Goal: Information Seeking & Learning: Learn about a topic

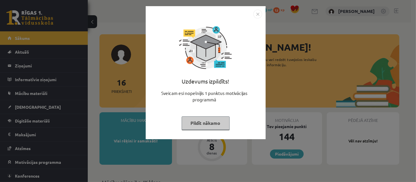
click at [211, 124] on button "Pildīt nākamo" at bounding box center [206, 122] width 48 height 13
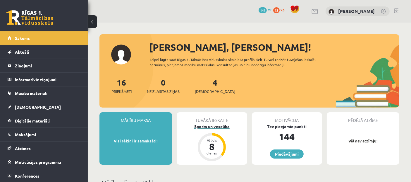
click at [213, 143] on div "8" at bounding box center [212, 146] width 18 height 9
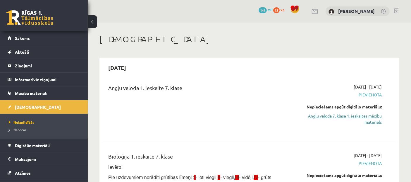
click at [368, 118] on link "Angļu valoda 7. klase 1. ieskaites mācību materiāls" at bounding box center [338, 119] width 85 height 12
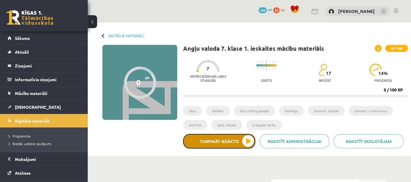
click at [239, 142] on button "Turpināt iesākto" at bounding box center [219, 141] width 72 height 15
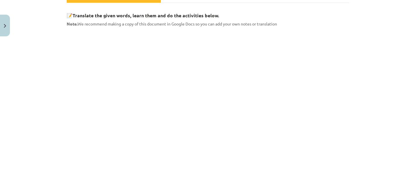
scroll to position [106, 0]
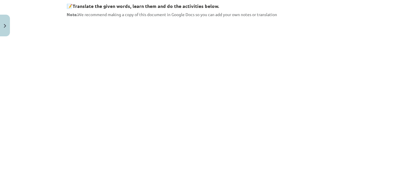
click at [407, 78] on div "Mācību tēma: Angļu valoda 7. klase 1. ieskaites mācību materiāls #2 🔤 Topic 1. …" at bounding box center [208, 91] width 416 height 182
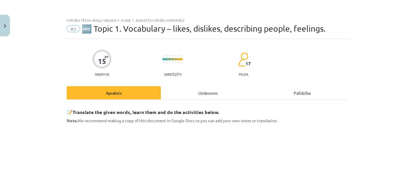
click at [267, 52] on div "15 XP Saņemsi Sarežģīts 17 pilda" at bounding box center [208, 61] width 282 height 30
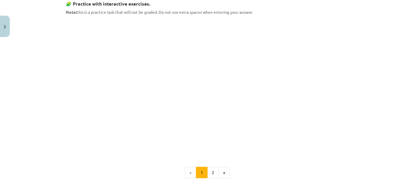
scroll to position [337, 0]
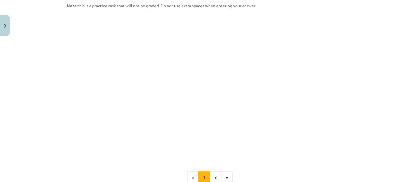
click at [338, 181] on ul "« 1 2 »" at bounding box center [208, 177] width 282 height 12
click at [6, 25] on button "Close" at bounding box center [5, 26] width 10 height 22
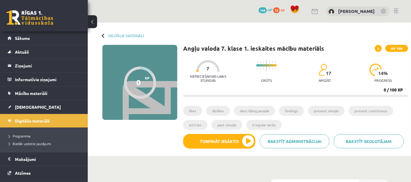
click at [280, 9] on span "12" at bounding box center [276, 10] width 6 height 6
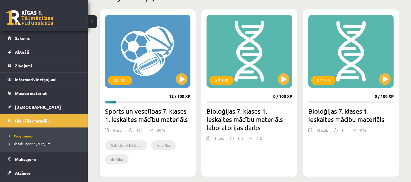
scroll to position [155, 0]
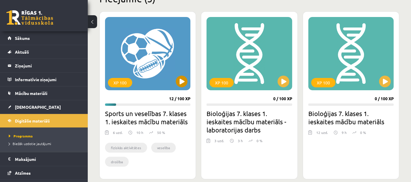
click at [139, 75] on div "XP 100" at bounding box center [147, 53] width 85 height 73
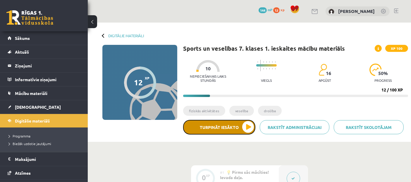
click at [231, 130] on button "Turpināt iesākto" at bounding box center [219, 127] width 72 height 15
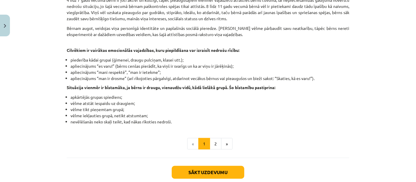
scroll to position [388, 0]
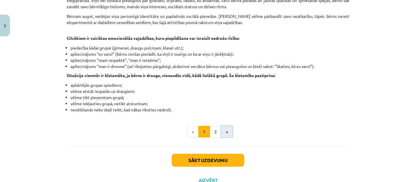
click at [223, 131] on button "»" at bounding box center [226, 132] width 11 height 12
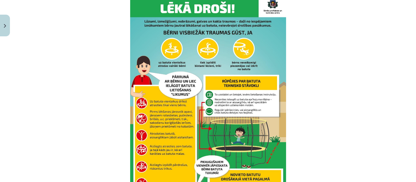
scroll to position [276, 0]
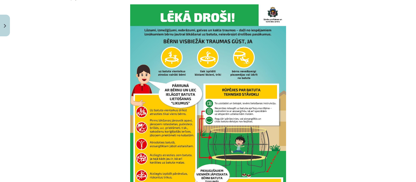
drag, startPoint x: 103, startPoint y: 35, endPoint x: 203, endPoint y: 46, distance: 101.2
click at [203, 46] on p at bounding box center [208, 114] width 282 height 220
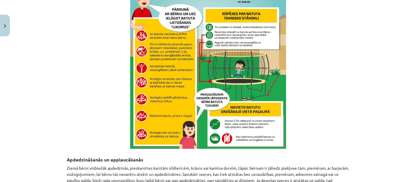
scroll to position [404, 0]
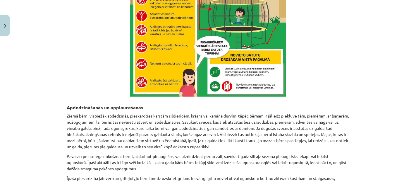
click at [407, 107] on div "Mācību tēma: Sports un veselības 7. klases 1. ieskaites mācību materiāls #4 🩺 3…" at bounding box center [208, 91] width 416 height 182
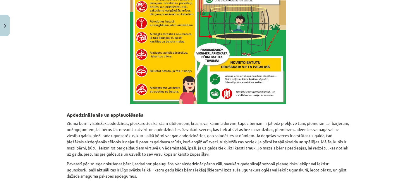
scroll to position [313, 0]
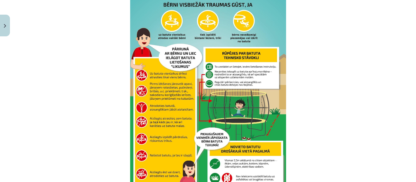
drag, startPoint x: 403, startPoint y: 88, endPoint x: 401, endPoint y: 96, distance: 8.0
click at [401, 95] on div "Mācību tēma: Sports un veselības 7. klases 1. ieskaites mācību materiāls #4 🩺 3…" at bounding box center [208, 91] width 416 height 182
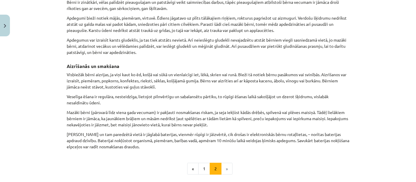
scroll to position [643, 0]
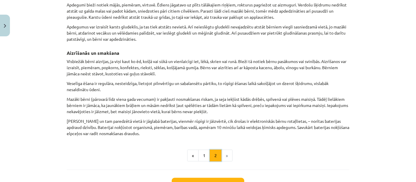
click at [218, 154] on button "2" at bounding box center [216, 155] width 12 height 12
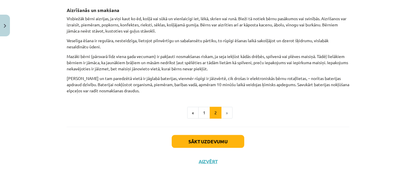
scroll to position [688, 0]
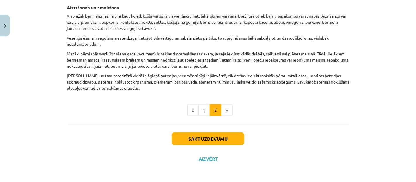
click at [227, 109] on li "»" at bounding box center [226, 110] width 11 height 12
click at [215, 142] on button "Sākt uzdevumu" at bounding box center [208, 138] width 73 height 13
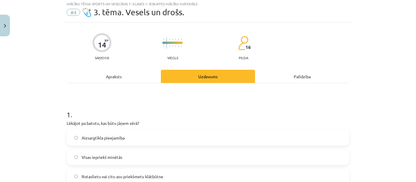
scroll to position [14, 0]
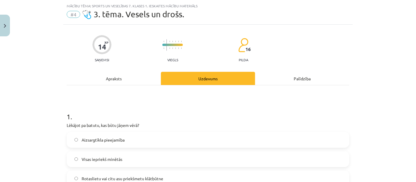
drag, startPoint x: 215, startPoint y: 142, endPoint x: 71, endPoint y: 162, distance: 145.3
click at [71, 162] on div "Aizsargtīkla pieejamība Visas iepriekš minētās Rotaslietu vai citu asu priekšme…" at bounding box center [208, 169] width 282 height 74
click at [71, 162] on label "Visas iepriekš minētās" at bounding box center [207, 158] width 281 height 15
click at [75, 137] on label "Aizsargtīkla pieejamība" at bounding box center [207, 139] width 281 height 15
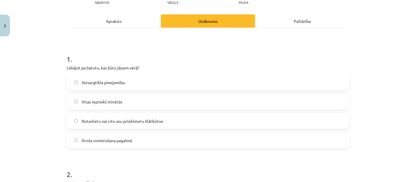
scroll to position [74, 0]
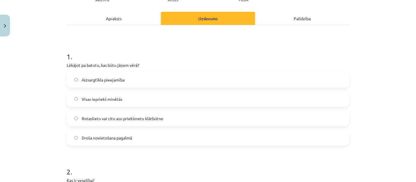
click at [115, 97] on span "Visas iepriekš minētās" at bounding box center [102, 99] width 41 height 6
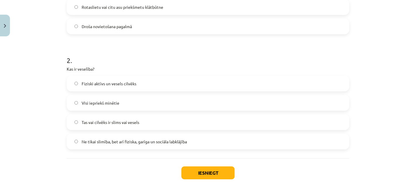
scroll to position [191, 0]
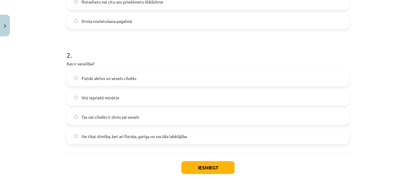
click at [239, 138] on label "Ne tikai slimība, bet arī fiziska, garīga un sociāla labklājība" at bounding box center [207, 136] width 281 height 15
click at [224, 170] on button "Iesniegt" at bounding box center [207, 167] width 53 height 13
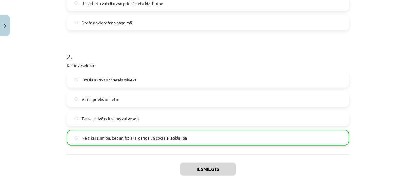
scroll to position [200, 0]
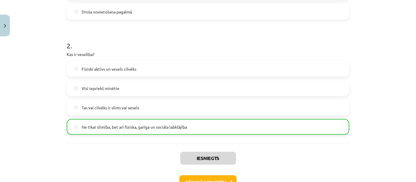
click at [392, 158] on div "Mācību tēma: Sports un veselības 7. klases 1. ieskaites mācību materiāls #4 🩺 3…" at bounding box center [208, 91] width 416 height 182
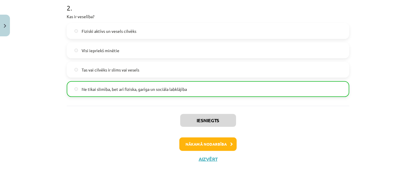
scroll to position [239, 0]
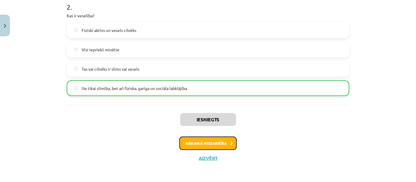
click at [222, 145] on button "Nākamā nodarbība" at bounding box center [207, 142] width 57 height 13
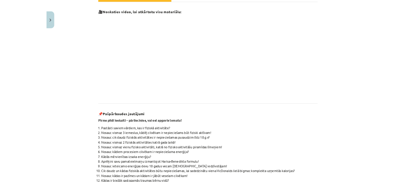
scroll to position [93, 0]
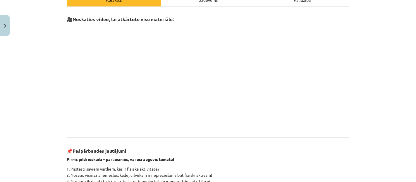
drag, startPoint x: 411, startPoint y: 89, endPoint x: 415, endPoint y: 109, distance: 20.1
click at [411, 109] on div "Mācību tēma: Sports un veselības 7. klases 1. ieskaites mācību materiāls #5 ✅ T…" at bounding box center [208, 91] width 416 height 182
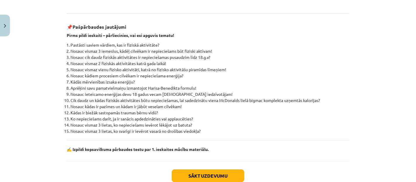
scroll to position [217, 0]
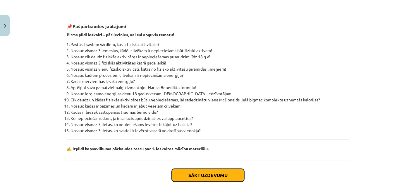
click at [232, 174] on button "Sākt uzdevumu" at bounding box center [208, 174] width 73 height 13
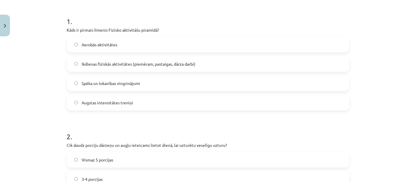
scroll to position [113, 0]
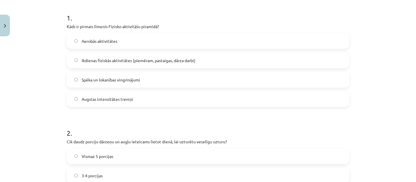
click at [120, 58] on span "Ikdienas fiziskās aktivitātes (piemēram, pastaigas, dārza darbi)" at bounding box center [139, 60] width 114 height 6
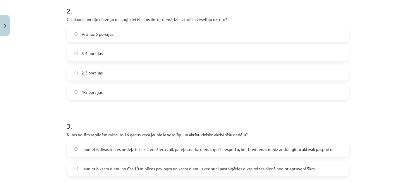
scroll to position [237, 0]
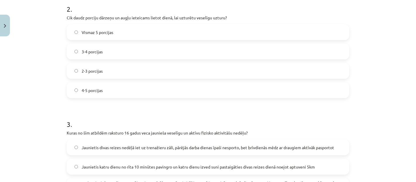
click at [161, 71] on label "2-3 porcijas" at bounding box center [207, 70] width 281 height 15
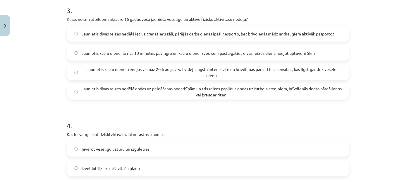
scroll to position [348, 0]
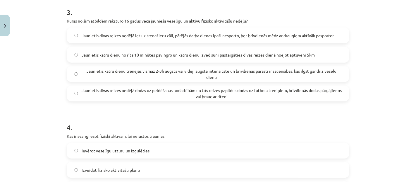
click at [294, 96] on span "Jaunietis divas reizes nedēļā dodas uz peldēšanas nodarbībām un trīs reizes pap…" at bounding box center [212, 93] width 260 height 12
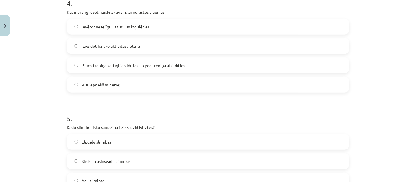
scroll to position [455, 0]
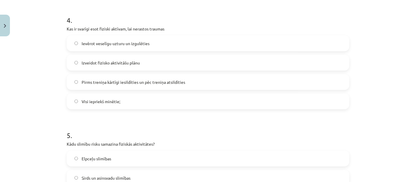
click at [116, 106] on label "Visi iepriekš minētie;" at bounding box center [207, 101] width 281 height 15
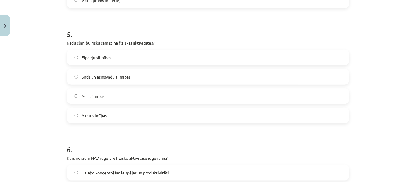
scroll to position [561, 0]
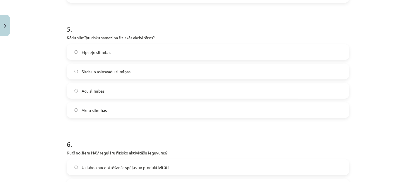
click at [196, 71] on label "Sirds un asinsvadu slimības" at bounding box center [207, 71] width 281 height 15
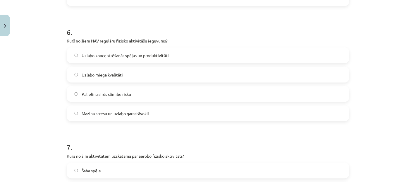
scroll to position [675, 0]
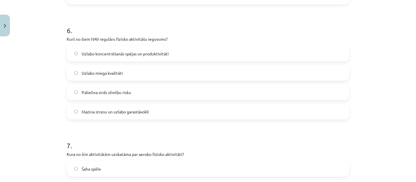
click at [142, 94] on label "Palielina sirds slimību risku" at bounding box center [207, 92] width 281 height 15
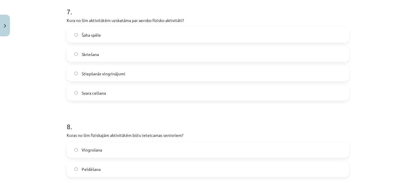
scroll to position [814, 0]
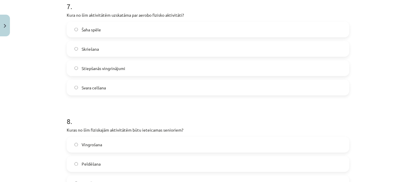
click at [228, 68] on label "Stiepšanās vingrinājumi" at bounding box center [207, 68] width 281 height 15
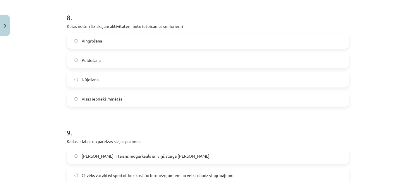
scroll to position [919, 0]
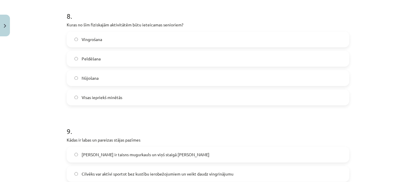
click at [110, 94] on span "Visas iepriekš minētās" at bounding box center [102, 97] width 41 height 6
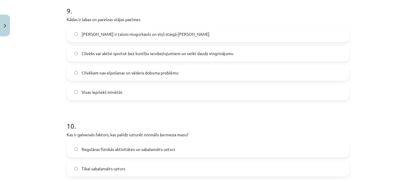
scroll to position [1042, 0]
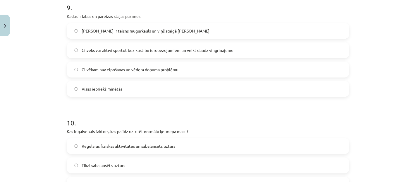
click at [208, 31] on label "Cilvēkam ir taisns mugurkauls un viņš staigā taisnu muguru" at bounding box center [207, 30] width 281 height 15
click at [98, 84] on label "Visas iepriekš minētās" at bounding box center [207, 88] width 281 height 15
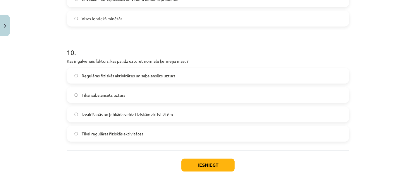
scroll to position [1116, 0]
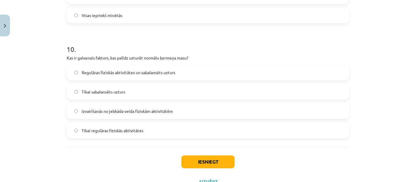
click at [170, 70] on span "Regulāras fiziskās aktivitātes un sabalansēts uzturs" at bounding box center [129, 72] width 94 height 6
click at [213, 159] on button "Iesniegt" at bounding box center [207, 161] width 53 height 13
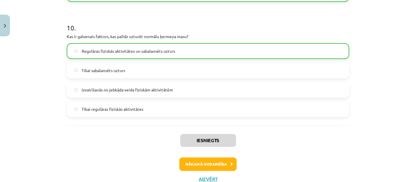
scroll to position [1158, 0]
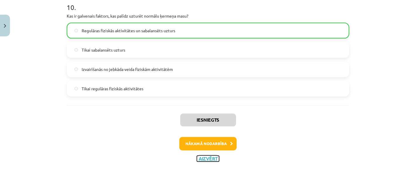
click at [207, 157] on button "Aizvērt" at bounding box center [208, 158] width 22 height 6
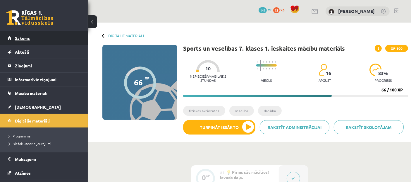
click at [42, 41] on link "Sākums" at bounding box center [44, 37] width 73 height 13
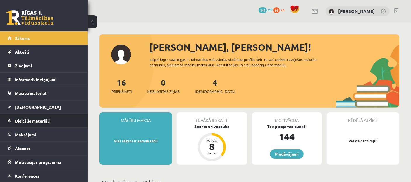
click at [37, 120] on span "Digitālie materiāli" at bounding box center [32, 120] width 35 height 5
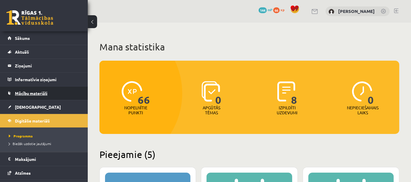
click at [59, 95] on link "Mācību materiāli" at bounding box center [44, 92] width 73 height 13
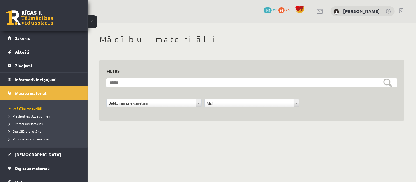
click at [46, 113] on span "Pieslēgties Uzdevumiem" at bounding box center [30, 115] width 42 height 5
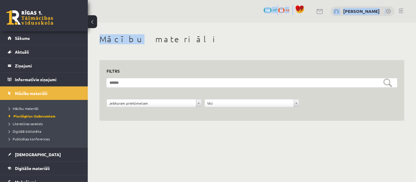
click at [126, 44] on div "**********" at bounding box center [252, 73] width 328 height 146
click at [9, 170] on link "Digitālie materiāli" at bounding box center [44, 167] width 73 height 13
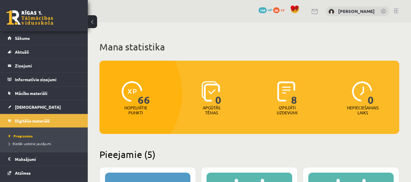
click at [346, 42] on h1 "Mana statistika" at bounding box center [249, 47] width 300 height 12
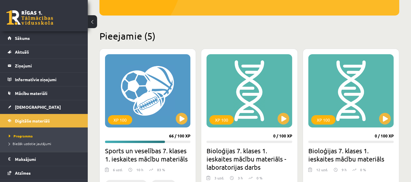
scroll to position [124, 0]
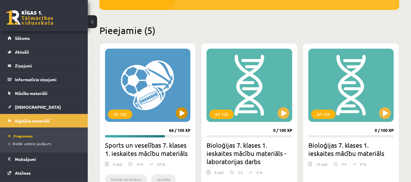
click at [182, 106] on div "XP 100" at bounding box center [147, 85] width 85 height 73
click at [146, 110] on div "XP 100" at bounding box center [147, 85] width 85 height 73
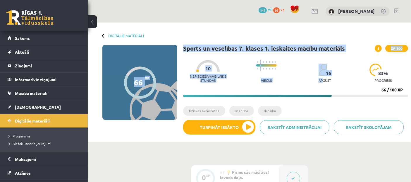
click at [349, 78] on div "66 XP XP 100 66 / 100 XP Sports un veselības 7. klases 1. ieskaites mācību mate…" at bounding box center [249, 92] width 317 height 94
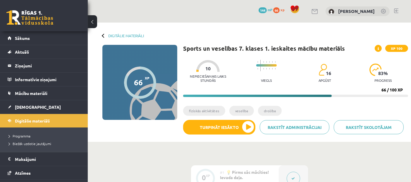
click at [382, 27] on div "Digitālie materiāli 66 XP XP 100 66 / 100 XP Sports un veselības 7. klases 1. i…" at bounding box center [249, 82] width 323 height 119
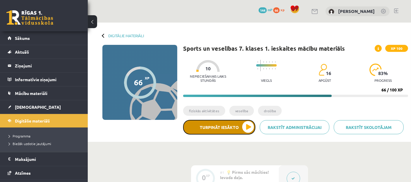
click at [213, 126] on button "Turpināt iesākto" at bounding box center [219, 127] width 72 height 15
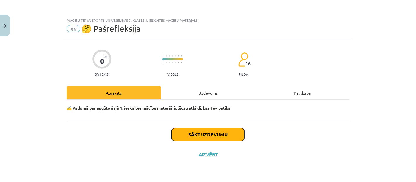
click at [228, 132] on button "Sākt uzdevumu" at bounding box center [208, 134] width 73 height 13
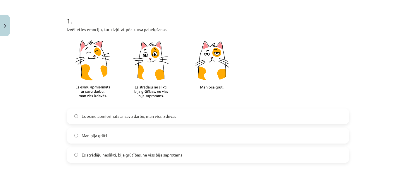
scroll to position [109, 0]
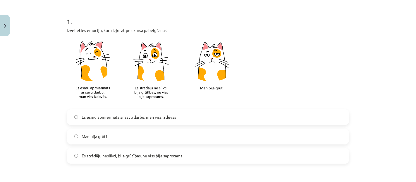
click at [182, 140] on label "Man bija grūti" at bounding box center [207, 136] width 281 height 15
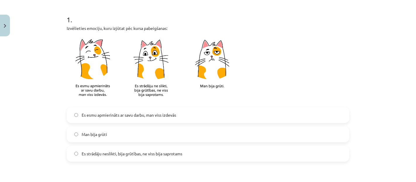
click at [184, 150] on label "Es strādāju neslikti, bija grūtības, ne viss bija saprotams" at bounding box center [207, 153] width 281 height 15
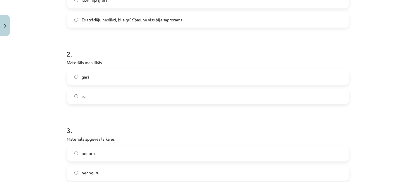
scroll to position [247, 0]
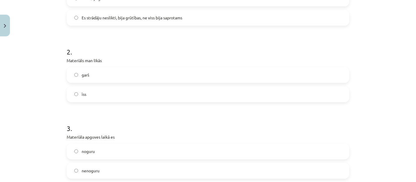
click at [154, 92] on label "īss" at bounding box center [207, 94] width 281 height 15
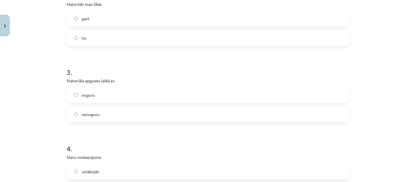
scroll to position [308, 0]
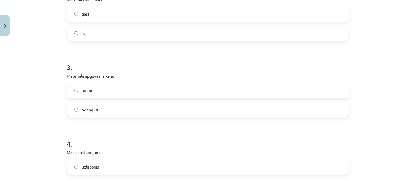
click at [202, 108] on label "nenoguru" at bounding box center [207, 109] width 281 height 15
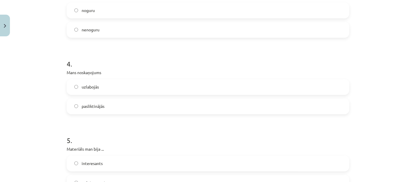
click at [202, 92] on label "uzlabojās" at bounding box center [207, 87] width 281 height 15
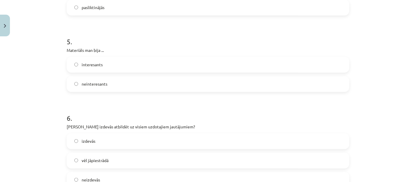
scroll to position [492, 0]
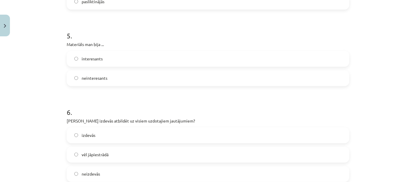
click at [200, 58] on label "interesants" at bounding box center [207, 58] width 281 height 15
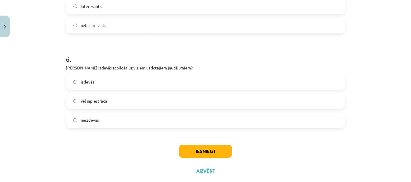
scroll to position [546, 0]
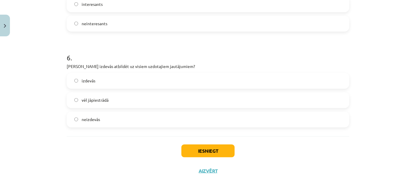
click at [121, 100] on label "vēl jāpiestrādā" at bounding box center [207, 100] width 281 height 15
click at [194, 151] on button "Iesniegt" at bounding box center [207, 150] width 53 height 13
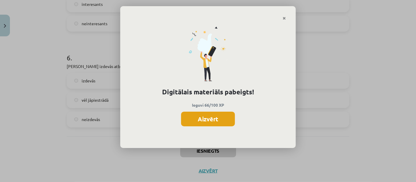
click at [225, 118] on button "Aizvērt" at bounding box center [208, 118] width 54 height 15
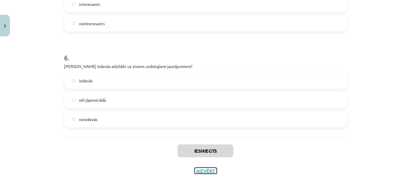
click at [199, 171] on button "Aizvērt" at bounding box center [205, 171] width 22 height 6
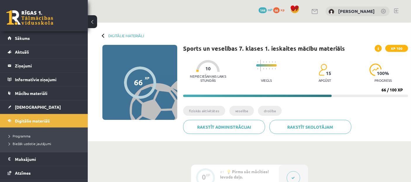
click at [275, 66] on progress at bounding box center [266, 65] width 20 height 2
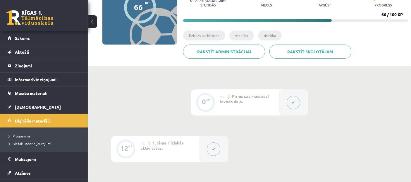
scroll to position [0, 0]
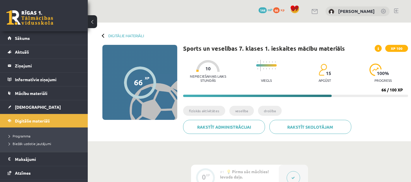
click at [144, 35] on link "Digitālie materiāli" at bounding box center [126, 35] width 36 height 4
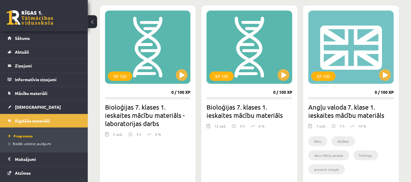
scroll to position [164, 0]
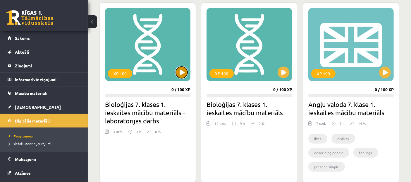
click at [176, 74] on button at bounding box center [182, 72] width 12 height 12
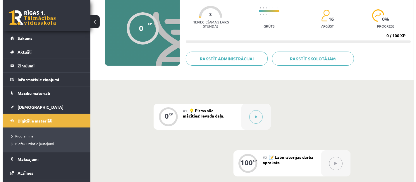
scroll to position [55, 0]
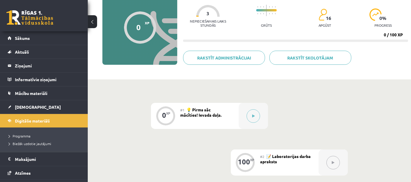
drag, startPoint x: 255, startPoint y: 111, endPoint x: 228, endPoint y: 113, distance: 27.2
click at [228, 113] on div "#1 💡 Pirms sāc mācīties! Ievada daļa." at bounding box center [209, 116] width 58 height 26
click at [249, 117] on button at bounding box center [252, 115] width 13 height 13
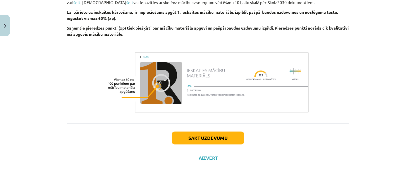
scroll to position [232, 0]
click at [219, 136] on button "Sākt uzdevumu" at bounding box center [208, 138] width 73 height 13
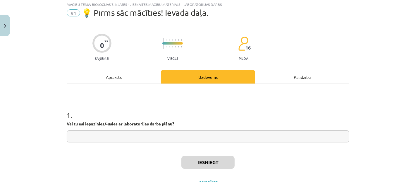
scroll to position [14, 0]
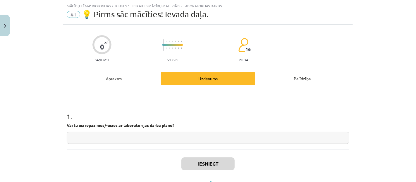
click at [213, 142] on input "text" at bounding box center [208, 138] width 282 height 12
type input "*"
type input "**"
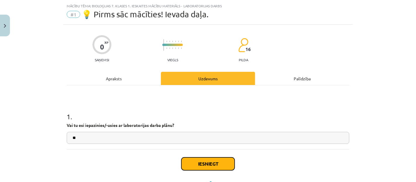
click at [202, 168] on button "Iesniegt" at bounding box center [207, 163] width 53 height 13
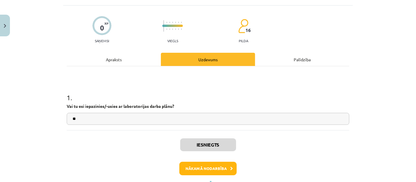
scroll to position [35, 0]
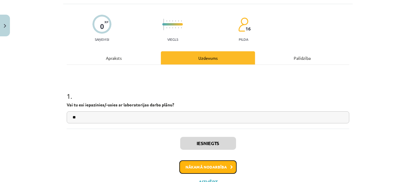
click at [204, 163] on button "Nākamā nodarbība" at bounding box center [207, 166] width 57 height 13
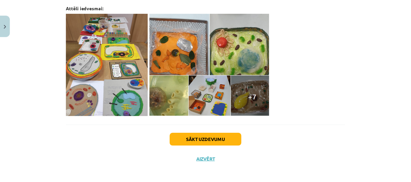
scroll to position [228, 0]
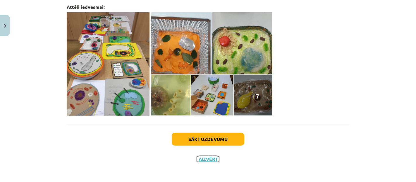
click at [211, 159] on button "Aizvērt" at bounding box center [208, 159] width 22 height 6
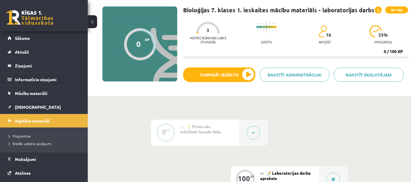
scroll to position [0, 0]
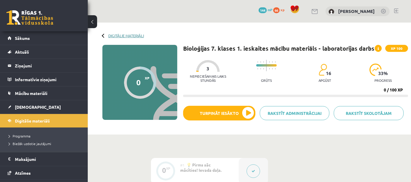
click at [125, 35] on link "Digitālie materiāli" at bounding box center [126, 35] width 36 height 4
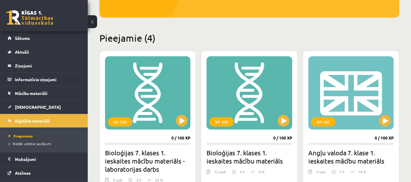
scroll to position [123, 0]
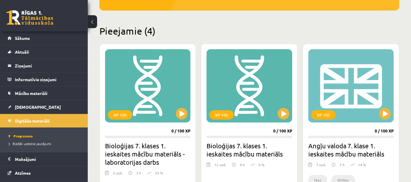
click at [174, 134] on div "XP 100 0 / 100 XP Bioloģijas 7. klases 1. ieskaites mācību materiāls - laborato…" at bounding box center [147, 134] width 96 height 180
click at [182, 114] on button at bounding box center [182, 114] width 12 height 12
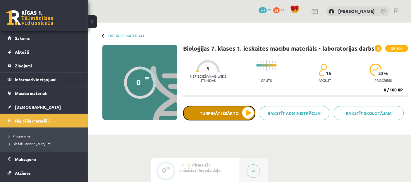
click at [220, 118] on button "Turpināt iesākto" at bounding box center [219, 113] width 72 height 15
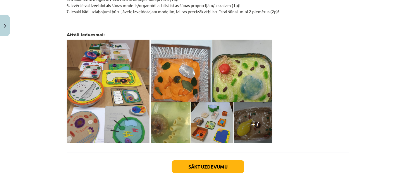
scroll to position [204, 0]
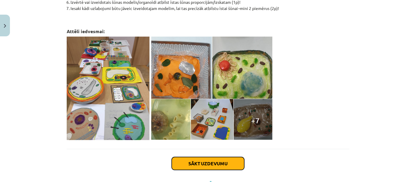
click at [213, 163] on button "Sākt uzdevumu" at bounding box center [208, 163] width 73 height 13
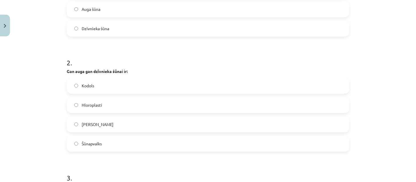
scroll to position [273, 0]
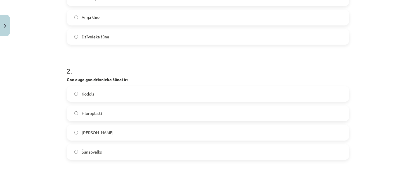
click at [249, 42] on label "Dzīvnieka šūna" at bounding box center [207, 37] width 281 height 15
click at [108, 129] on label "Liela vakuola" at bounding box center [207, 132] width 281 height 15
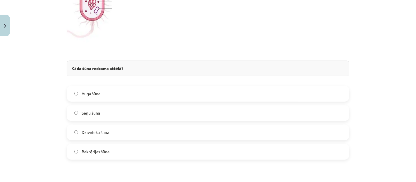
scroll to position [539, 0]
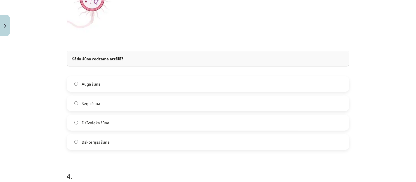
click at [138, 100] on label "Sēņu šūna" at bounding box center [207, 103] width 281 height 15
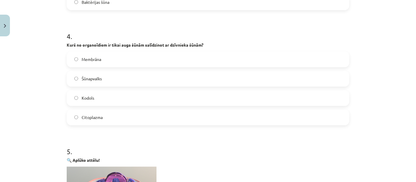
scroll to position [684, 0]
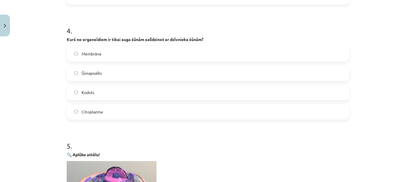
click at [126, 51] on label "Membrāna" at bounding box center [207, 53] width 281 height 15
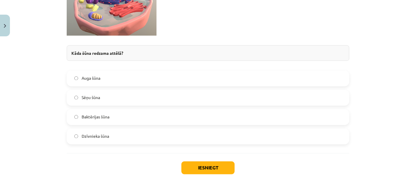
scroll to position [902, 0]
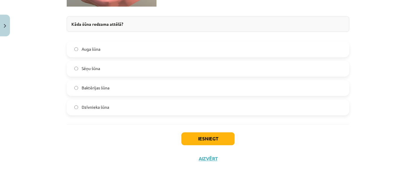
click at [151, 85] on label "Baktērijas šūna" at bounding box center [207, 88] width 281 height 15
click at [214, 141] on button "Iesniegt" at bounding box center [207, 138] width 53 height 13
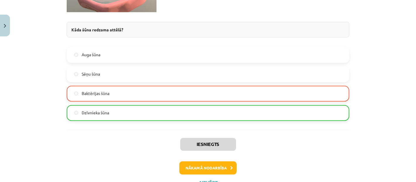
scroll to position [920, 0]
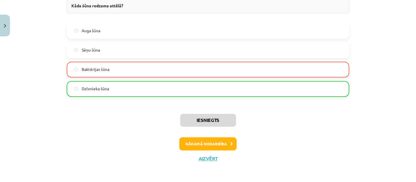
click at [410, 167] on div "Mācību tēma: Bioloģijas 7. klases 1. ieskaites mācību materiāls - laboratorijas…" at bounding box center [208, 91] width 416 height 182
click at [220, 140] on button "Nākamā nodarbība" at bounding box center [207, 143] width 57 height 13
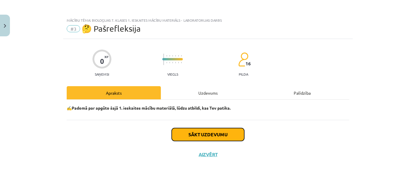
click at [217, 133] on button "Sākt uzdevumu" at bounding box center [208, 134] width 73 height 13
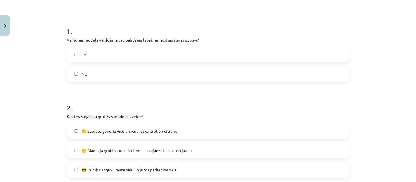
scroll to position [108, 0]
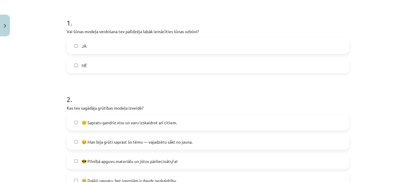
click at [241, 45] on label "JĀ" at bounding box center [207, 46] width 281 height 15
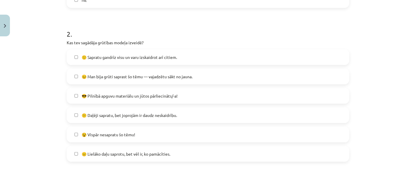
scroll to position [176, 0]
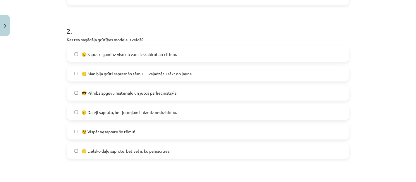
click at [142, 114] on span "😕 Daļēji sapratu, bet joprojām ir daudz neskaidrību." at bounding box center [129, 112] width 95 height 6
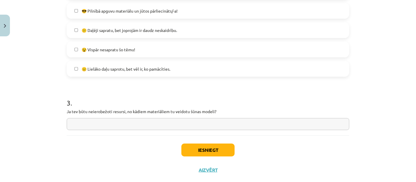
scroll to position [270, 0]
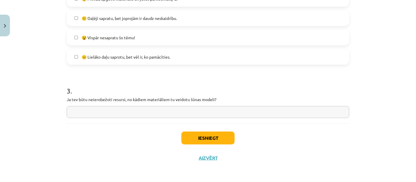
click at [200, 110] on input "text" at bounding box center [208, 112] width 282 height 12
type input "**********"
click at [202, 137] on button "Iesniegt" at bounding box center [207, 137] width 53 height 13
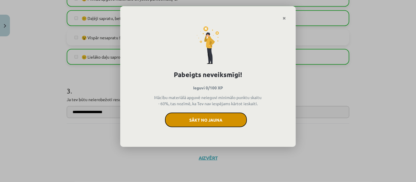
click at [222, 118] on button "Sākt no jauna" at bounding box center [206, 119] width 82 height 15
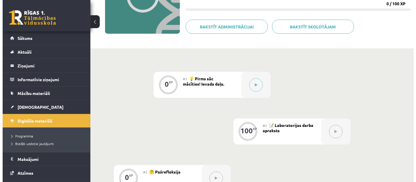
scroll to position [92, 0]
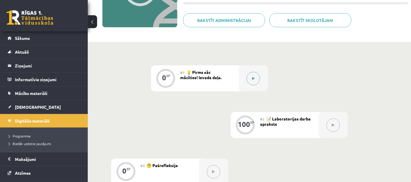
click at [261, 73] on div at bounding box center [253, 78] width 29 height 26
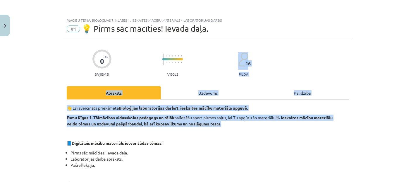
drag, startPoint x: 410, startPoint y: 57, endPoint x: 413, endPoint y: 124, distance: 67.3
click at [411, 124] on div "Mācību tēma: Bioloģijas 7. klases 1. ieskaites mācību materiāls - laboratorijas…" at bounding box center [208, 91] width 416 height 182
click at [407, 108] on div "Mācību tēma: Bioloģijas 7. klases 1. ieskaites mācību materiāls - laboratorijas…" at bounding box center [208, 91] width 416 height 182
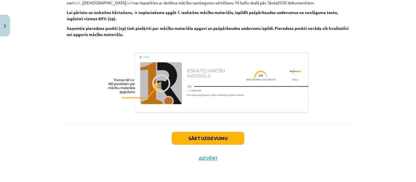
scroll to position [232, 0]
click at [208, 136] on button "Sākt uzdevumu" at bounding box center [208, 137] width 73 height 13
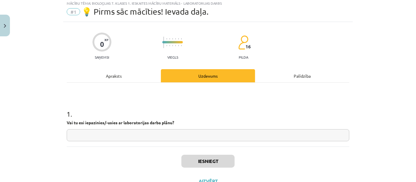
scroll to position [14, 0]
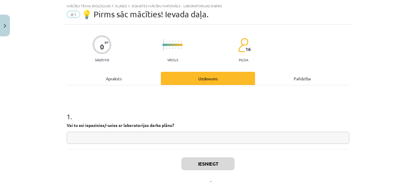
type input "*"
type input "**"
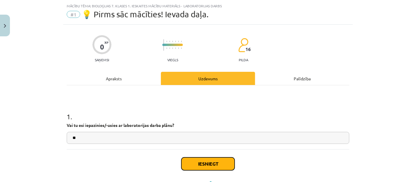
click at [209, 165] on button "Iesniegt" at bounding box center [207, 163] width 53 height 13
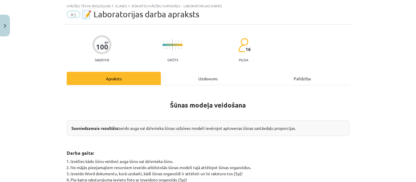
click at [228, 180] on li "Pie katra raksturojuma ievieto foto ar izveidoto organoīdu (5p)!" at bounding box center [209, 179] width 279 height 6
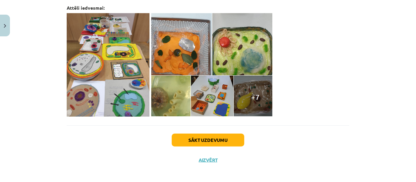
scroll to position [228, 0]
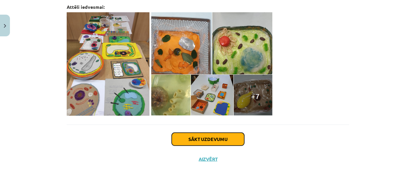
click at [225, 141] on button "Sākt uzdevumu" at bounding box center [208, 138] width 73 height 13
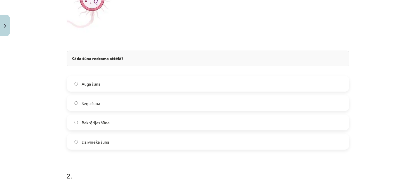
scroll to position [216, 0]
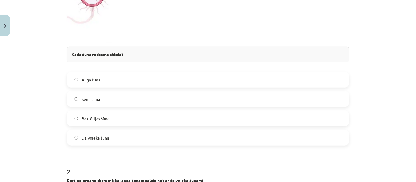
click at [106, 141] on label "Dzīvnieka šūna" at bounding box center [207, 137] width 281 height 15
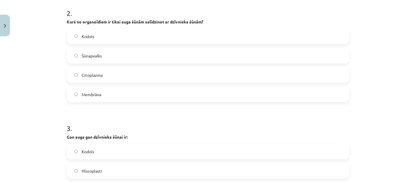
scroll to position [381, 0]
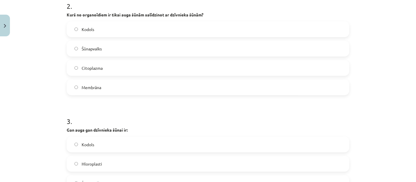
click at [126, 49] on label "Šūnapvalks" at bounding box center [207, 48] width 281 height 15
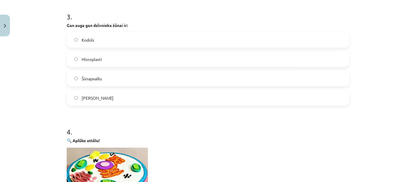
scroll to position [487, 0]
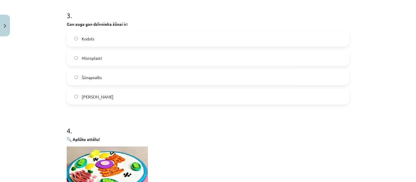
click at [107, 56] on label "Hloroplasti" at bounding box center [207, 58] width 281 height 15
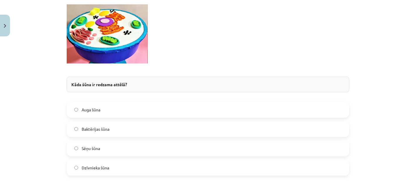
scroll to position [667, 0]
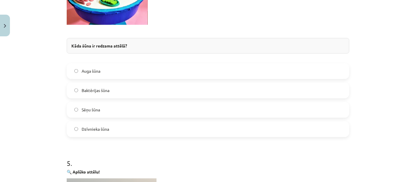
click at [148, 111] on label "Sēņu šūna" at bounding box center [207, 109] width 281 height 15
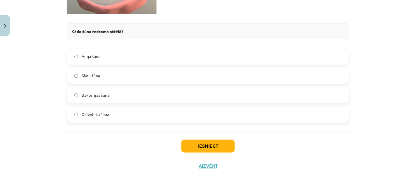
scroll to position [902, 0]
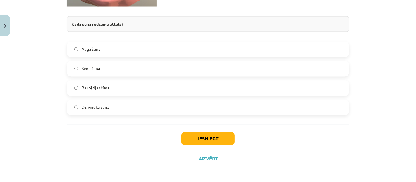
click at [104, 85] on span "Baktērijas šūna" at bounding box center [96, 88] width 28 height 6
click at [202, 134] on button "Iesniegt" at bounding box center [207, 138] width 53 height 13
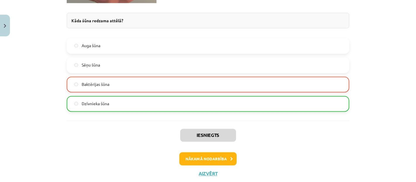
scroll to position [920, 0]
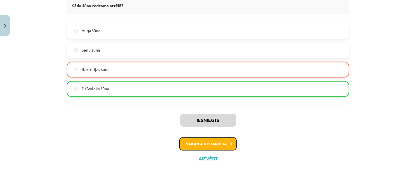
click at [220, 140] on button "Nākamā nodarbība" at bounding box center [207, 143] width 57 height 13
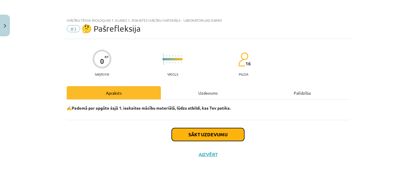
click at [226, 131] on button "Sākt uzdevumu" at bounding box center [208, 134] width 73 height 13
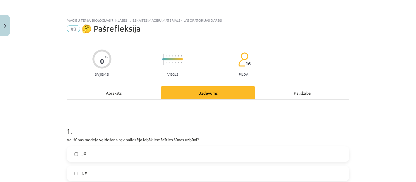
click at [169, 149] on label "JĀ" at bounding box center [207, 153] width 281 height 15
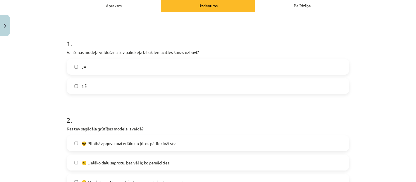
scroll to position [96, 0]
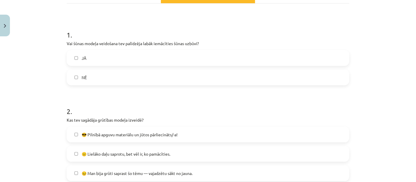
click at [332, 56] on label "JĀ" at bounding box center [207, 58] width 281 height 15
click at [250, 171] on label "😣 Man bija grūti saprast šo tēmu — vajadzētu sākt no jauna." at bounding box center [207, 172] width 281 height 15
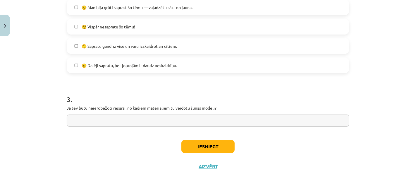
scroll to position [270, 0]
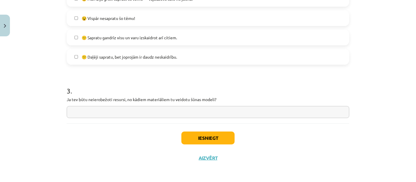
click at [292, 114] on input "text" at bounding box center [208, 112] width 282 height 12
type input "******"
click at [210, 141] on button "Iesniegt" at bounding box center [207, 137] width 53 height 13
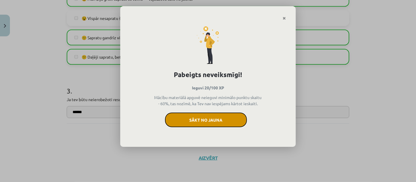
click at [215, 118] on button "Sākt no jauna" at bounding box center [206, 119] width 82 height 15
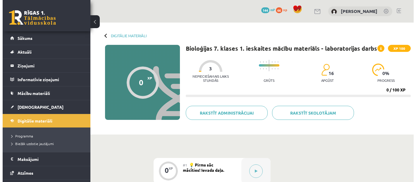
scroll to position [92, 0]
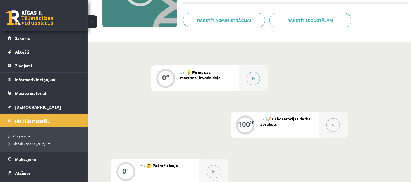
click at [252, 84] on button at bounding box center [252, 78] width 13 height 13
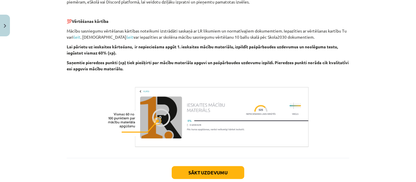
scroll to position [232, 0]
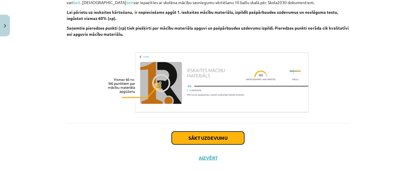
click at [199, 136] on button "Sākt uzdevumu" at bounding box center [208, 137] width 73 height 13
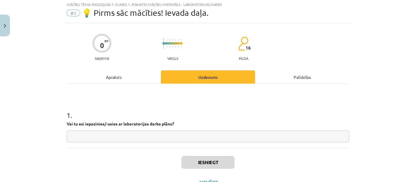
scroll to position [14, 0]
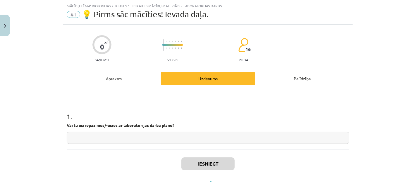
click at [199, 136] on input "text" at bounding box center [208, 138] width 282 height 12
type input "**"
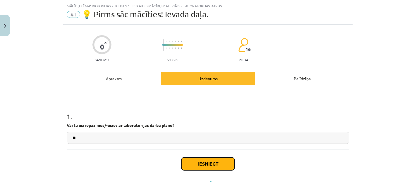
click at [191, 163] on button "Iesniegt" at bounding box center [207, 163] width 53 height 13
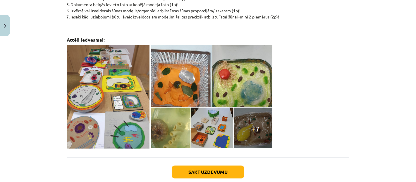
scroll to position [228, 0]
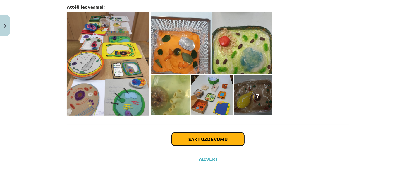
click at [223, 139] on button "Sākt uzdevumu" at bounding box center [208, 138] width 73 height 13
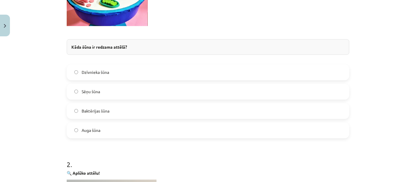
scroll to position [184, 0]
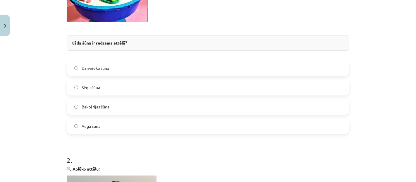
click at [111, 84] on label "Sēņu šūna" at bounding box center [207, 87] width 281 height 15
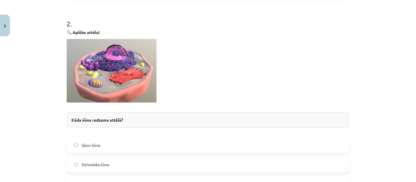
scroll to position [419, 0]
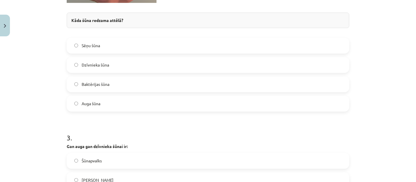
click at [105, 63] on span "Dzīvnieka šūna" at bounding box center [95, 65] width 27 height 6
click at [192, 89] on label "Baktērijas šūna" at bounding box center [207, 84] width 281 height 15
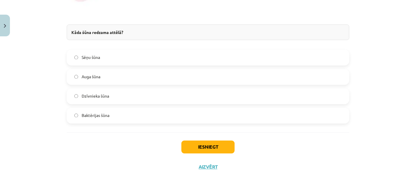
scroll to position [892, 0]
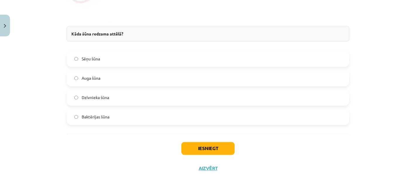
click at [181, 97] on label "Dzīvnieka šūna" at bounding box center [207, 97] width 281 height 15
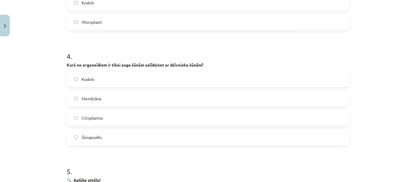
scroll to position [618, 0]
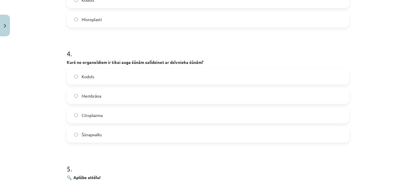
click at [130, 132] on label "Šūnapvalks" at bounding box center [207, 134] width 281 height 15
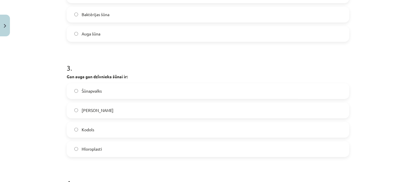
scroll to position [485, 0]
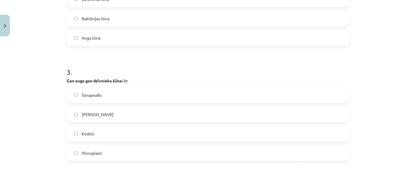
click at [98, 134] on label "Kodols" at bounding box center [207, 133] width 281 height 15
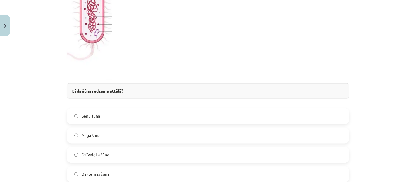
scroll to position [902, 0]
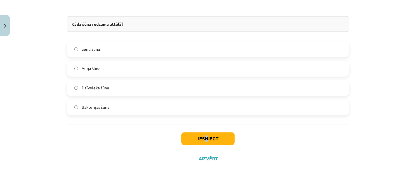
drag, startPoint x: 201, startPoint y: 130, endPoint x: 206, endPoint y: 140, distance: 10.7
click at [206, 140] on div "Iesniegt Aizvērt" at bounding box center [208, 144] width 282 height 41
click at [206, 140] on button "Iesniegt" at bounding box center [207, 138] width 53 height 13
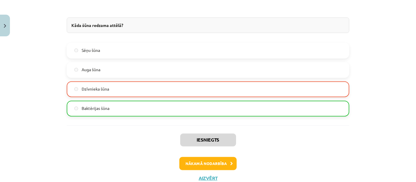
scroll to position [920, 0]
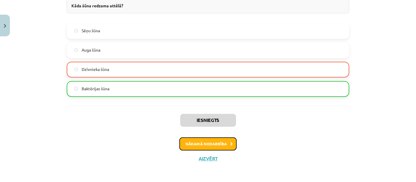
click at [211, 140] on button "Nākamā nodarbība" at bounding box center [207, 143] width 57 height 13
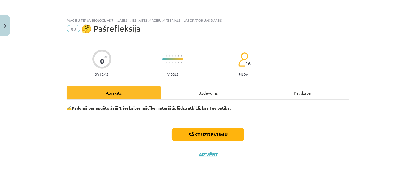
scroll to position [0, 0]
click at [236, 133] on button "Sākt uzdevumu" at bounding box center [208, 134] width 73 height 13
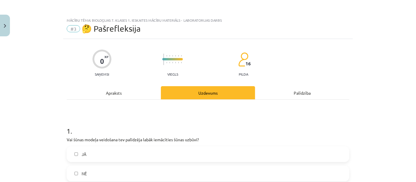
click at [162, 155] on label "JĀ" at bounding box center [207, 153] width 281 height 15
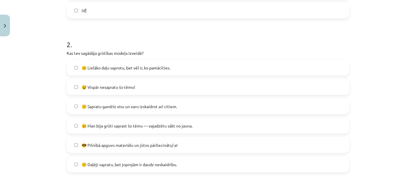
scroll to position [165, 0]
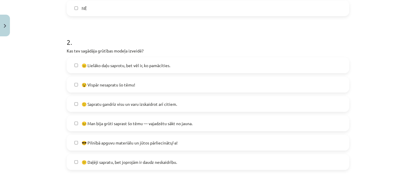
click at [197, 123] on label "😣 Man bija grūti saprast šo tēmu — vajadzētu sākt no jauna." at bounding box center [207, 123] width 281 height 15
click at [218, 101] on label "🙂 Sapratu gandrīz visu un varu izskaidrot arī citiem." at bounding box center [207, 103] width 281 height 15
click at [193, 121] on label "😣 Man bija grūti saprast šo tēmu — vajadzētu sākt no jauna." at bounding box center [207, 123] width 281 height 15
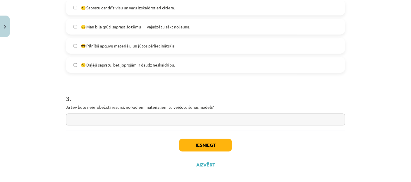
scroll to position [270, 0]
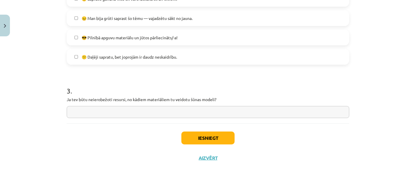
click at [265, 108] on input "text" at bounding box center [208, 112] width 282 height 12
type input "******"
click at [205, 138] on button "Iesniegt" at bounding box center [207, 137] width 53 height 13
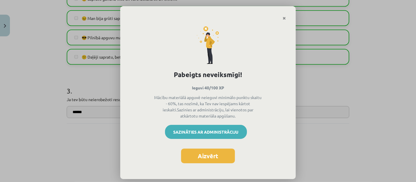
click at [206, 125] on link "Sazināties ar administrāciju" at bounding box center [206, 132] width 82 height 14
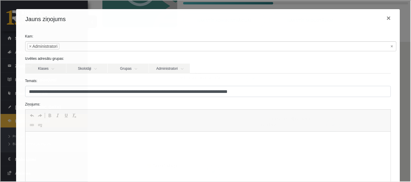
scroll to position [0, 0]
click at [52, 68] on link "Klases" at bounding box center [45, 68] width 41 height 10
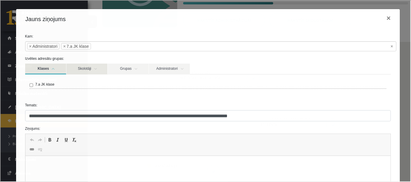
click at [91, 70] on link "Skolotāji" at bounding box center [86, 68] width 41 height 11
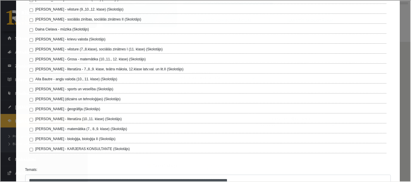
scroll to position [115, 0]
click at [59, 105] on label "Toms Krūmiņš - ģeogrāfija (Skolotājs)" at bounding box center [67, 107] width 65 height 5
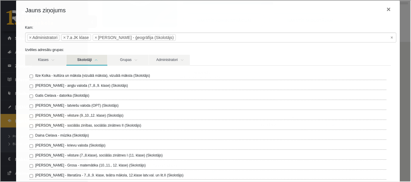
scroll to position [0, 0]
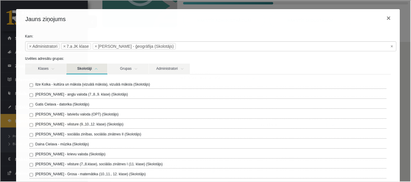
drag, startPoint x: 406, startPoint y: 63, endPoint x: 415, endPoint y: 15, distance: 49.1
click at [392, 45] on ul "× × Administratori × 7.a JK klase × Toms Krūmiņš - ģeogrāfija (Skolotājs)" at bounding box center [210, 45] width 370 height 9
click at [384, 18] on button "×" at bounding box center [387, 17] width 13 height 16
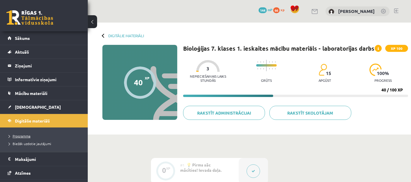
click at [20, 136] on span "Programma" at bounding box center [20, 135] width 22 height 5
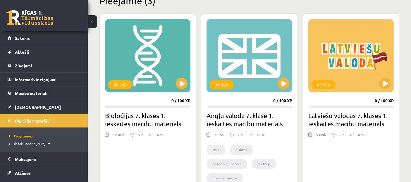
scroll to position [154, 0]
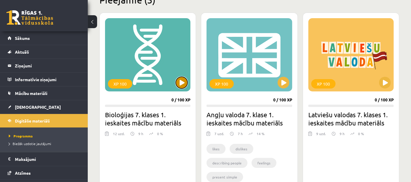
click at [181, 81] on button at bounding box center [182, 83] width 12 height 12
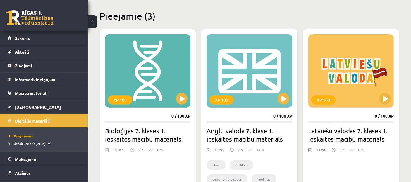
scroll to position [153, 0]
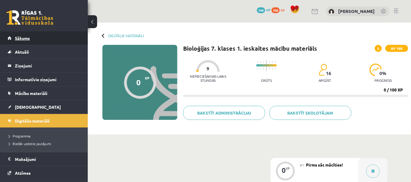
click at [36, 41] on link "Sākums" at bounding box center [44, 37] width 73 height 13
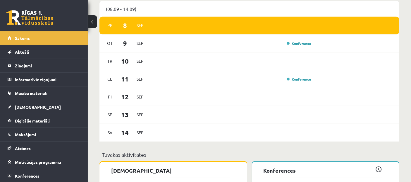
scroll to position [365, 0]
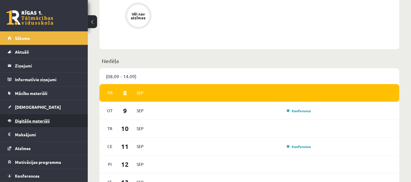
click at [48, 116] on link "Digitālie materiāli" at bounding box center [44, 120] width 73 height 13
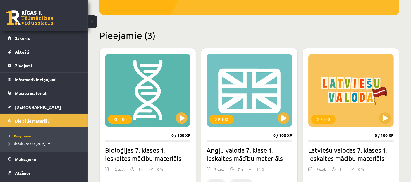
scroll to position [103, 0]
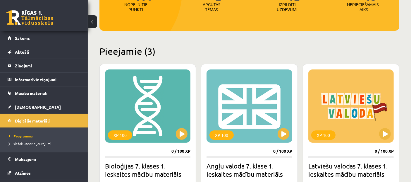
click at [319, 161] on h2 "Latviešu valodas 7. klases 1. ieskaites mācību materiāls" at bounding box center [350, 169] width 85 height 16
click at [336, 113] on div "XP 100" at bounding box center [350, 105] width 85 height 73
click at [384, 139] on div "XP 100" at bounding box center [350, 105] width 85 height 73
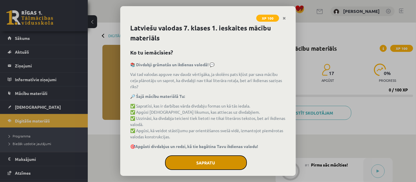
click at [200, 158] on button "Sapratu" at bounding box center [206, 162] width 82 height 15
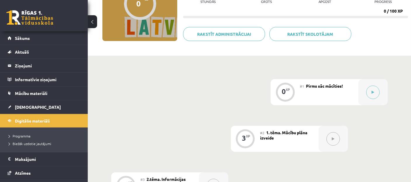
scroll to position [318, 0]
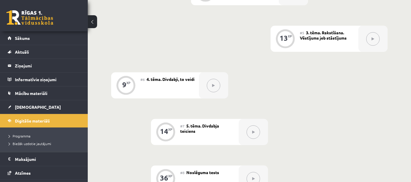
click at [200, 158] on div "0 XP #1 Pirms sāc mācīties! 3 XP #2 1. tēma. Mācību plāna izveide 15 XP #3 2.tē…" at bounding box center [249, 39] width 276 height 398
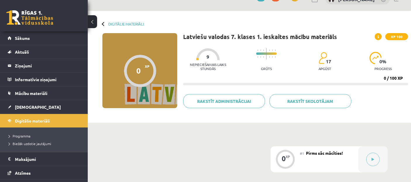
scroll to position [4, 0]
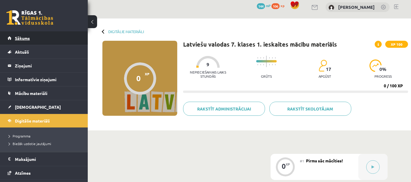
click at [50, 32] on link "Sākums" at bounding box center [44, 37] width 73 height 13
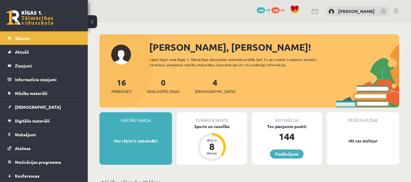
scroll to position [159, 0]
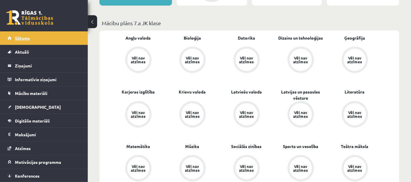
click at [41, 37] on link "Sākums" at bounding box center [44, 37] width 73 height 13
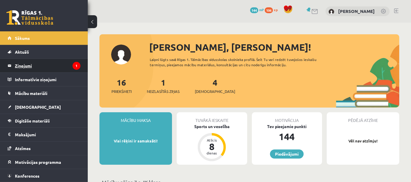
click at [23, 67] on legend "Ziņojumi 1" at bounding box center [47, 65] width 65 height 13
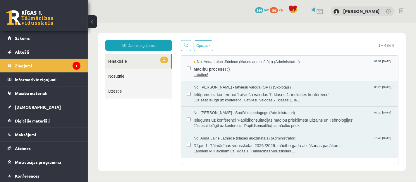
click at [229, 74] on span "Labdien!" at bounding box center [292, 75] width 199 height 6
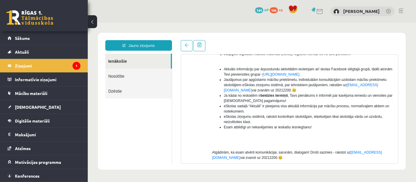
scroll to position [117, 0]
drag, startPoint x: 403, startPoint y: 138, endPoint x: 398, endPoint y: 141, distance: 5.8
click at [398, 141] on div "Jauns ziņojums Ienākošie Nosūtītie Dzēstie ********* ********* ******* Temats: …" at bounding box center [252, 100] width 308 height 137
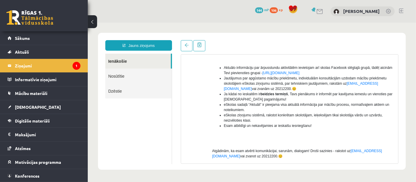
scroll to position [119, 0]
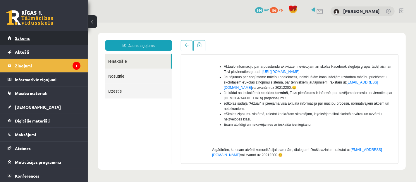
click at [25, 41] on link "Sākums" at bounding box center [44, 37] width 73 height 13
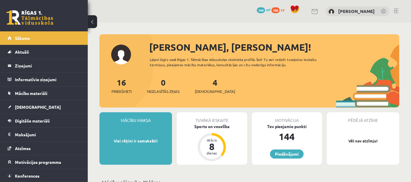
scroll to position [159, 0]
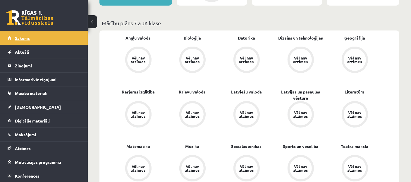
click at [40, 43] on link "Sākums" at bounding box center [44, 37] width 73 height 13
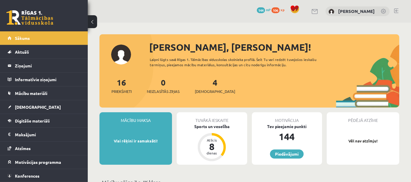
scroll to position [159, 0]
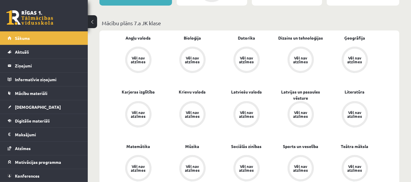
click at [40, 43] on link "Sākums" at bounding box center [44, 37] width 73 height 13
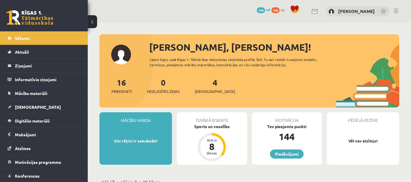
scroll to position [159, 0]
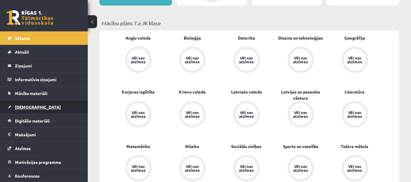
click at [27, 107] on span "[DEMOGRAPHIC_DATA]" at bounding box center [38, 106] width 46 height 5
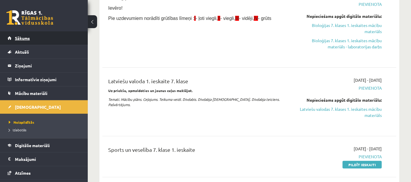
click at [16, 34] on link "Sākums" at bounding box center [44, 37] width 73 height 13
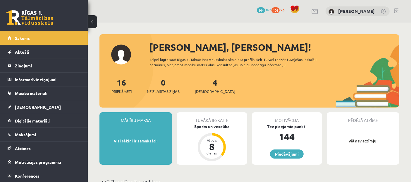
scroll to position [159, 0]
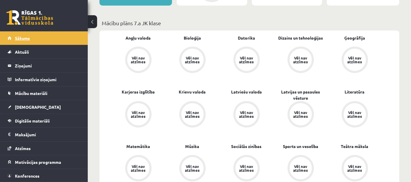
click at [19, 38] on span "Sākums" at bounding box center [22, 37] width 15 height 5
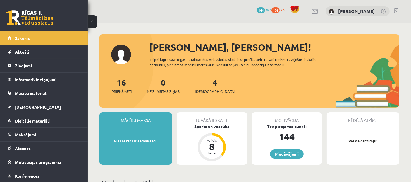
scroll to position [159, 0]
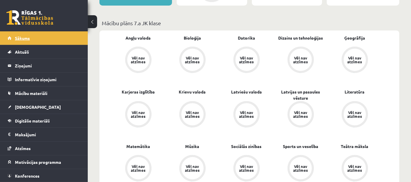
click at [20, 33] on link "Sākums" at bounding box center [44, 37] width 73 height 13
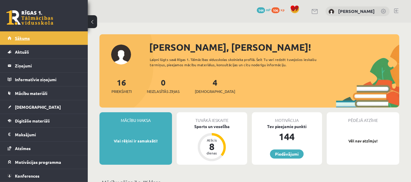
click at [22, 37] on span "Sākums" at bounding box center [22, 37] width 15 height 5
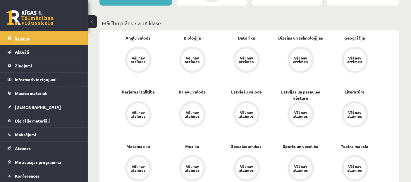
click at [21, 36] on span "Sākums" at bounding box center [22, 37] width 15 height 5
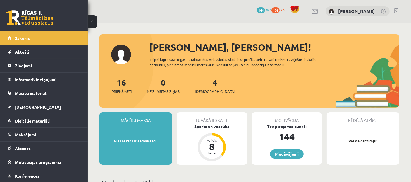
scroll to position [318, 0]
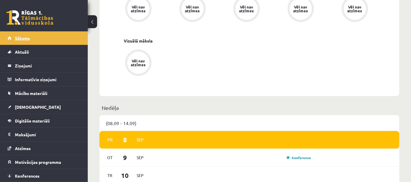
click at [18, 42] on link "Sākums" at bounding box center [44, 37] width 73 height 13
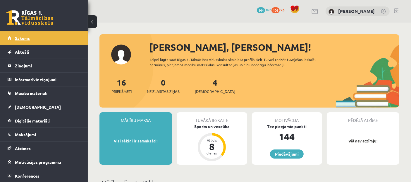
click at [26, 42] on link "Sākums" at bounding box center [44, 37] width 73 height 13
click at [280, 11] on span "106" at bounding box center [275, 10] width 8 height 6
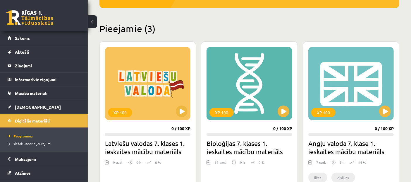
scroll to position [127, 0]
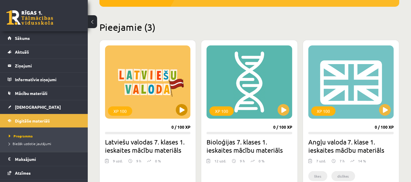
click at [142, 111] on div "XP 100" at bounding box center [147, 81] width 85 height 73
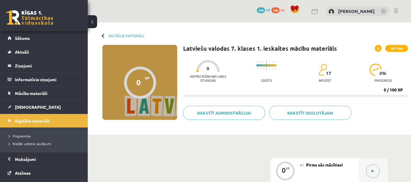
click at [373, 172] on icon at bounding box center [373, 171] width 3 height 4
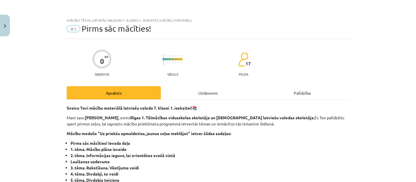
click at [206, 94] on div "Uzdevums" at bounding box center [208, 92] width 94 height 13
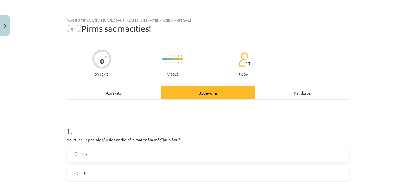
scroll to position [14, 0]
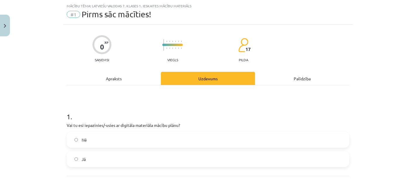
click at [135, 75] on div "Apraksts" at bounding box center [114, 78] width 94 height 13
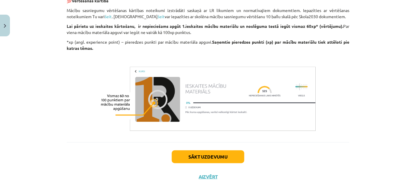
scroll to position [317, 0]
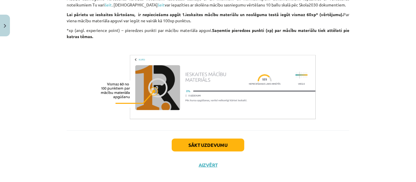
click at [397, 152] on div "Mācību tēma: Latviešu valodas 7. klases 1. ieskaites mācību materiāls #1 Pirms …" at bounding box center [208, 91] width 416 height 182
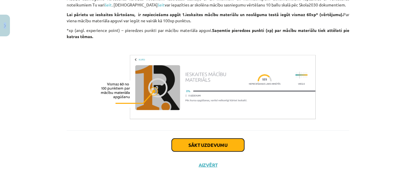
click at [209, 143] on button "Sākt uzdevumu" at bounding box center [208, 144] width 73 height 13
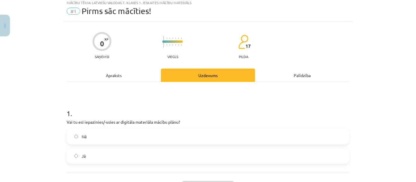
scroll to position [14, 0]
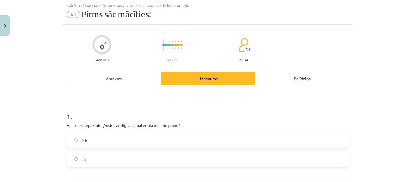
click at [209, 143] on label "Nē" at bounding box center [207, 139] width 281 height 15
drag, startPoint x: 410, startPoint y: 96, endPoint x: 412, endPoint y: 119, distance: 22.9
click at [411, 118] on div "Mācību tēma: Latviešu valodas 7. klases 1. ieskaites mācību materiāls #1 Pirms …" at bounding box center [208, 91] width 416 height 182
click at [325, 156] on label "Jā" at bounding box center [207, 158] width 281 height 15
drag, startPoint x: 410, startPoint y: 102, endPoint x: 413, endPoint y: 136, distance: 34.1
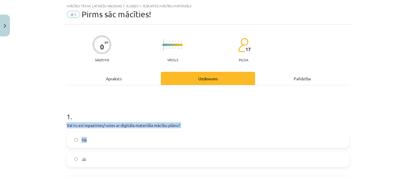
click at [411, 136] on div "Mācību tēma: Latviešu valodas 7. klases 1. ieskaites mācību materiāls #1 Pirms …" at bounding box center [208, 91] width 416 height 182
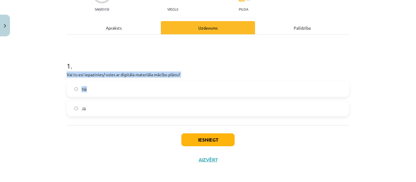
scroll to position [67, 0]
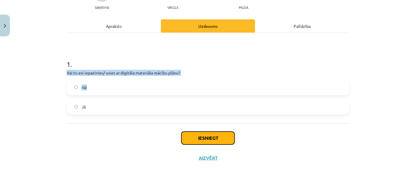
click at [218, 137] on button "Iesniegt" at bounding box center [207, 137] width 53 height 13
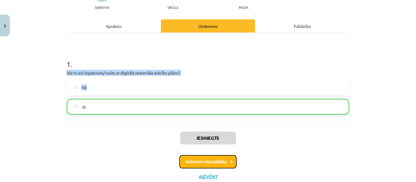
click at [203, 162] on button "Nākamā nodarbība" at bounding box center [207, 161] width 57 height 13
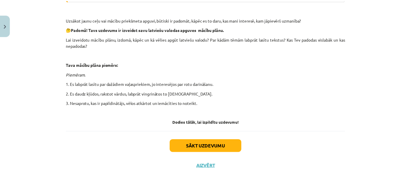
scroll to position [183, 0]
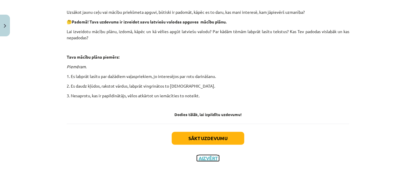
click at [203, 155] on button "Aizvērt" at bounding box center [208, 158] width 22 height 6
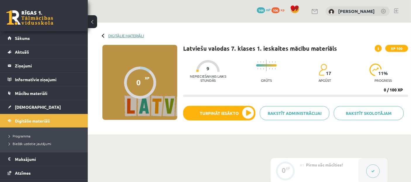
click at [118, 35] on link "Digitālie materiāli" at bounding box center [126, 35] width 36 height 4
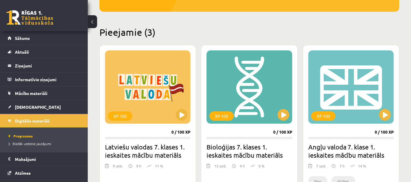
scroll to position [128, 0]
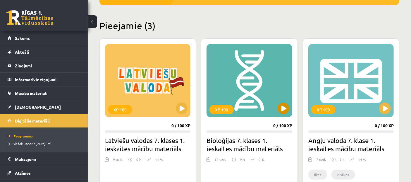
click at [277, 90] on div "XP 100" at bounding box center [248, 80] width 85 height 73
click at [258, 115] on div "XP 100" at bounding box center [248, 80] width 85 height 73
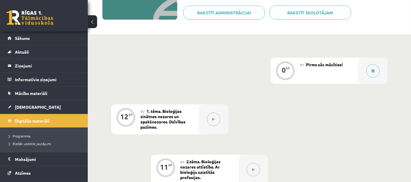
scroll to position [53, 0]
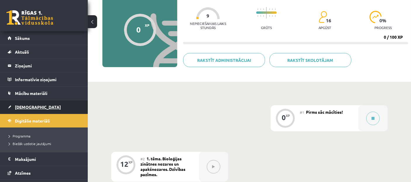
click at [20, 104] on span "[DEMOGRAPHIC_DATA]" at bounding box center [38, 106] width 46 height 5
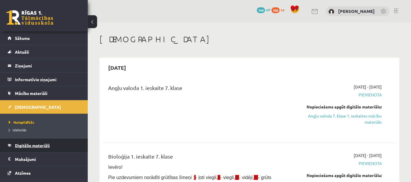
click at [29, 144] on span "Digitālie materiāli" at bounding box center [32, 144] width 35 height 5
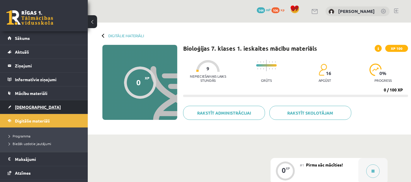
click at [37, 101] on link "[DEMOGRAPHIC_DATA]" at bounding box center [44, 106] width 73 height 13
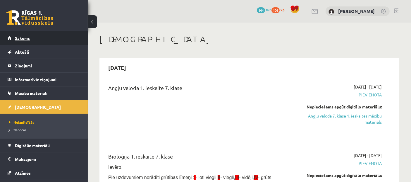
click at [21, 36] on span "Sākums" at bounding box center [22, 37] width 15 height 5
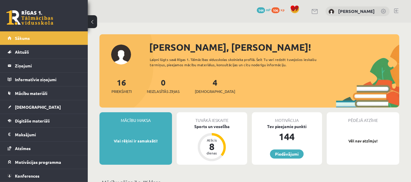
click at [275, 166] on div "Mācību maksa Visi rēķini ir samaksāti! Tuvākā ieskaite Sports un veselība Atlic…" at bounding box center [249, 140] width 300 height 57
click at [31, 117] on link "Digitālie materiāli" at bounding box center [44, 120] width 73 height 13
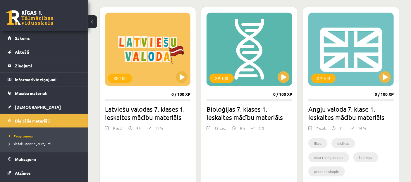
scroll to position [161, 0]
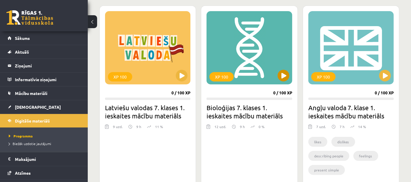
click at [218, 57] on div "XP 100" at bounding box center [248, 47] width 85 height 73
click at [274, 67] on div "XP 100" at bounding box center [248, 47] width 85 height 73
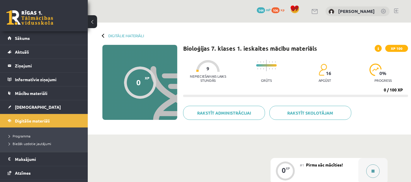
click at [371, 172] on button at bounding box center [372, 170] width 13 height 13
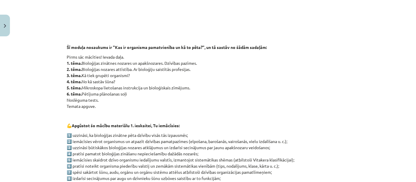
scroll to position [247, 0]
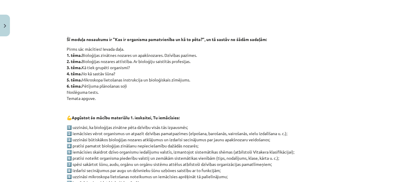
drag, startPoint x: 407, startPoint y: 82, endPoint x: 403, endPoint y: 91, distance: 9.7
click at [403, 91] on div "Mācību tēma: Bioloģijas 7. klases 1. ieskaites mācību materiāls #1 Pirms sāc mā…" at bounding box center [208, 91] width 416 height 182
click at [318, 120] on p "💪 Apgūstot šo mācību materiālu 1. ieskaitei, Tu iemācīsies:" at bounding box center [208, 117] width 282 height 6
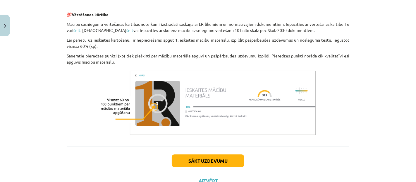
scroll to position [457, 0]
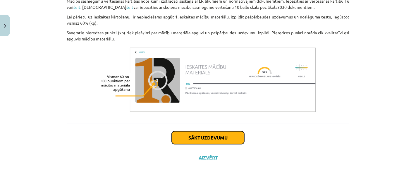
click at [199, 134] on button "Sākt uzdevumu" at bounding box center [208, 137] width 73 height 13
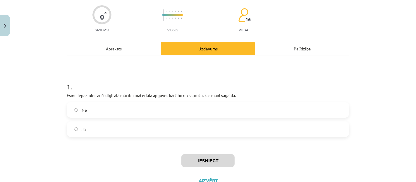
scroll to position [46, 0]
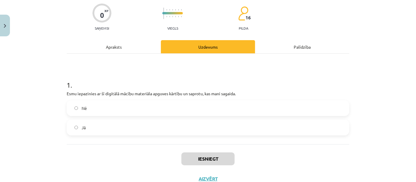
click at [156, 127] on label "Jā" at bounding box center [207, 127] width 281 height 15
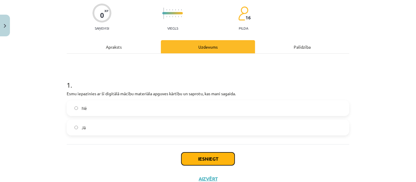
click at [207, 162] on button "Iesniegt" at bounding box center [207, 158] width 53 height 13
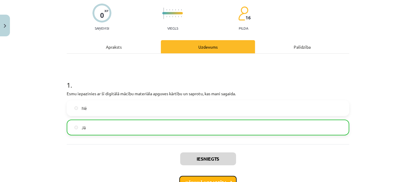
click at [222, 177] on button "Nākamā nodarbība" at bounding box center [207, 181] width 57 height 13
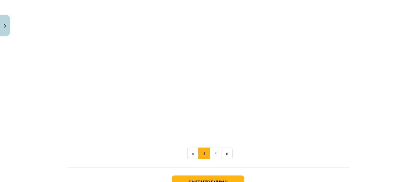
scroll to position [423, 0]
drag, startPoint x: 398, startPoint y: 131, endPoint x: 401, endPoint y: 104, distance: 26.4
click at [399, 104] on div "Mācību tēma: Bioloģijas 7. klases 1. ieskaites mācību materiāls #2 1. tēma. Bio…" at bounding box center [208, 91] width 416 height 182
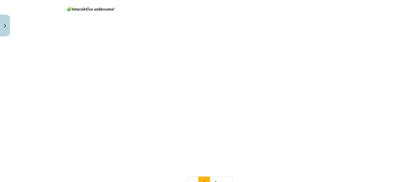
scroll to position [398, 0]
click at [216, 177] on button "2" at bounding box center [216, 181] width 12 height 12
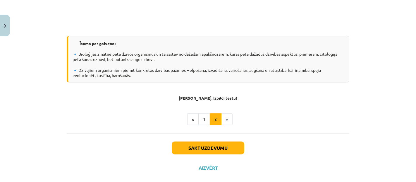
scroll to position [477, 0]
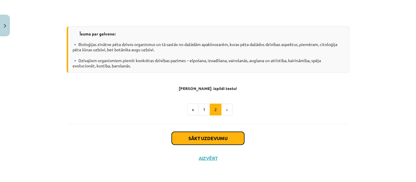
click at [224, 135] on button "Sākt uzdevumu" at bounding box center [208, 138] width 73 height 13
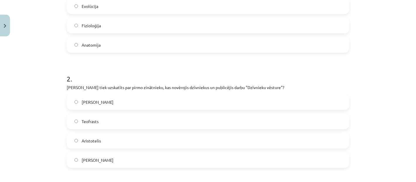
scroll to position [180, 0]
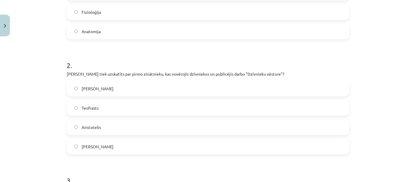
click at [104, 89] on label "[PERSON_NAME]" at bounding box center [207, 88] width 281 height 15
click at [220, 21] on div "Citoloģija Evolūcija Fizioloģija Anatomija" at bounding box center [208, 2] width 282 height 74
click at [234, 15] on label "Fizioloģija" at bounding box center [207, 12] width 281 height 15
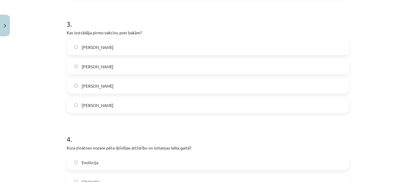
scroll to position [348, 0]
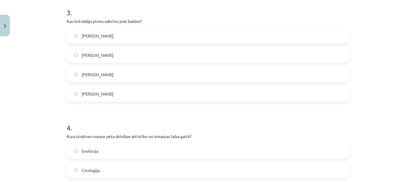
click at [141, 58] on label "[PERSON_NAME]" at bounding box center [207, 55] width 281 height 15
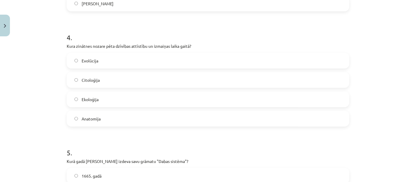
scroll to position [452, 0]
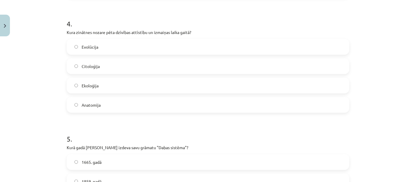
click at [246, 86] on label "Ekoloģija" at bounding box center [207, 85] width 281 height 15
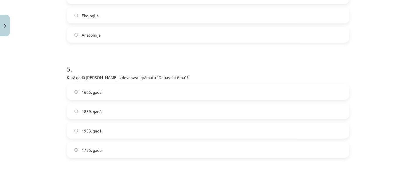
scroll to position [530, 0]
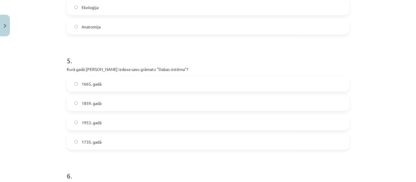
click at [194, 123] on label "1953. gadā" at bounding box center [207, 122] width 281 height 15
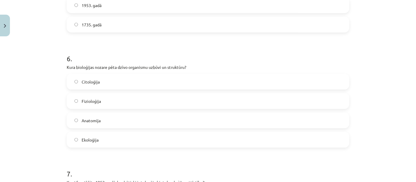
click at [243, 99] on label "Fizioloģija" at bounding box center [207, 101] width 281 height 15
click at [175, 124] on label "Anatomija" at bounding box center [207, 120] width 281 height 15
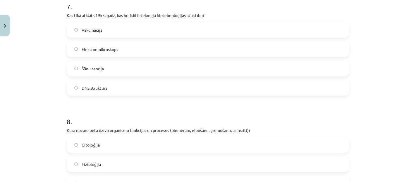
scroll to position [815, 0]
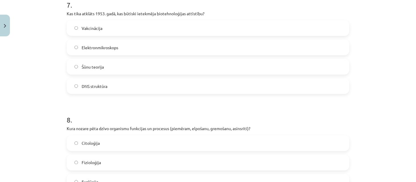
click at [181, 73] on label "Šūnu teorija" at bounding box center [207, 66] width 281 height 15
click at [146, 140] on label "Citoloģija" at bounding box center [207, 143] width 281 height 15
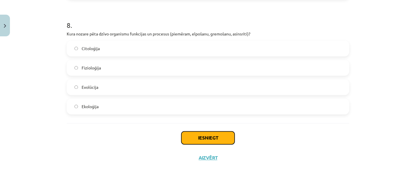
click at [216, 141] on button "Iesniegt" at bounding box center [207, 137] width 53 height 13
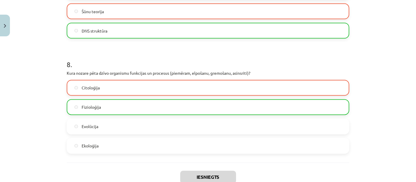
scroll to position [928, 0]
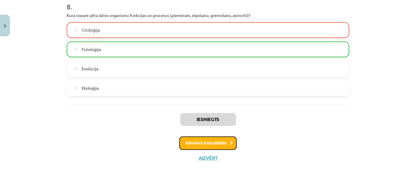
click at [217, 145] on button "Nākamā nodarbība" at bounding box center [207, 142] width 57 height 13
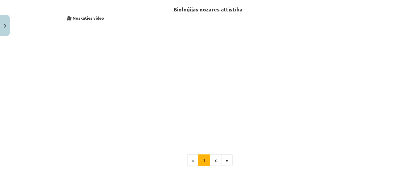
scroll to position [204, 0]
click at [212, 156] on button "2" at bounding box center [216, 160] width 12 height 12
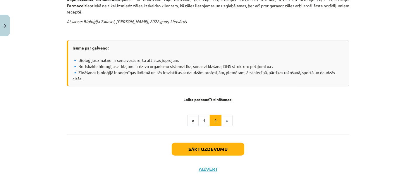
scroll to position [277, 0]
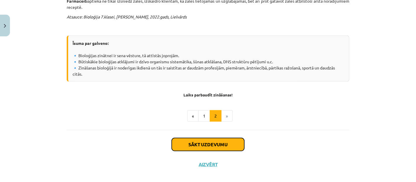
click at [205, 139] on button "Sākt uzdevumu" at bounding box center [208, 144] width 73 height 13
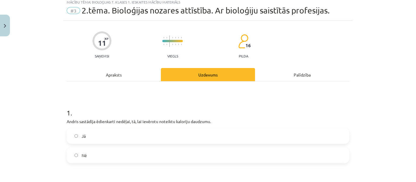
scroll to position [14, 0]
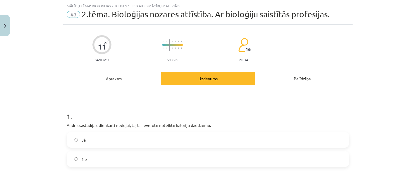
click at [188, 147] on div "Jā" at bounding box center [208, 140] width 282 height 16
click at [192, 138] on label "Jā" at bounding box center [207, 139] width 281 height 15
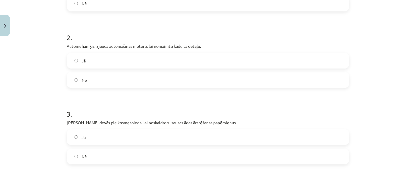
scroll to position [178, 0]
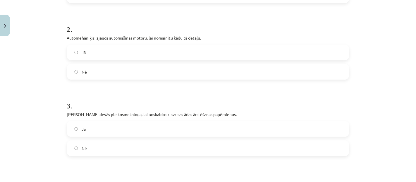
click at [198, 54] on label "Jā" at bounding box center [207, 52] width 281 height 15
click at [198, 68] on label "Nē" at bounding box center [207, 71] width 281 height 15
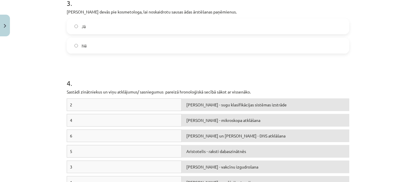
scroll to position [279, 0]
drag, startPoint x: 202, startPoint y: 28, endPoint x: 260, endPoint y: 27, distance: 57.9
click at [260, 27] on label "Jā" at bounding box center [207, 27] width 281 height 15
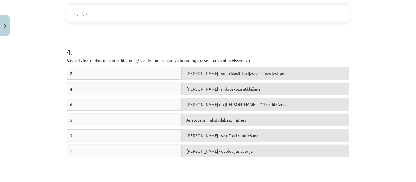
scroll to position [317, 0]
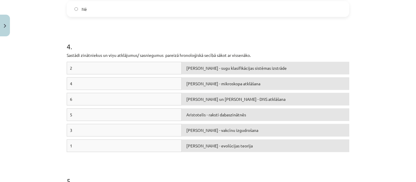
click at [175, 70] on div "2" at bounding box center [124, 68] width 115 height 13
drag, startPoint x: 139, startPoint y: 68, endPoint x: 180, endPoint y: 70, distance: 40.7
click at [174, 70] on div "2" at bounding box center [124, 68] width 115 height 13
click at [192, 70] on div "[PERSON_NAME] - sugu klasifikācijas sistēmas izstrāde" at bounding box center [266, 68] width 168 height 13
click at [174, 84] on div "4" at bounding box center [124, 83] width 115 height 13
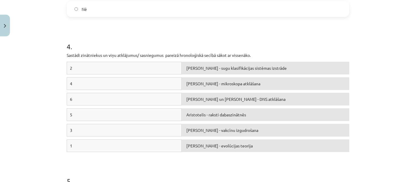
drag, startPoint x: 174, startPoint y: 84, endPoint x: 192, endPoint y: 79, distance: 18.4
click at [192, 79] on div "4 Antonijs van Lēvenhuks - mikroskopa atklāšana" at bounding box center [208, 84] width 282 height 15
click at [201, 138] on div "2 Kārlis Linnejs - sugu klasifikācijas sistēmas izstrāde 4 Kirks un Votsons - D…" at bounding box center [208, 108] width 282 height 93
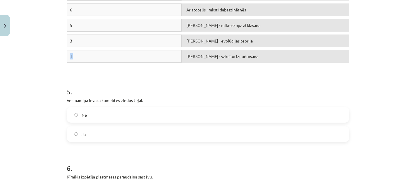
scroll to position [409, 0]
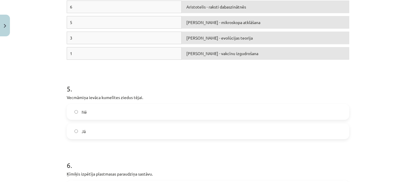
click at [237, 131] on label "Jā" at bounding box center [207, 131] width 281 height 15
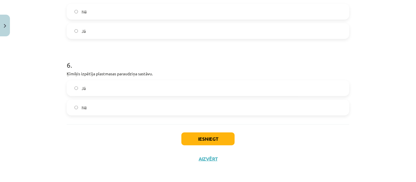
click at [230, 112] on label "Nē" at bounding box center [207, 107] width 281 height 15
click at [218, 136] on button "Iesniegt" at bounding box center [207, 138] width 53 height 13
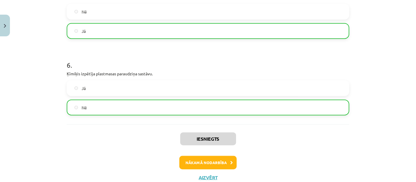
click at [368, 180] on div "Mācību tēma: Bioloģijas 7. klases 1. ieskaites mācību materiāls #3 2.tēma. Biol…" at bounding box center [208, 91] width 416 height 182
click at [216, 162] on button "Nākamā nodarbība" at bounding box center [207, 162] width 57 height 13
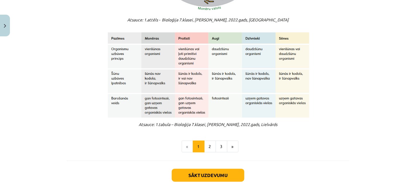
scroll to position [482, 0]
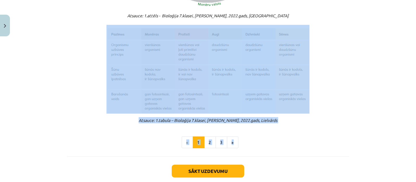
drag, startPoint x: 411, startPoint y: 151, endPoint x: 395, endPoint y: 97, distance: 55.9
click at [395, 97] on div "Mācību tēma: Bioloģijas 7. klases 1. ieskaites mācību materiāls #4 3. tēma. Kā …" at bounding box center [208, 91] width 416 height 182
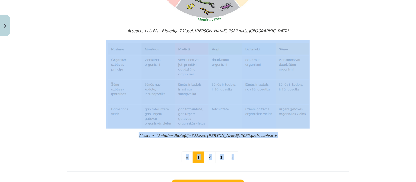
scroll to position [514, 0]
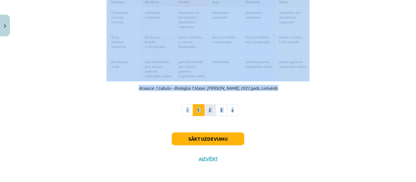
click at [206, 106] on button "2" at bounding box center [210, 110] width 12 height 12
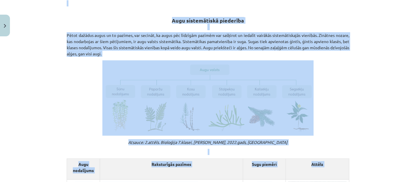
scroll to position [104, 0]
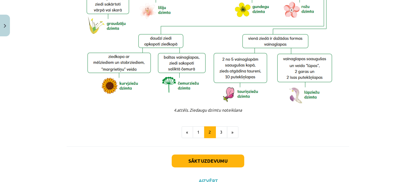
scroll to position [1270, 0]
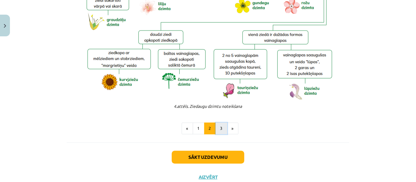
click at [215, 127] on button "3" at bounding box center [221, 128] width 12 height 12
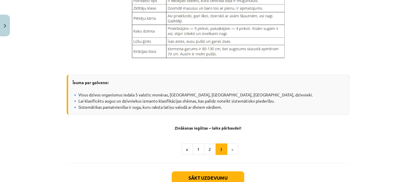
scroll to position [746, 0]
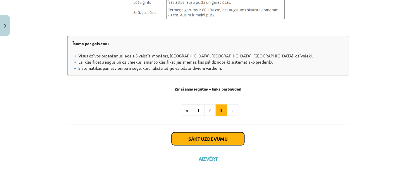
click at [199, 134] on button "Sākt uzdevumu" at bounding box center [208, 138] width 73 height 13
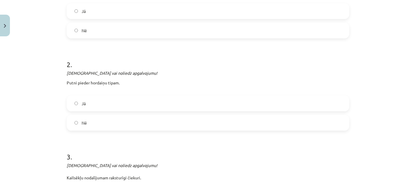
scroll to position [105, 0]
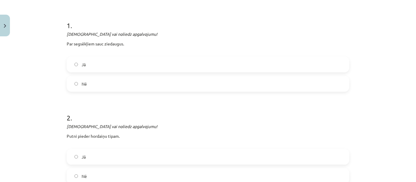
click at [127, 68] on label "Jā" at bounding box center [207, 64] width 281 height 15
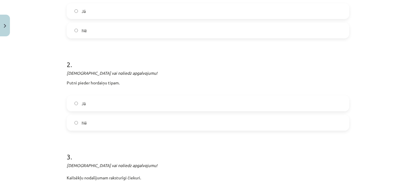
scroll to position [163, 0]
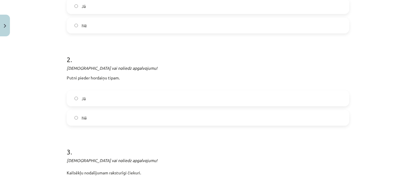
click at [135, 120] on label "Nē" at bounding box center [207, 117] width 281 height 15
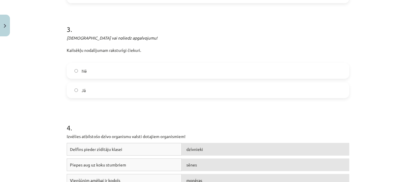
scroll to position [291, 0]
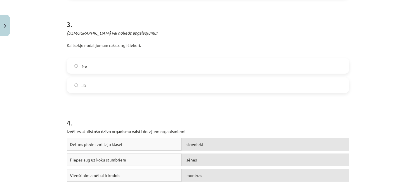
click at [154, 80] on label "Jā" at bounding box center [207, 85] width 281 height 15
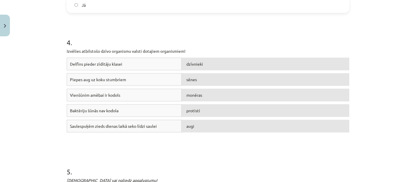
scroll to position [382, 0]
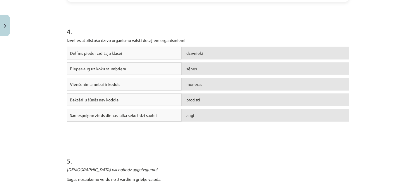
click at [113, 81] on div "Vienšūnim amēbai ir kodols" at bounding box center [124, 84] width 115 height 13
click at [154, 71] on div "Piepes aug uz koku stumbriem" at bounding box center [124, 68] width 115 height 13
drag, startPoint x: 139, startPoint y: 83, endPoint x: 136, endPoint y: 71, distance: 11.8
click at [137, 72] on div "Delfīns pieder zīdītāju klasei dzīvnieki Piepes aug uz koku stumbriem sēnes Vie…" at bounding box center [208, 91] width 282 height 88
click at [136, 68] on div "Piepes aug uz koku stumbriem" at bounding box center [124, 68] width 115 height 13
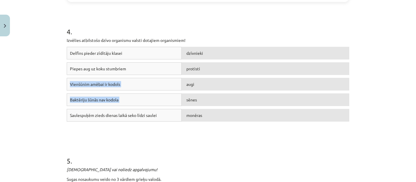
drag, startPoint x: 215, startPoint y: 117, endPoint x: 213, endPoint y: 67, distance: 50.3
click at [213, 67] on div "Delfīns pieder zīdītāju klasei dzīvnieki Piepes aug uz koku stumbriem protisti …" at bounding box center [208, 91] width 282 height 88
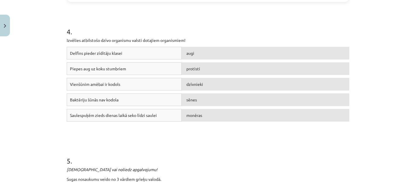
click at [209, 59] on div "Delfīns pieder zīdītāju klasei augi" at bounding box center [208, 54] width 282 height 15
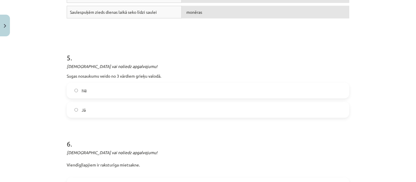
scroll to position [493, 0]
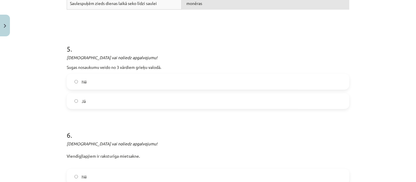
click at [178, 105] on label "Jā" at bounding box center [207, 101] width 281 height 15
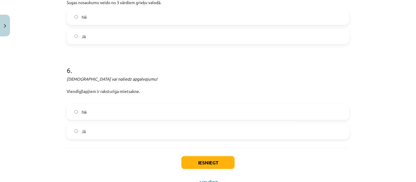
scroll to position [582, 0]
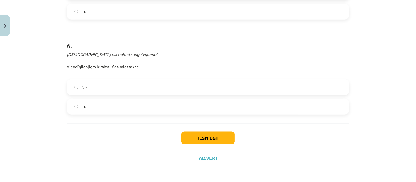
click at [243, 80] on label "Nē" at bounding box center [207, 87] width 281 height 15
click at [198, 134] on button "Iesniegt" at bounding box center [207, 137] width 53 height 13
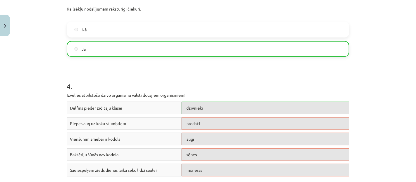
scroll to position [304, 0]
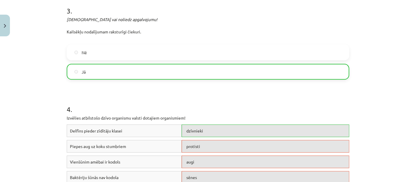
click at [405, 98] on div "Mācību tēma: Bioloģijas 7. klases 1. ieskaites mācību materiāls #4 3. tēma. Kā …" at bounding box center [208, 91] width 416 height 182
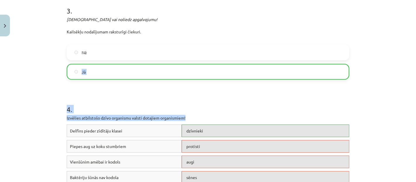
drag, startPoint x: 394, startPoint y: 48, endPoint x: 415, endPoint y: 113, distance: 68.5
click at [411, 113] on div "Mācību tēma: Bioloģijas 7. klases 1. ieskaites mācību materiāls #4 3. tēma. Kā …" at bounding box center [208, 91] width 416 height 182
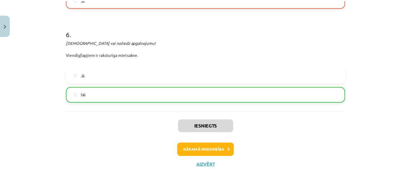
scroll to position [601, 0]
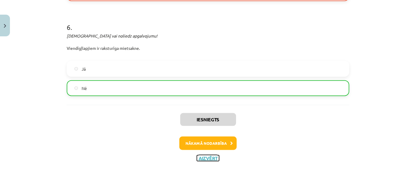
click at [210, 156] on button "Aizvērt" at bounding box center [208, 158] width 22 height 6
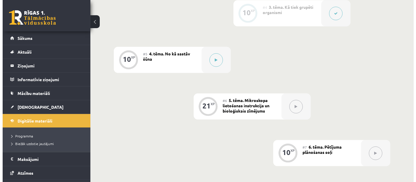
scroll to position [297, 0]
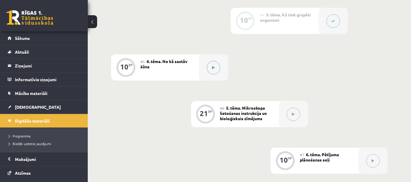
click at [218, 67] on button at bounding box center [213, 67] width 13 height 13
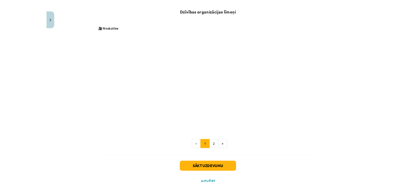
scroll to position [96, 0]
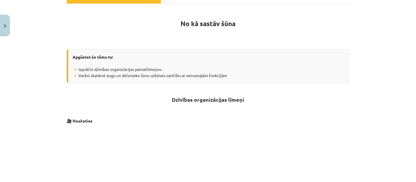
click at [411, 62] on div "Mācību tēma: Bioloģijas 7. klases 1. ieskaites mācību materiāls #5 4. tēma. No …" at bounding box center [208, 91] width 416 height 182
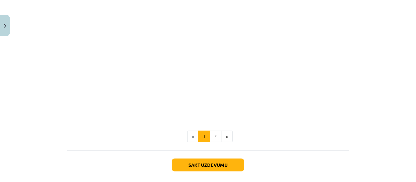
scroll to position [242, 0]
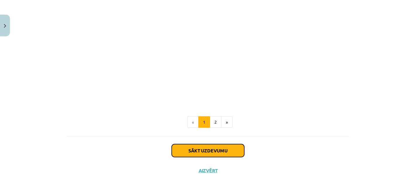
click at [219, 146] on button "Sākt uzdevumu" at bounding box center [208, 150] width 73 height 13
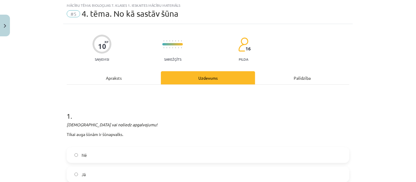
scroll to position [14, 0]
click at [125, 155] on label "Nē" at bounding box center [207, 155] width 281 height 15
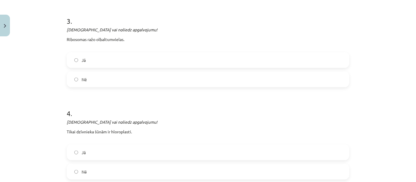
scroll to position [649, 0]
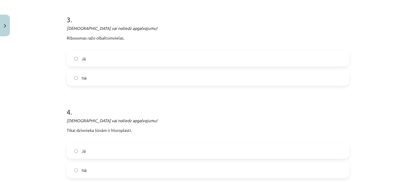
click at [222, 56] on label "Jā" at bounding box center [207, 58] width 281 height 15
click at [127, 154] on label "Jā" at bounding box center [207, 150] width 281 height 15
click at [125, 167] on label "Nē" at bounding box center [207, 170] width 281 height 15
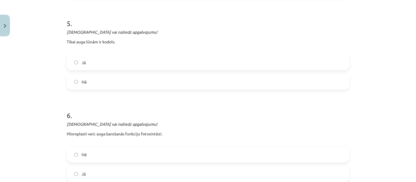
scroll to position [857, 0]
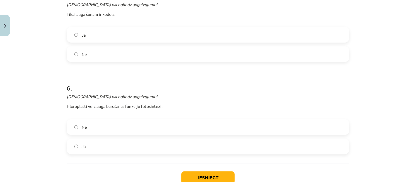
click at [198, 47] on label "Nē" at bounding box center [207, 54] width 281 height 15
drag, startPoint x: 168, startPoint y: 125, endPoint x: 199, endPoint y: 174, distance: 57.8
click at [164, 129] on label "Nē" at bounding box center [207, 127] width 281 height 15
click at [164, 145] on label "Jā" at bounding box center [207, 146] width 281 height 15
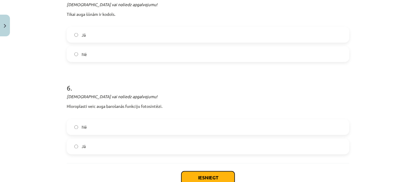
click at [210, 174] on button "Iesniegt" at bounding box center [207, 177] width 53 height 13
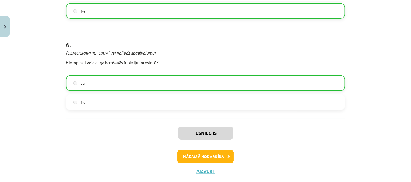
scroll to position [915, 0]
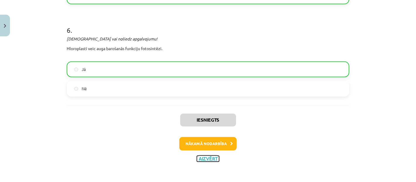
click at [206, 156] on button "Aizvērt" at bounding box center [208, 159] width 22 height 6
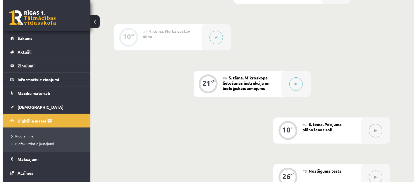
scroll to position [332, 0]
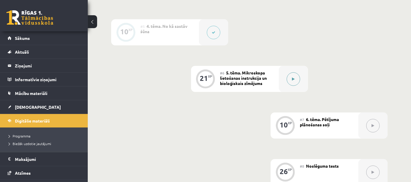
click at [295, 78] on button at bounding box center [293, 78] width 13 height 13
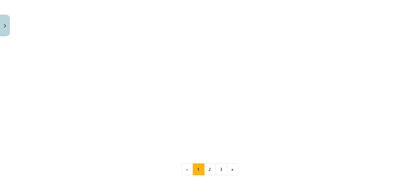
scroll to position [528, 0]
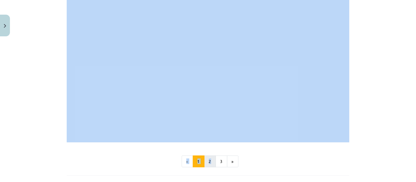
drag, startPoint x: 371, startPoint y: 37, endPoint x: 207, endPoint y: 160, distance: 204.7
click at [207, 160] on div "Mācību tēma: Bioloģijas 7. klases 1. ieskaites mācību materiāls #6 5. tēma. Mik…" at bounding box center [208, 91] width 416 height 182
click at [207, 160] on button "2" at bounding box center [210, 161] width 12 height 12
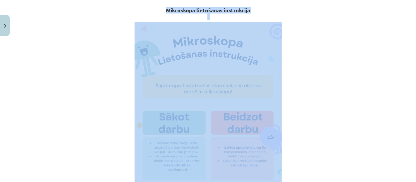
scroll to position [104, 0]
click at [352, 78] on div "Mācību tēma: Bioloģijas 7. klases 1. ieskaites mācību materiāls #6 5. tēma. Mik…" at bounding box center [208, 91] width 416 height 182
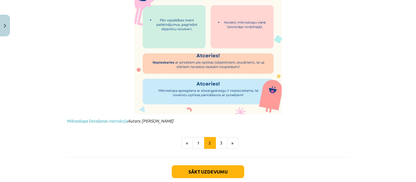
scroll to position [414, 0]
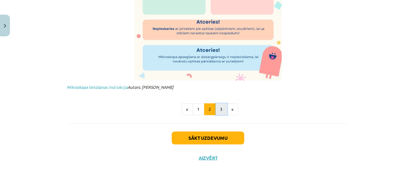
click at [220, 108] on button "3" at bounding box center [221, 109] width 12 height 12
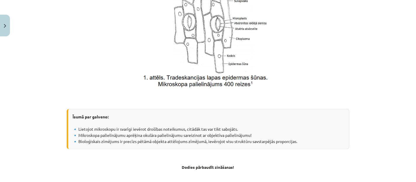
scroll to position [477, 0]
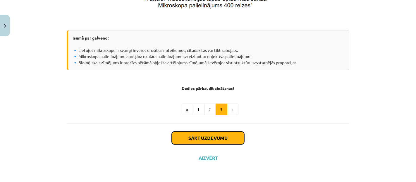
click at [205, 135] on button "Sākt uzdevumu" at bounding box center [208, 137] width 73 height 13
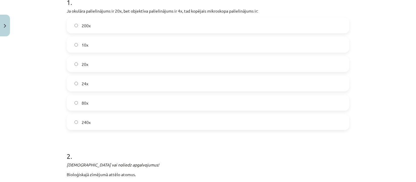
scroll to position [105, 0]
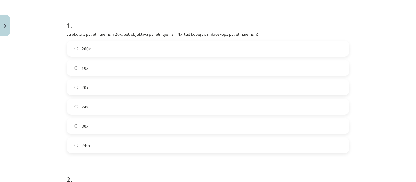
click at [249, 124] on label "80x" at bounding box center [207, 125] width 281 height 15
drag, startPoint x: 410, startPoint y: 34, endPoint x: 415, endPoint y: 33, distance: 5.0
click at [411, 33] on div "Mācību tēma: Bioloģijas 7. klases 1. ieskaites mācību materiāls #6 5. tēma. Mik…" at bounding box center [208, 91] width 416 height 182
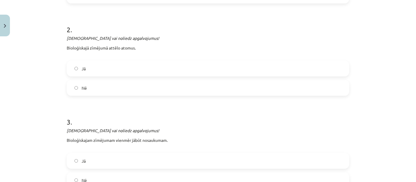
scroll to position [253, 0]
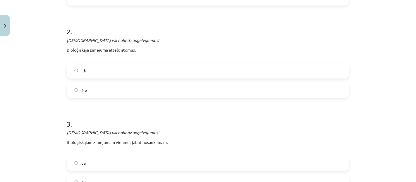
click at [175, 75] on label "Jā" at bounding box center [207, 70] width 281 height 15
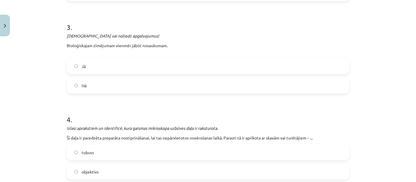
scroll to position [351, 0]
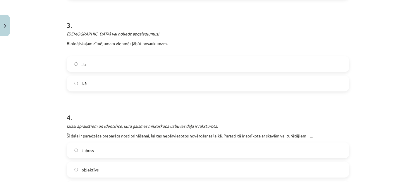
click at [177, 77] on label "Nē" at bounding box center [207, 83] width 281 height 15
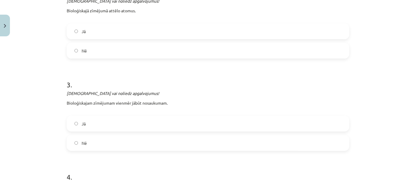
scroll to position [303, 0]
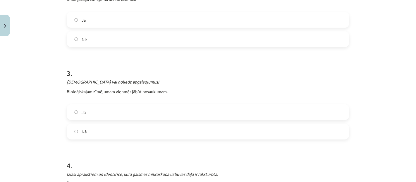
click at [323, 38] on label "Nē" at bounding box center [207, 39] width 281 height 15
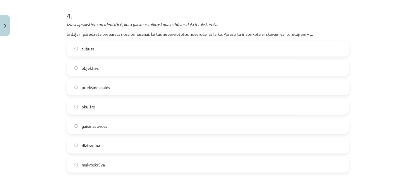
scroll to position [456, 0]
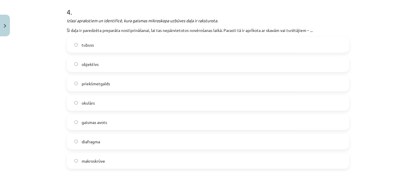
click at [116, 84] on label "priekšmetgalds" at bounding box center [207, 83] width 281 height 15
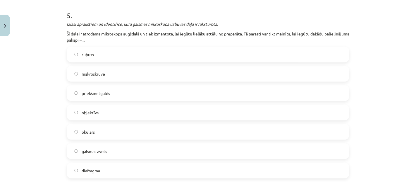
scroll to position [639, 0]
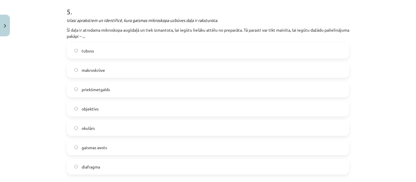
click at [198, 68] on label "makroskrūve" at bounding box center [207, 70] width 281 height 15
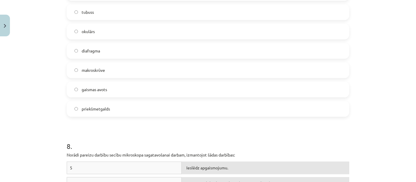
scroll to position [1080, 0]
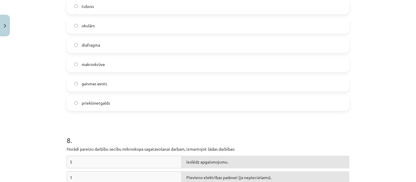
click at [215, 80] on label "gaismas avots" at bounding box center [207, 83] width 281 height 15
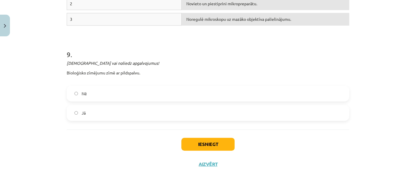
scroll to position [1320, 0]
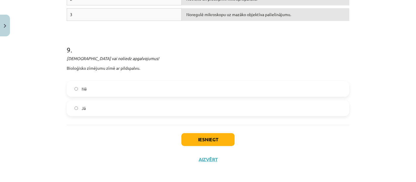
click at [215, 100] on div "Jā" at bounding box center [208, 108] width 282 height 16
click at [215, 103] on label "Jā" at bounding box center [207, 108] width 281 height 15
click at [212, 137] on button "Iesniegt" at bounding box center [207, 139] width 53 height 13
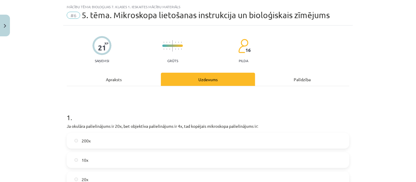
scroll to position [0, 0]
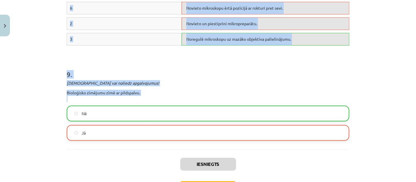
drag, startPoint x: 396, startPoint y: 156, endPoint x: 408, endPoint y: 174, distance: 21.5
click at [404, 178] on div "Mācību tēma: Bioloģijas 7. klases 1. ieskaites mācību materiāls #6 5. tēma. Mik…" at bounding box center [208, 91] width 416 height 182
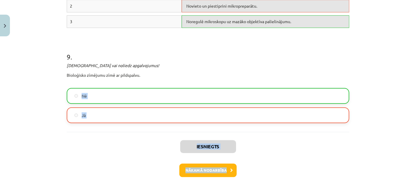
click at [206, 179] on div "Iesniegts Nākamā nodarbība Aizvērt" at bounding box center [208, 162] width 282 height 60
click at [205, 180] on div "Iesniegts Nākamā nodarbība Aizvērt" at bounding box center [208, 162] width 282 height 60
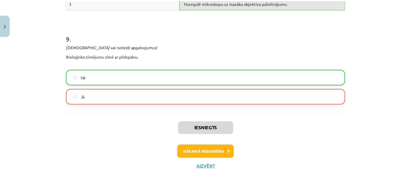
scroll to position [1339, 0]
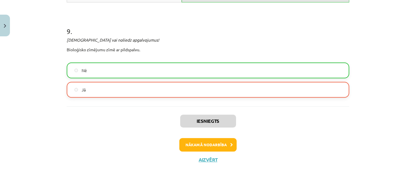
click at [206, 152] on div "Iesniegts Nākamā nodarbība Aizvērt" at bounding box center [208, 136] width 282 height 60
click at [206, 156] on button "Aizvērt" at bounding box center [208, 159] width 22 height 6
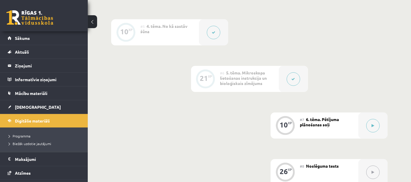
drag, startPoint x: 206, startPoint y: 156, endPoint x: 263, endPoint y: 142, distance: 59.0
click at [263, 142] on div "0 XP #1 Pirms sāc mācīties! 12 XP #2 1. tēma. Bioloģijas zinātnes nozares un ap…" at bounding box center [249, 29] width 276 height 406
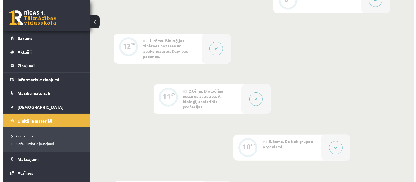
scroll to position [330, 0]
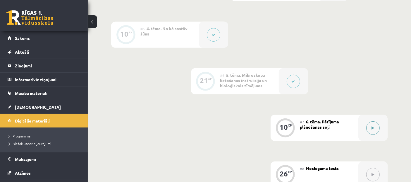
click at [372, 126] on icon at bounding box center [373, 128] width 3 height 4
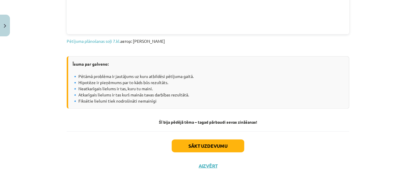
scroll to position [380, 0]
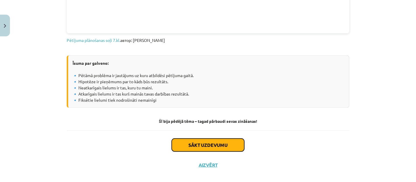
click at [230, 145] on button "Sākt uzdevumu" at bounding box center [208, 144] width 73 height 13
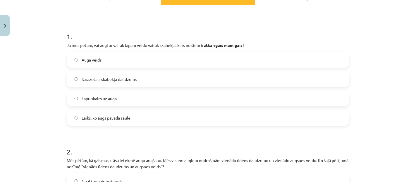
scroll to position [98, 0]
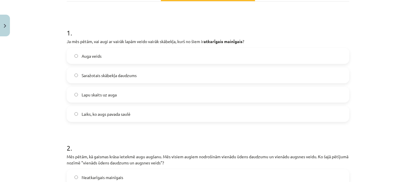
click at [132, 110] on label "Laiks, ko augs pavada saulē" at bounding box center [207, 113] width 281 height 15
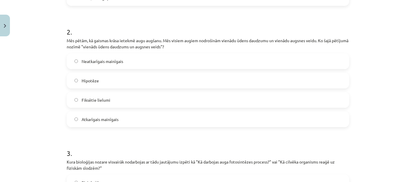
scroll to position [218, 0]
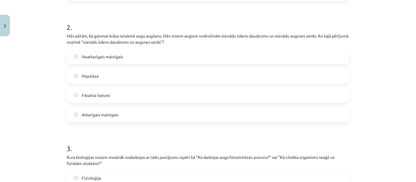
click at [175, 56] on label "Neatkarīgais mainīgais" at bounding box center [207, 56] width 281 height 15
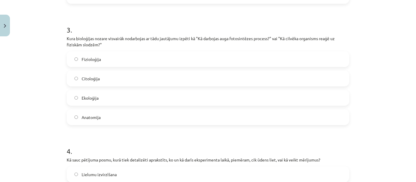
scroll to position [338, 0]
click at [204, 61] on label "Fizioloģija" at bounding box center [207, 58] width 281 height 15
click at [240, 86] on div "Fizioloģija Citoloģija Ekoloģija Anatomija" at bounding box center [208, 87] width 282 height 74
click at [239, 83] on label "Citoloģija" at bounding box center [207, 77] width 281 height 15
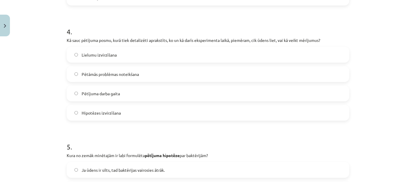
scroll to position [459, 0]
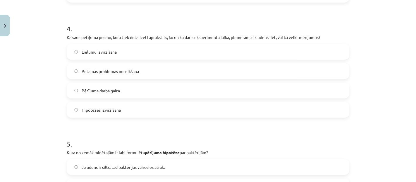
click at [132, 109] on label "Hipotēzes izvirzīšana" at bounding box center [207, 109] width 281 height 15
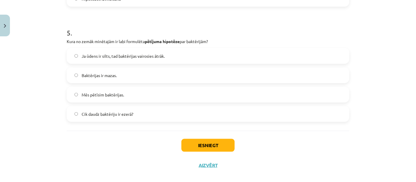
scroll to position [571, 0]
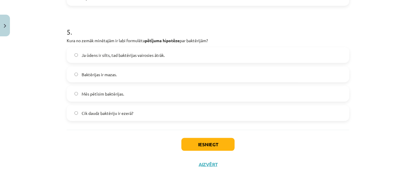
click at [148, 58] on label "Ja ūdens ir silts, tad baktērijas vairosies ātrāk." at bounding box center [207, 55] width 281 height 15
drag, startPoint x: 198, startPoint y: 134, endPoint x: 203, endPoint y: 145, distance: 11.8
click at [203, 145] on div "Iesniegt Aizvērt" at bounding box center [208, 150] width 282 height 41
click at [203, 145] on button "Iesniegt" at bounding box center [207, 144] width 53 height 13
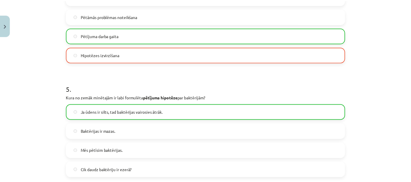
scroll to position [596, 0]
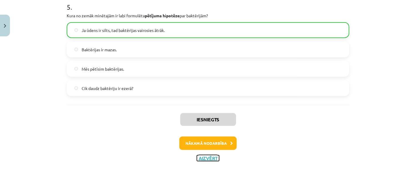
click at [206, 156] on button "Aizvērt" at bounding box center [208, 158] width 22 height 6
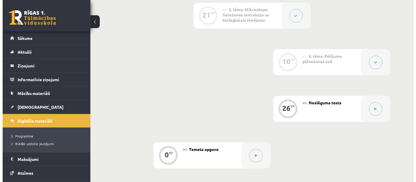
scroll to position [396, 0]
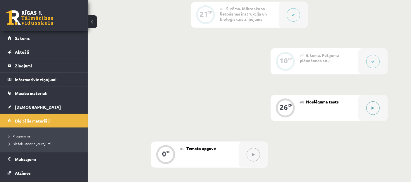
click at [372, 108] on icon at bounding box center [373, 108] width 3 height 4
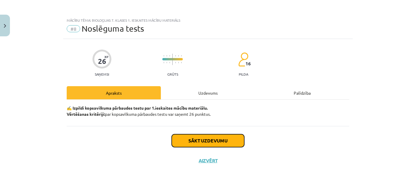
click at [211, 138] on button "Sākt uzdevumu" at bounding box center [208, 140] width 73 height 13
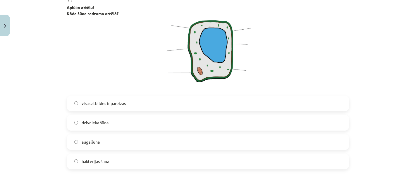
scroll to position [134, 0]
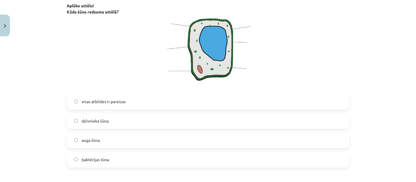
click at [148, 104] on label "visas atbildes ir pareizas" at bounding box center [207, 101] width 281 height 15
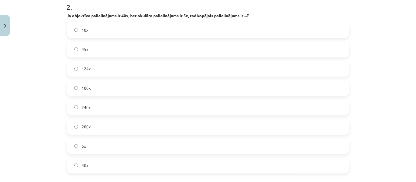
scroll to position [322, 0]
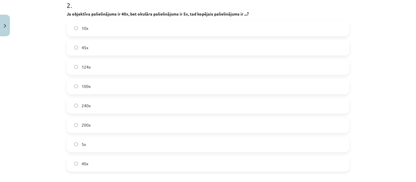
click at [126, 132] on div "200x" at bounding box center [208, 125] width 282 height 16
click at [189, 120] on label "200x" at bounding box center [207, 125] width 281 height 15
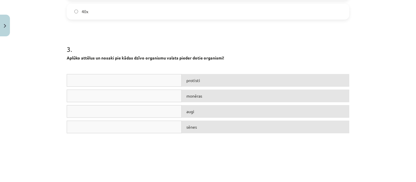
scroll to position [479, 0]
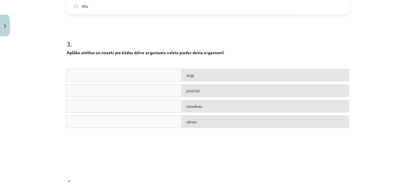
drag, startPoint x: 225, startPoint y: 111, endPoint x: 224, endPoint y: 91, distance: 20.3
click at [224, 91] on div "augi protisti monēras sēnes" at bounding box center [208, 113] width 282 height 88
drag, startPoint x: 149, startPoint y: 69, endPoint x: 212, endPoint y: 105, distance: 72.6
click at [212, 105] on div "augi protisti monēras sēnes" at bounding box center [208, 113] width 282 height 88
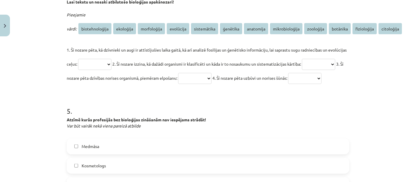
scroll to position [648, 0]
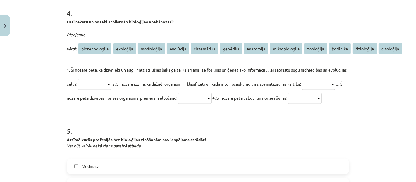
click at [91, 81] on select "**********" at bounding box center [94, 84] width 33 height 11
select select "*********"
click at [78, 79] on select "**********" at bounding box center [94, 84] width 33 height 11
click at [211, 96] on select "**********" at bounding box center [194, 98] width 33 height 11
select select "********"
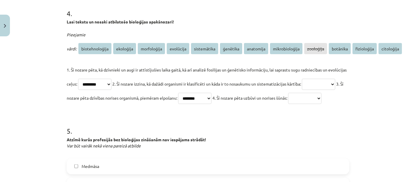
click at [211, 93] on select "**********" at bounding box center [194, 98] width 33 height 11
click at [302, 90] on select "**********" at bounding box center [318, 84] width 33 height 11
select select "**********"
click at [302, 90] on select "**********" at bounding box center [318, 84] width 33 height 11
click at [82, 79] on select "**********" at bounding box center [94, 84] width 33 height 11
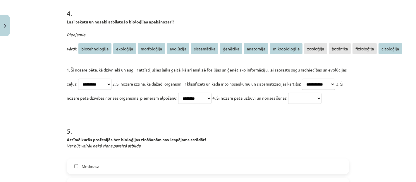
click at [288, 104] on select "**********" at bounding box center [304, 98] width 33 height 11
select select "********"
click at [288, 104] on select "**********" at bounding box center [304, 98] width 33 height 11
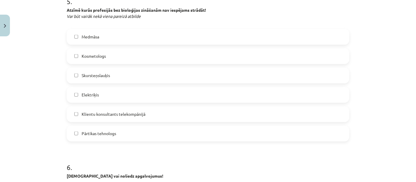
scroll to position [780, 0]
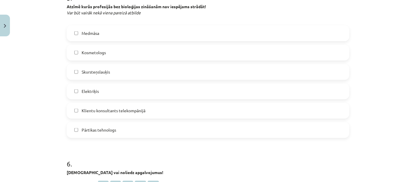
click at [115, 113] on span "Klientu konsultants telekompānijā" at bounding box center [114, 110] width 64 height 6
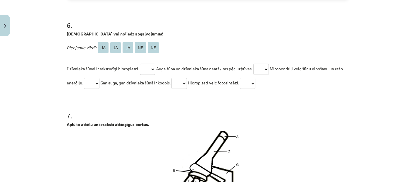
scroll to position [908, 0]
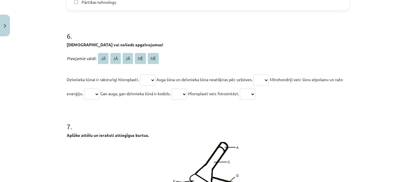
click at [294, 10] on label "Pārtikas tehnologs" at bounding box center [207, 2] width 281 height 15
click at [152, 86] on select "** ** ** ** **" at bounding box center [147, 80] width 15 height 11
select select "**"
click at [140, 86] on select "** ** ** ** **" at bounding box center [147, 80] width 15 height 11
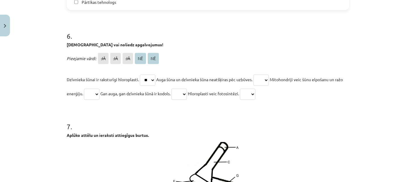
click at [269, 86] on select "** ** ** ** **" at bounding box center [260, 80] width 15 height 11
select select "**"
click at [257, 86] on select "** ** ** ** **" at bounding box center [260, 80] width 15 height 11
click at [255, 100] on select "** ** ** ** **" at bounding box center [247, 94] width 15 height 11
select select "**"
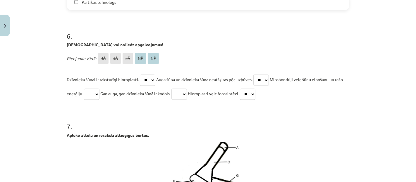
click at [255, 100] on select "** ** ** ** **" at bounding box center [247, 94] width 15 height 11
click at [261, 138] on p "Aplūko attēlu un ieraksti attiegīgus burtus." at bounding box center [208, 135] width 282 height 6
click at [187, 100] on select "** ** ** ** **" at bounding box center [178, 94] width 15 height 11
select select "**"
click at [184, 100] on select "** ** ** ** **" at bounding box center [178, 94] width 15 height 11
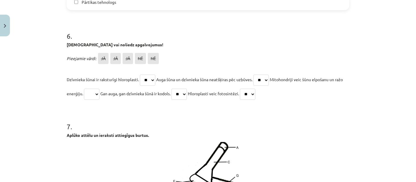
click at [99, 100] on select "** ** ** ** **" at bounding box center [91, 94] width 15 height 11
click at [91, 100] on select "** ** ** ** **" at bounding box center [91, 94] width 15 height 11
click at [99, 100] on select "** ** ** ** **" at bounding box center [91, 94] width 15 height 11
select select "**"
click at [91, 100] on select "** ** ** ** **" at bounding box center [91, 94] width 15 height 11
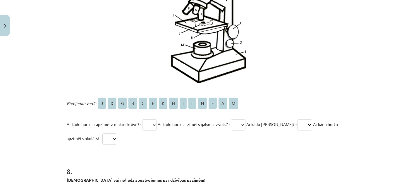
scroll to position [1084, 0]
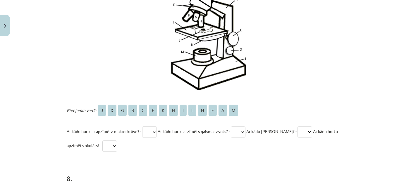
drag, startPoint x: 129, startPoint y: 123, endPoint x: 146, endPoint y: 142, distance: 25.3
click at [146, 142] on div "Pieejamie vārdi: J D G B C E K H I L N F A M Ar kādu burtu ir apzīmēta makroskr…" at bounding box center [208, 127] width 282 height 49
click at [146, 137] on select "* * * * * * * * * * * * * *" at bounding box center [149, 131] width 15 height 11
select select "*"
click at [142, 137] on select "* * * * * * * * * * * * * *" at bounding box center [149, 131] width 15 height 11
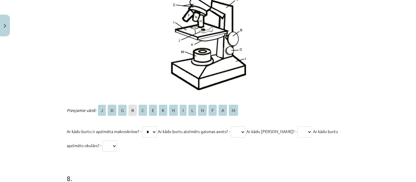
click at [273, 90] on p at bounding box center [208, 27] width 282 height 124
click at [243, 137] on select "* * * * * * * * * * * * * *" at bounding box center [238, 131] width 15 height 11
select select "*"
click at [234, 137] on select "* * * * * * * * * * * * * *" at bounding box center [238, 131] width 15 height 11
click at [302, 137] on select "* * * * * * * * * * * * * *" at bounding box center [304, 131] width 15 height 11
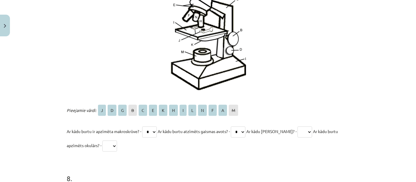
select select "*"
click at [297, 137] on select "* * * * * * * * * * * * * *" at bounding box center [304, 131] width 15 height 11
click at [110, 151] on select "* * * * * * * * * * * * * *" at bounding box center [109, 145] width 15 height 11
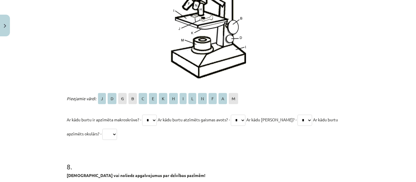
scroll to position [1103, 0]
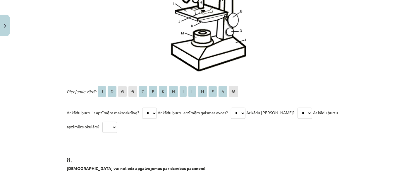
click at [110, 132] on select "* * * * * * * * * * * * * *" at bounding box center [109, 126] width 15 height 11
select select "*"
click at [102, 132] on select "* * * * * * * * * * * * * *" at bounding box center [109, 126] width 15 height 11
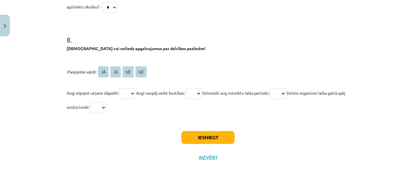
scroll to position [1236, 0]
click at [120, 91] on select "** ** ** **" at bounding box center [127, 93] width 15 height 11
select select "**"
click at [120, 88] on select "** ** ** **" at bounding box center [127, 93] width 15 height 11
click at [200, 96] on select "** ** ** **" at bounding box center [193, 93] width 15 height 11
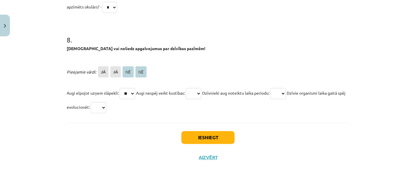
select select "**"
click at [188, 88] on select "** ** ** **" at bounding box center [193, 93] width 15 height 11
drag, startPoint x: 286, startPoint y: 93, endPoint x: 285, endPoint y: 120, distance: 27.5
select select "**"
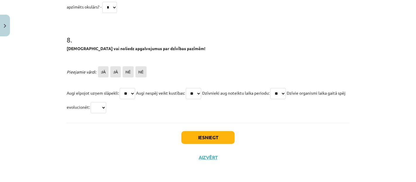
click at [277, 88] on select "** ** ** **" at bounding box center [277, 93] width 15 height 11
click at [106, 108] on select "** ** ** **" at bounding box center [98, 107] width 15 height 11
select select "**"
click at [106, 102] on select "** ** ** **" at bounding box center [98, 107] width 15 height 11
click at [207, 141] on button "Iesniegt" at bounding box center [207, 137] width 53 height 13
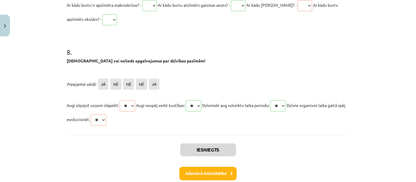
scroll to position [1254, 0]
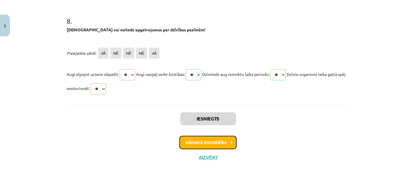
click at [197, 142] on button "Nākamā nodarbība" at bounding box center [207, 141] width 57 height 13
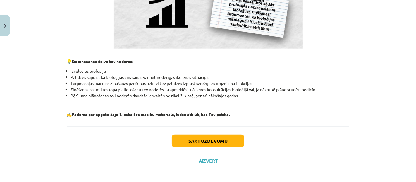
scroll to position [570, 0]
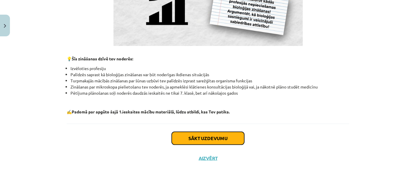
click at [226, 138] on button "Sākt uzdevumu" at bounding box center [208, 138] width 73 height 13
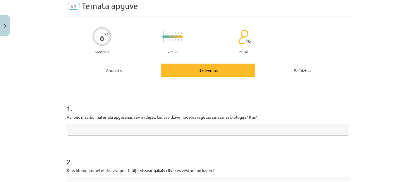
scroll to position [14, 0]
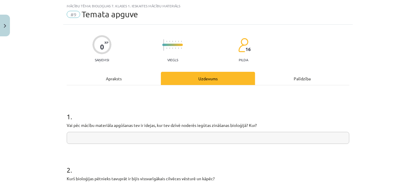
click at [252, 132] on input "text" at bounding box center [208, 138] width 282 height 12
type input "******"
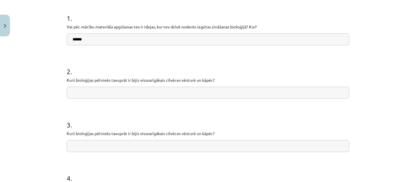
scroll to position [118, 0]
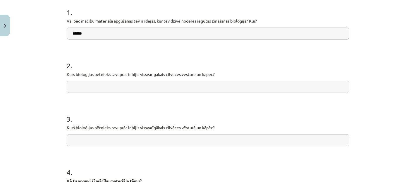
click at [268, 88] on input "text" at bounding box center [208, 87] width 282 height 12
drag, startPoint x: 408, startPoint y: 79, endPoint x: 413, endPoint y: 83, distance: 5.8
click at [411, 82] on div "Mācību tēma: Bioloģijas 7. klases 1. ieskaites mācību materiāls #9 Temata apguv…" at bounding box center [208, 91] width 416 height 182
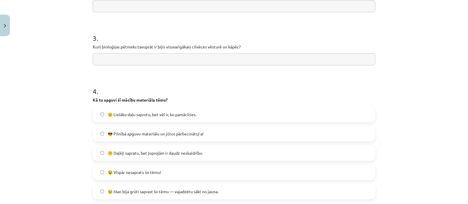
scroll to position [199, 0]
click at [290, 58] on input "text" at bounding box center [234, 60] width 282 height 12
type input "******"
click at [289, 3] on input "text" at bounding box center [234, 6] width 282 height 12
type input "******"
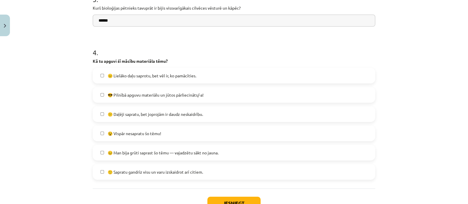
scroll to position [262, 0]
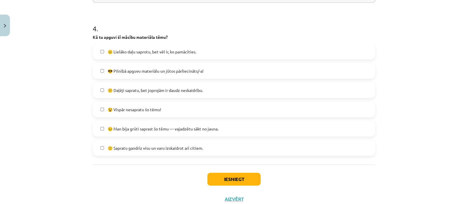
click at [223, 128] on label "😣 Man bija grūti saprast šo tēmu — vajadzētu sākt no jauna." at bounding box center [233, 129] width 281 height 15
click at [231, 173] on button "Iesniegt" at bounding box center [233, 179] width 53 height 13
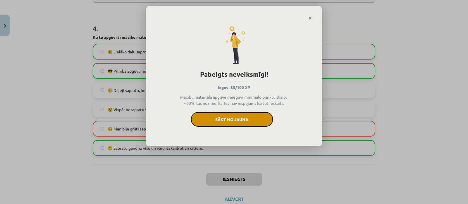
click at [240, 120] on button "Sākt no jauna" at bounding box center [232, 119] width 82 height 15
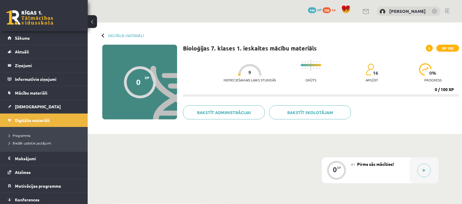
scroll to position [396, 0]
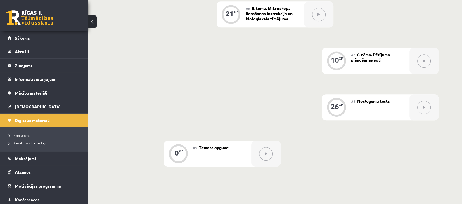
drag, startPoint x: 461, startPoint y: 172, endPoint x: 466, endPoint y: 172, distance: 5.6
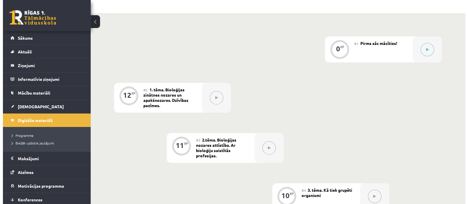
scroll to position [122, 0]
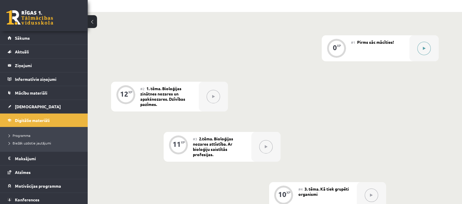
click at [427, 44] on button at bounding box center [424, 48] width 13 height 13
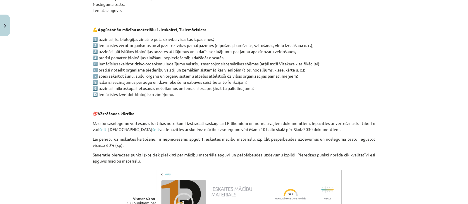
scroll to position [434, 0]
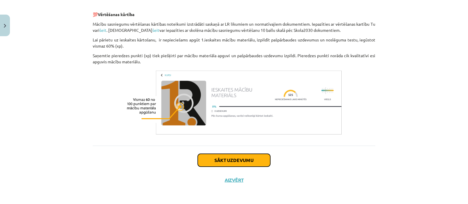
click at [246, 154] on button "Sākt uzdevumu" at bounding box center [234, 160] width 73 height 13
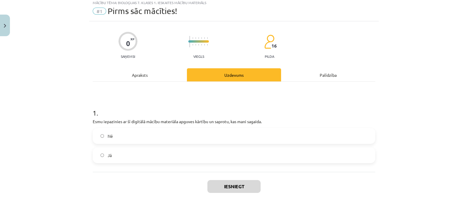
scroll to position [14, 0]
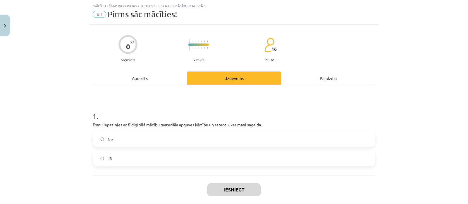
click at [235, 152] on label "Jā" at bounding box center [233, 158] width 281 height 15
click at [236, 192] on button "Iesniegt" at bounding box center [233, 190] width 53 height 13
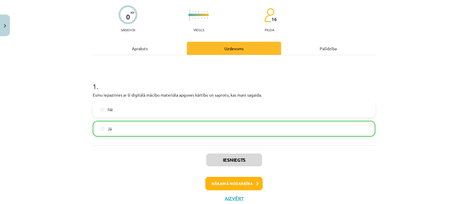
scroll to position [46, 0]
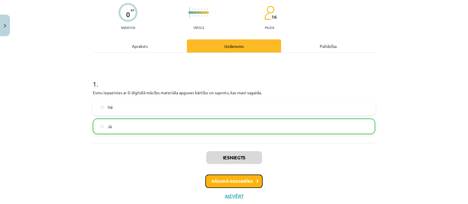
click at [246, 181] on button "Nākamā nodarbība" at bounding box center [233, 181] width 57 height 13
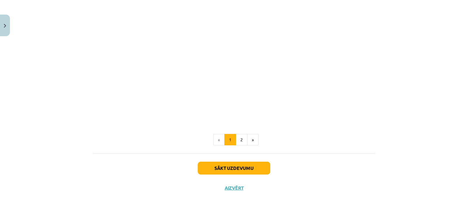
scroll to position [446, 0]
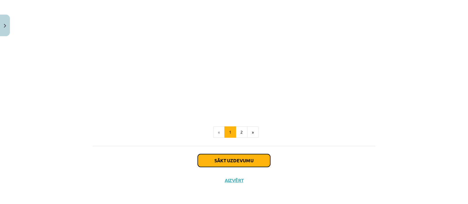
click at [246, 161] on button "Sākt uzdevumu" at bounding box center [234, 160] width 73 height 13
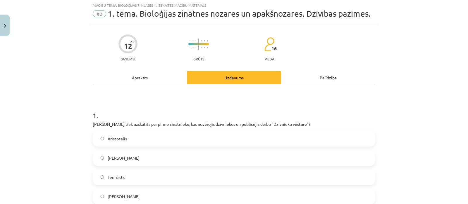
scroll to position [14, 0]
click at [138, 198] on label "[PERSON_NAME]" at bounding box center [233, 197] width 281 height 15
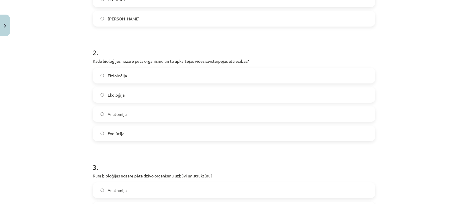
scroll to position [196, 0]
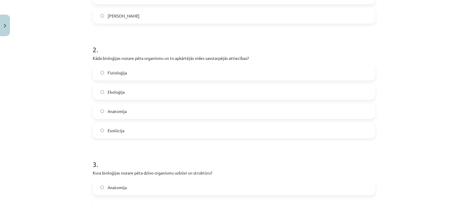
click at [160, 89] on label "Ekoloģija" at bounding box center [233, 92] width 281 height 15
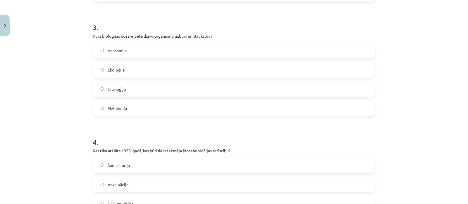
scroll to position [340, 0]
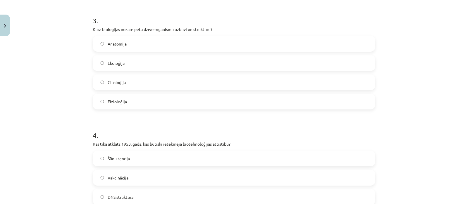
click at [225, 92] on div "Anatomija Ekoloģija Citoloģija Fizioloģija" at bounding box center [234, 73] width 282 height 74
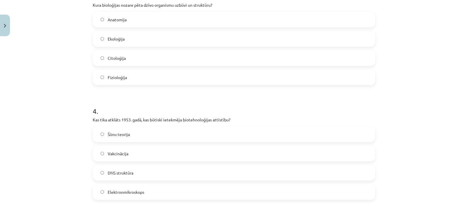
drag, startPoint x: 208, startPoint y: 87, endPoint x: 201, endPoint y: 79, distance: 10.8
click at [201, 79] on form "1 . Kurš tiek uzskatīts par pirmo zinātnieku, kas novērojis dzīvniekus un publi…" at bounding box center [234, 206] width 282 height 908
click at [201, 79] on label "Fizioloģija" at bounding box center [233, 77] width 281 height 15
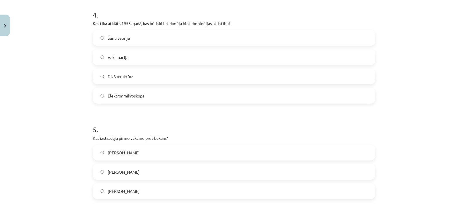
scroll to position [462, 0]
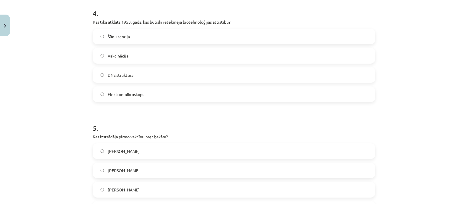
click at [219, 54] on label "Vakcinācija" at bounding box center [233, 56] width 281 height 15
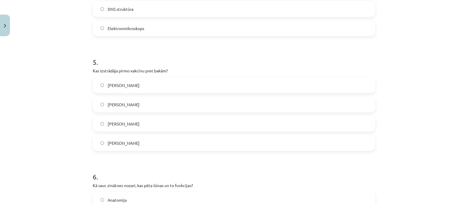
scroll to position [570, 0]
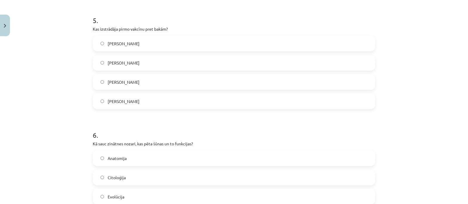
drag, startPoint x: 164, startPoint y: 39, endPoint x: 158, endPoint y: 78, distance: 39.0
click at [158, 78] on div "[PERSON_NAME] [PERSON_NAME] [PERSON_NAME] [PERSON_NAME]" at bounding box center [234, 73] width 282 height 74
click at [158, 78] on label "[PERSON_NAME]" at bounding box center [233, 82] width 281 height 15
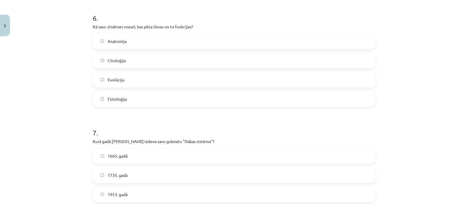
click at [206, 65] on label "Citoloģija" at bounding box center [233, 60] width 281 height 15
click at [231, 95] on label "Fizioloģija" at bounding box center [233, 99] width 281 height 15
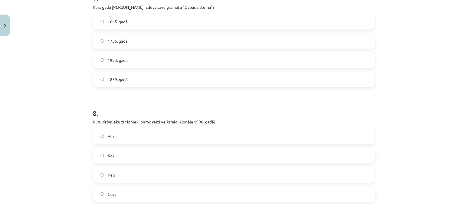
scroll to position [824, 0]
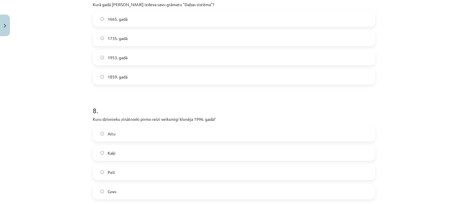
click at [184, 22] on label "1665. gadā" at bounding box center [233, 19] width 281 height 15
click at [175, 83] on label "1859. gadā" at bounding box center [233, 77] width 281 height 15
click at [137, 173] on label "Peli" at bounding box center [233, 172] width 281 height 15
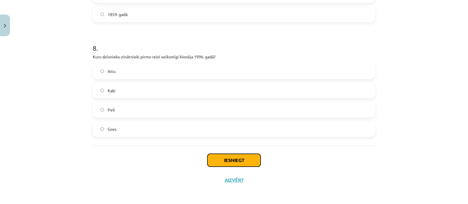
click at [232, 157] on button "Iesniegt" at bounding box center [233, 160] width 53 height 13
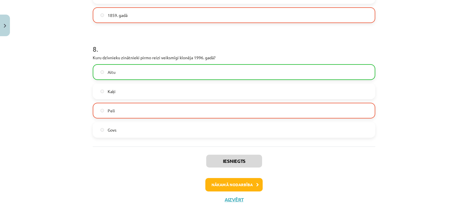
scroll to position [905, 0]
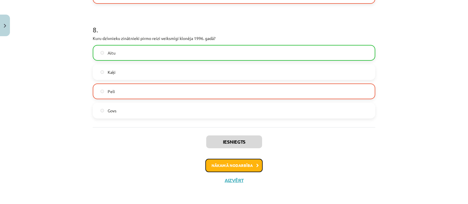
click at [234, 165] on button "Nākamā nodarbība" at bounding box center [233, 165] width 57 height 13
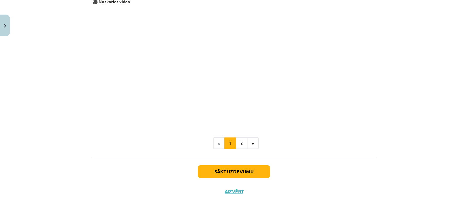
scroll to position [231, 0]
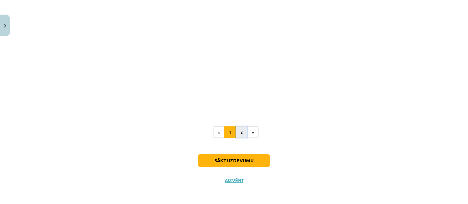
click at [238, 131] on button "2" at bounding box center [242, 133] width 12 height 12
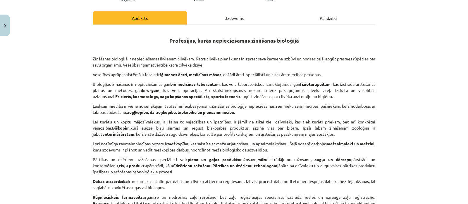
scroll to position [69, 0]
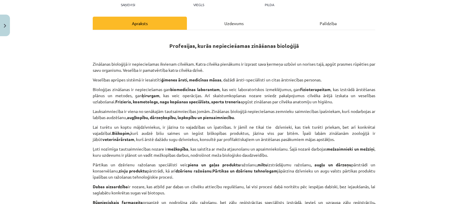
drag, startPoint x: 461, startPoint y: 43, endPoint x: 466, endPoint y: 49, distance: 7.7
click at [462, 49] on div "Mācību tēma: Bioloģijas 7. klases 1. ieskaites mācību materiāls #3 2.tēma. Biol…" at bounding box center [234, 102] width 468 height 204
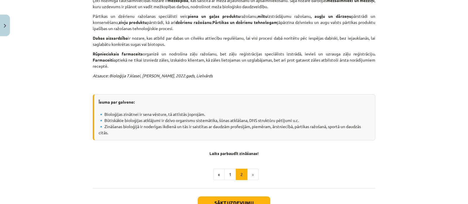
scroll to position [255, 0]
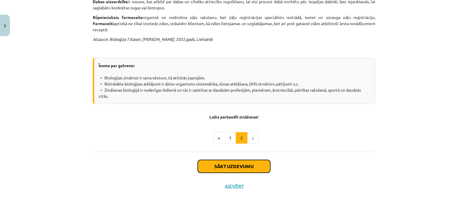
click at [245, 160] on button "Sākt uzdevumu" at bounding box center [234, 166] width 73 height 13
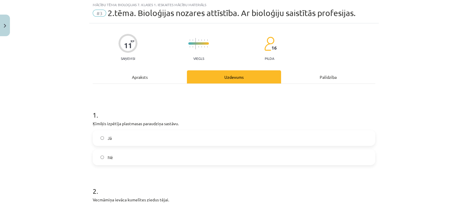
scroll to position [14, 0]
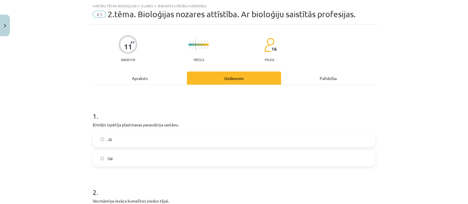
click at [245, 156] on label "Nē" at bounding box center [233, 158] width 281 height 15
click at [225, 135] on label "Jā" at bounding box center [233, 139] width 281 height 15
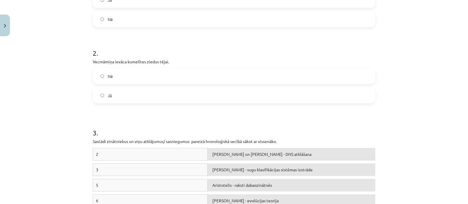
scroll to position [162, 0]
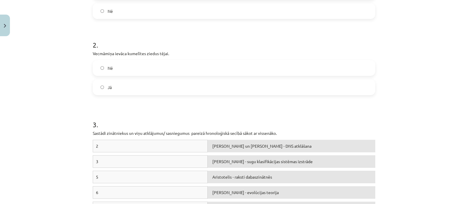
click at [161, 82] on label "Jā" at bounding box center [233, 87] width 281 height 15
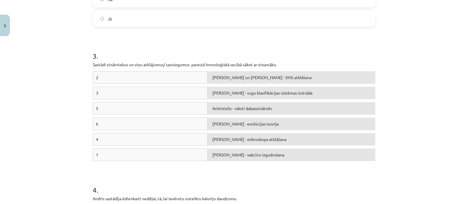
scroll to position [248, 0]
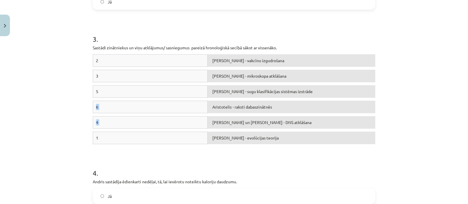
drag, startPoint x: 278, startPoint y: 129, endPoint x: 269, endPoint y: 83, distance: 46.8
click at [269, 84] on div "2 [PERSON_NAME] - vakcīnu izgudrošana 3 [PERSON_NAME] - mikroskopa atklāšana 5 …" at bounding box center [234, 100] width 282 height 93
drag, startPoint x: 263, startPoint y: 84, endPoint x: 267, endPoint y: 118, distance: 34.9
click at [267, 117] on div "2 [PERSON_NAME] un [PERSON_NAME] - DNS atklāšana 3 Aristotelis - raksti dabaszi…" at bounding box center [234, 100] width 282 height 93
click at [272, 72] on div "3 Aristotelis - raksti dabaszinātnēs" at bounding box center [234, 77] width 282 height 15
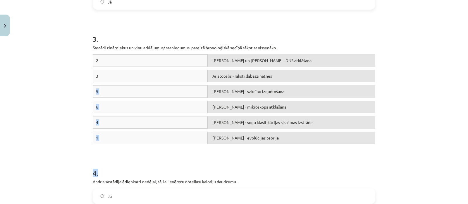
click at [270, 79] on form "1 . Ķīmiķis izpētīja plastmasas paraudziņa sastāvu. Jā Nē 2 . Vecmāmiņa ievāca …" at bounding box center [234, 123] width 282 height 508
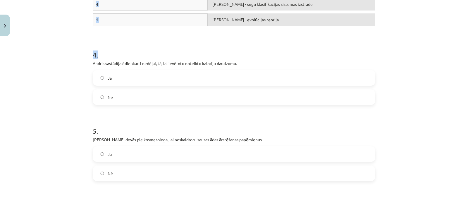
scroll to position [368, 0]
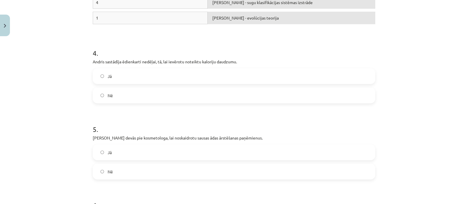
click at [353, 76] on label "Jā" at bounding box center [233, 76] width 281 height 15
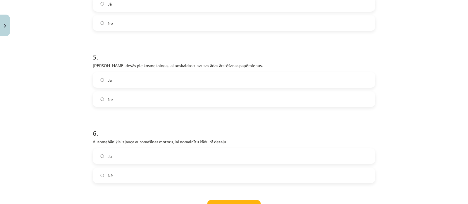
scroll to position [446, 0]
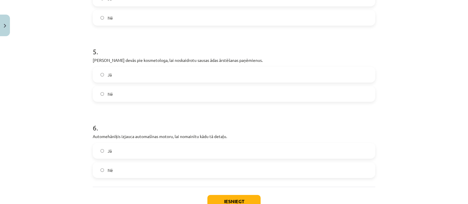
click at [194, 79] on label "Jā" at bounding box center [233, 75] width 281 height 15
click at [179, 164] on label "Nē" at bounding box center [233, 170] width 281 height 15
click at [240, 201] on button "Iesniegt" at bounding box center [233, 201] width 53 height 13
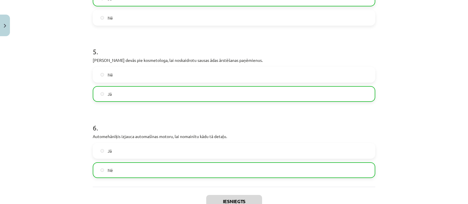
drag, startPoint x: 461, startPoint y: 161, endPoint x: 463, endPoint y: 161, distance: 3.0
click at [462, 161] on div "Mācību tēma: Bioloģijas 7. klases 1. ieskaites mācību materiāls #3 2.tēma. Biol…" at bounding box center [234, 102] width 468 height 204
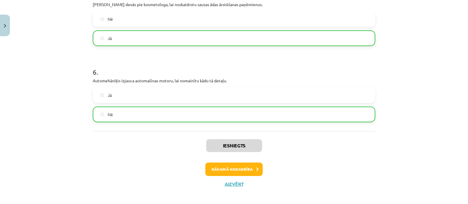
scroll to position [505, 0]
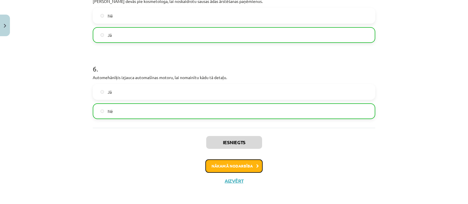
click at [230, 164] on button "Nākamā nodarbība" at bounding box center [233, 166] width 57 height 13
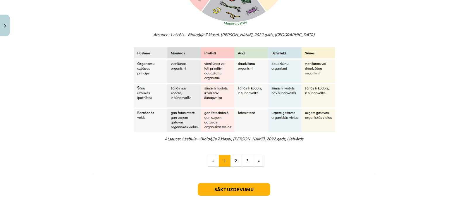
scroll to position [491, 0]
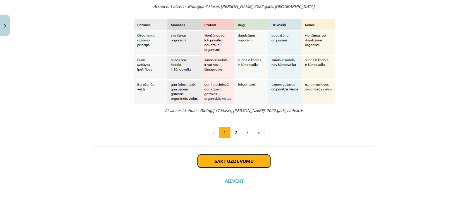
click at [249, 159] on button "Sākt uzdevumu" at bounding box center [234, 161] width 73 height 13
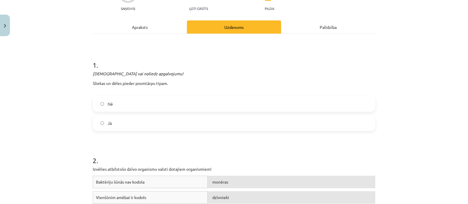
scroll to position [73, 0]
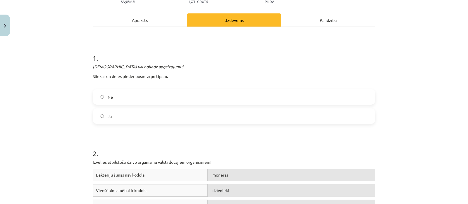
click at [194, 113] on label "Jā" at bounding box center [233, 116] width 281 height 15
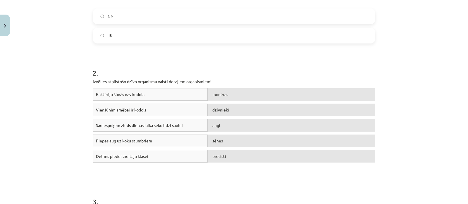
scroll to position [157, 0]
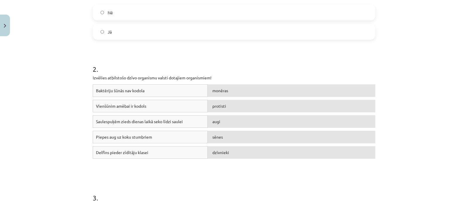
drag, startPoint x: 268, startPoint y: 144, endPoint x: 265, endPoint y: 130, distance: 14.3
click at [265, 131] on div "Piepes aug uz koku stumbriem sēnes" at bounding box center [234, 138] width 282 height 15
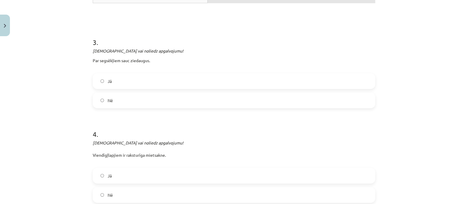
scroll to position [316, 0]
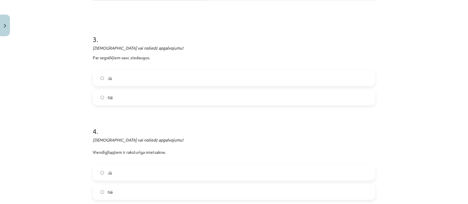
click at [135, 78] on label "Jā" at bounding box center [233, 78] width 281 height 15
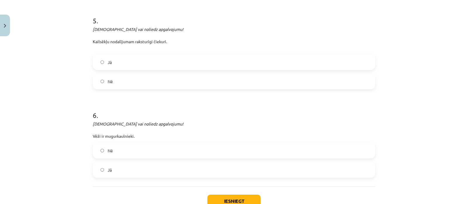
scroll to position [342, 0]
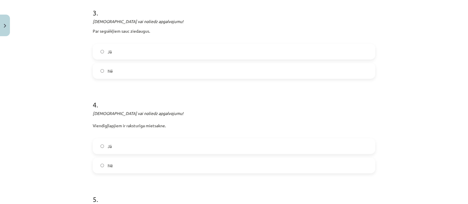
drag, startPoint x: 461, startPoint y: 123, endPoint x: 462, endPoint y: 100, distance: 22.2
click at [462, 100] on div "Mācību tēma: Bioloģijas 7. klases 1. ieskaites mācību materiāls #4 3. tēma. Kā …" at bounding box center [234, 102] width 468 height 204
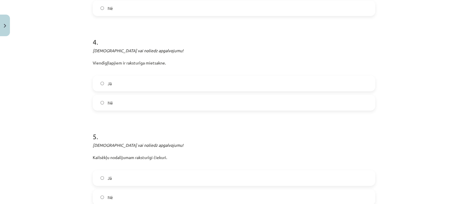
scroll to position [426, 0]
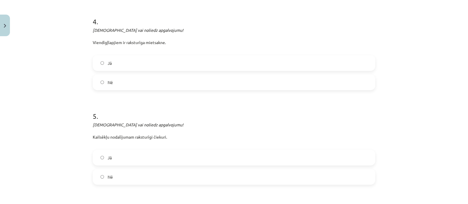
click at [432, 101] on div "Mācību tēma: Bioloģijas 7. klases 1. ieskaites mācību materiāls #4 3. tēma. Kā …" at bounding box center [234, 102] width 468 height 204
click at [188, 81] on label "Nē" at bounding box center [233, 82] width 281 height 15
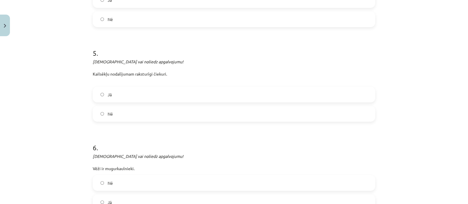
scroll to position [493, 0]
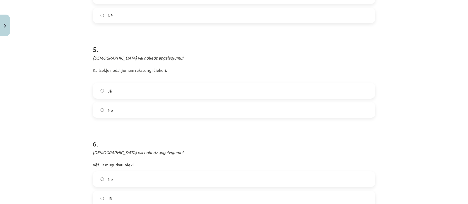
click at [193, 90] on label "Jā" at bounding box center [233, 91] width 281 height 15
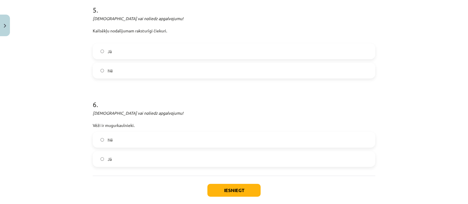
scroll to position [561, 0]
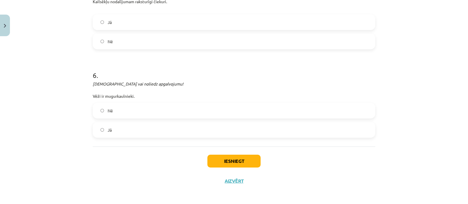
click at [171, 134] on label "Jā" at bounding box center [233, 130] width 281 height 15
click at [192, 109] on label "Nē" at bounding box center [233, 111] width 281 height 15
click at [232, 157] on button "Iesniegt" at bounding box center [233, 161] width 53 height 13
click at [176, 125] on label "Jā" at bounding box center [233, 130] width 281 height 15
click at [177, 107] on label "Nē" at bounding box center [233, 111] width 281 height 15
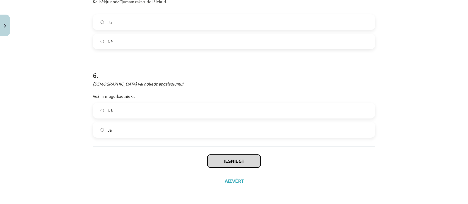
click at [215, 156] on button "Iesniegt" at bounding box center [233, 161] width 53 height 13
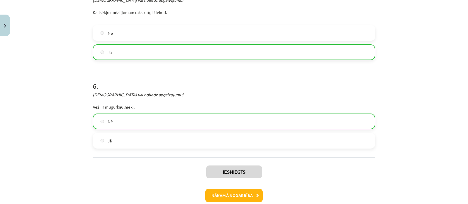
scroll to position [564, 0]
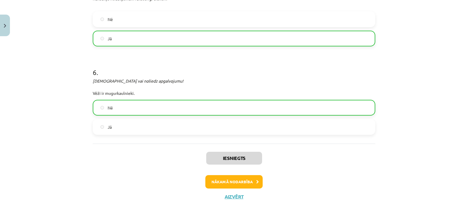
click at [453, 148] on div "Mācību tēma: Bioloģijas 7. klases 1. ieskaites mācību materiāls #4 3. tēma. Kā …" at bounding box center [234, 102] width 468 height 204
drag, startPoint x: 453, startPoint y: 148, endPoint x: 452, endPoint y: 158, distance: 10.0
click at [452, 156] on div "Mācību tēma: Bioloģijas 7. klases 1. ieskaites mācību materiāls #4 3. tēma. Kā …" at bounding box center [234, 102] width 468 height 204
click at [251, 176] on button "Nākamā nodarbība" at bounding box center [233, 181] width 57 height 13
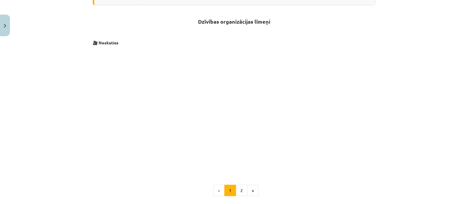
scroll to position [232, 0]
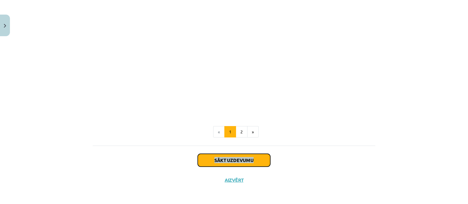
click at [247, 158] on button "Sākt uzdevumu" at bounding box center [234, 160] width 73 height 13
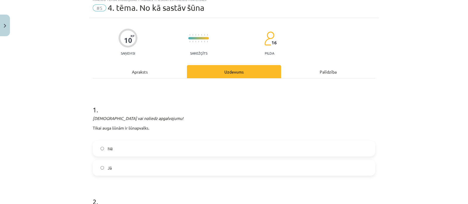
scroll to position [14, 0]
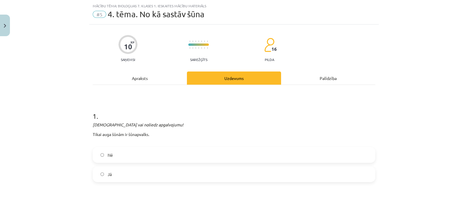
click at [102, 153] on label "Nē" at bounding box center [233, 155] width 281 height 15
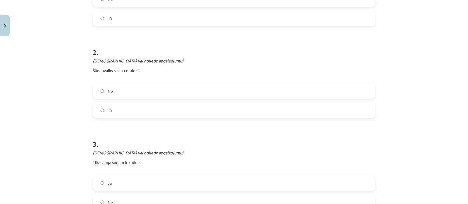
scroll to position [177, 0]
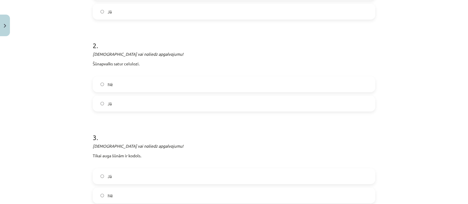
click at [163, 90] on label "Nē" at bounding box center [233, 84] width 281 height 15
click at [156, 105] on label "Jā" at bounding box center [233, 103] width 281 height 15
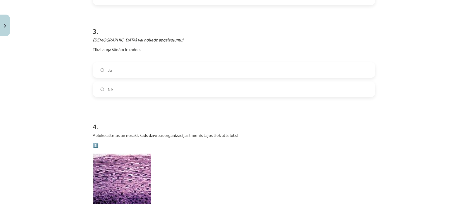
scroll to position [285, 0]
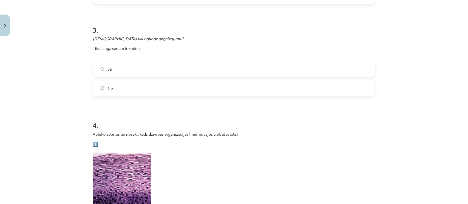
click at [128, 63] on label "Jā" at bounding box center [233, 69] width 281 height 15
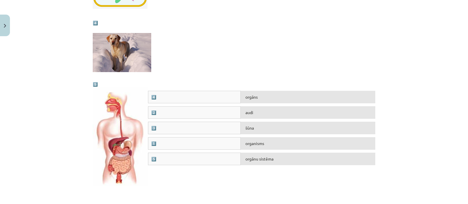
scroll to position [642, 0]
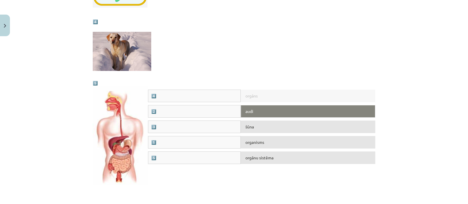
click at [275, 109] on div "audi" at bounding box center [308, 111] width 134 height 13
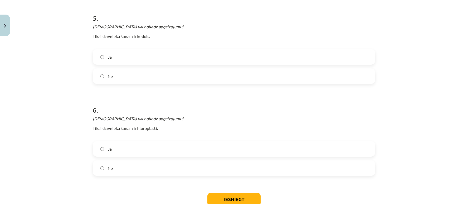
scroll to position [836, 0]
click at [166, 56] on label "Jā" at bounding box center [233, 55] width 281 height 15
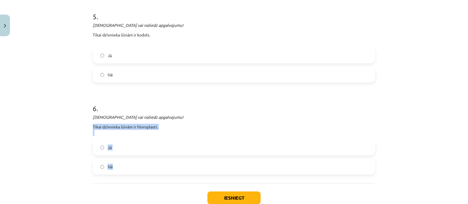
drag, startPoint x: 160, startPoint y: 124, endPoint x: 172, endPoint y: 161, distance: 39.1
click at [172, 161] on div "6 . Apstiprini vai noliedz apgalvojumu! Tikai dzīvnieka šūnām ir hloroplasti. J…" at bounding box center [234, 134] width 282 height 80
click at [172, 161] on label "Nē" at bounding box center [233, 167] width 281 height 15
click at [228, 150] on label "Jā" at bounding box center [233, 147] width 281 height 15
click at [235, 196] on button "Iesniegt" at bounding box center [233, 198] width 53 height 13
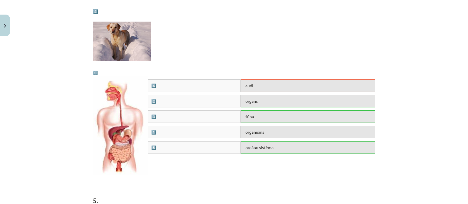
scroll to position [867, 0]
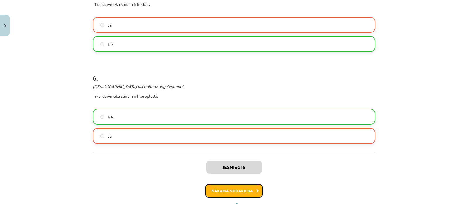
click at [246, 188] on button "Nākamā nodarbība" at bounding box center [233, 190] width 57 height 13
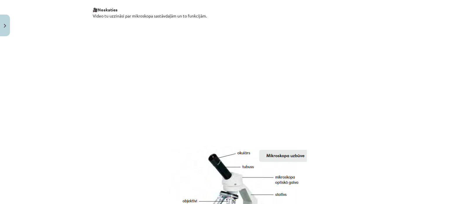
scroll to position [215, 0]
drag, startPoint x: 460, startPoint y: 82, endPoint x: 462, endPoint y: 103, distance: 20.3
click at [462, 102] on div "Mācību tēma: Bioloģijas 7. klases 1. ieskaites mācību materiāls #6 5. tēma. Mik…" at bounding box center [234, 102] width 468 height 204
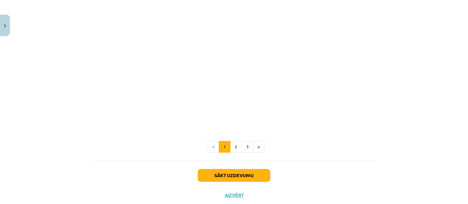
scroll to position [557, 0]
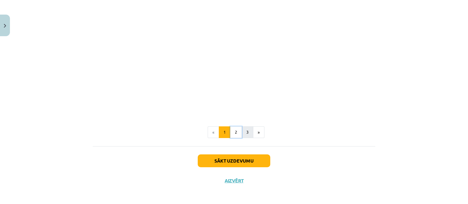
drag, startPoint x: 231, startPoint y: 129, endPoint x: 244, endPoint y: 132, distance: 13.2
click at [244, 132] on ul "« 1 2 3 »" at bounding box center [234, 133] width 282 height 12
click at [244, 132] on button "3" at bounding box center [248, 133] width 12 height 12
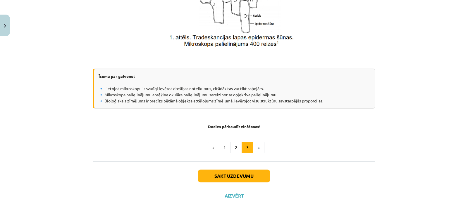
scroll to position [452, 0]
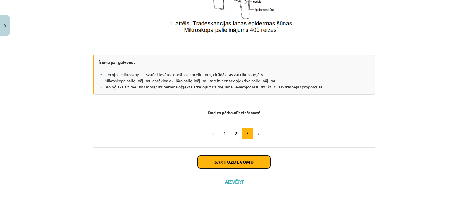
click at [244, 161] on button "Sākt uzdevumu" at bounding box center [234, 162] width 73 height 13
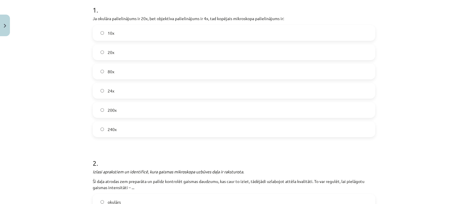
scroll to position [111, 0]
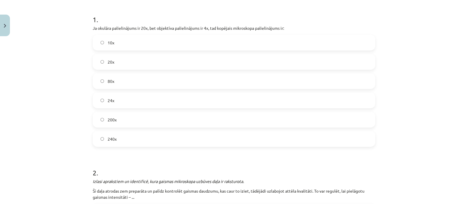
click at [145, 80] on label "80x" at bounding box center [233, 81] width 281 height 15
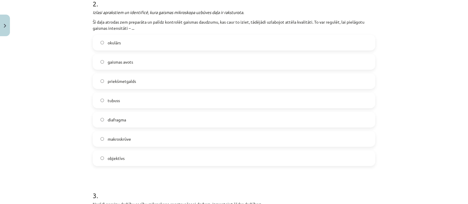
scroll to position [265, 0]
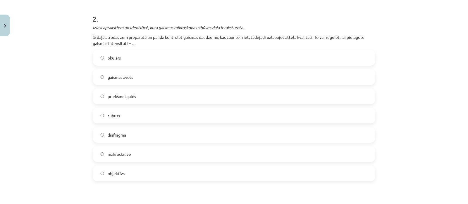
click at [148, 80] on label "gaismas avots" at bounding box center [233, 77] width 281 height 15
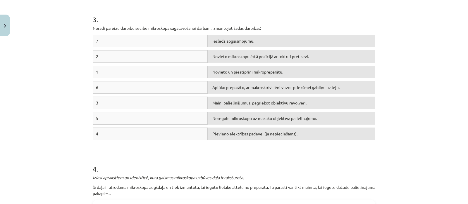
scroll to position [461, 0]
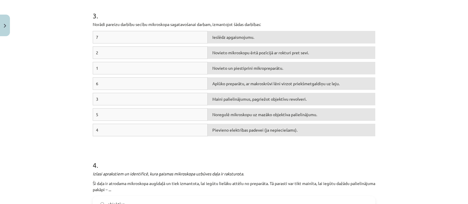
click at [279, 73] on div "Novieto un piestiprini mikropreparātu." at bounding box center [292, 68] width 168 height 13
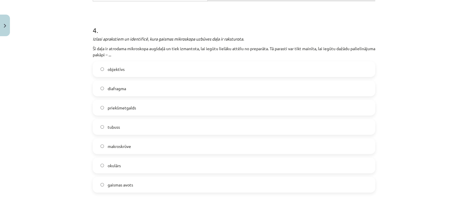
scroll to position [599, 0]
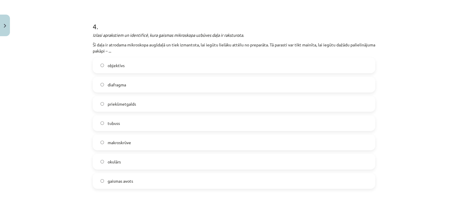
click at [141, 68] on label "objektīvs" at bounding box center [233, 65] width 281 height 15
click at [461, 90] on div "Mācību tēma: Bioloģijas 7. klases 1. ieskaites mācību materiāls #6 5. tēma. Mik…" at bounding box center [234, 102] width 468 height 204
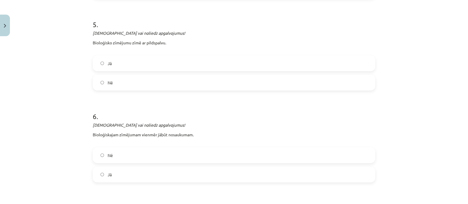
scroll to position [792, 0]
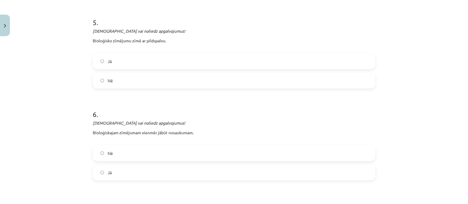
click at [182, 77] on label "Nē" at bounding box center [233, 80] width 281 height 15
click at [153, 154] on label "Nē" at bounding box center [233, 153] width 281 height 15
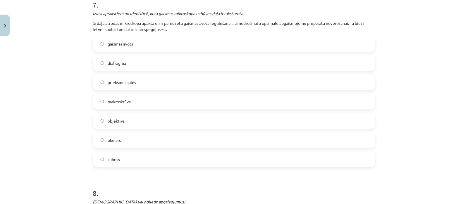
scroll to position [1003, 0]
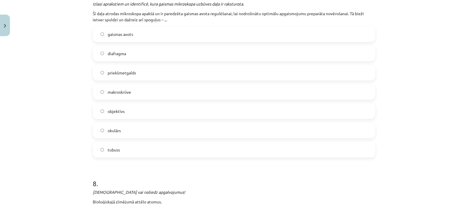
click at [129, 129] on label "okulārs" at bounding box center [233, 130] width 281 height 15
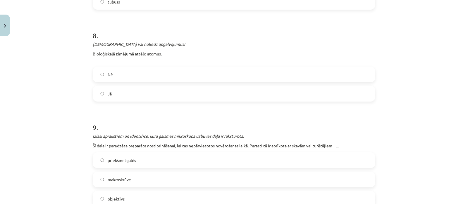
scroll to position [1154, 0]
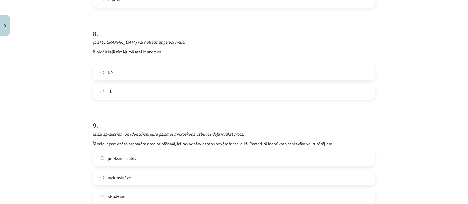
click at [172, 67] on label "Nē" at bounding box center [233, 72] width 281 height 15
click at [271, 97] on label "Jā" at bounding box center [233, 91] width 281 height 15
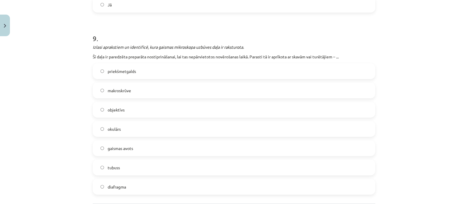
scroll to position [1260, 0]
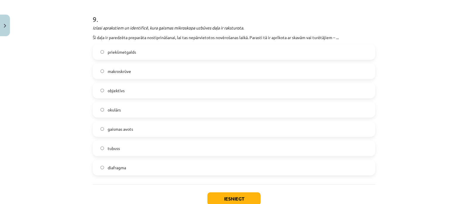
click at [136, 56] on label "priekšmetgalds" at bounding box center [233, 52] width 281 height 15
click at [226, 194] on button "Iesniegt" at bounding box center [233, 199] width 53 height 13
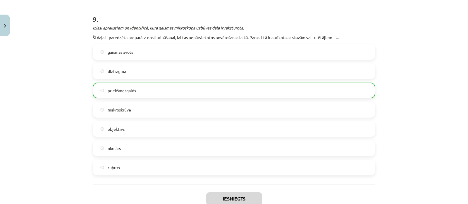
scroll to position [1253, 0]
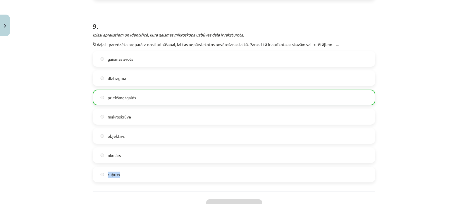
drag, startPoint x: 462, startPoint y: 167, endPoint x: 458, endPoint y: 145, distance: 21.7
click at [458, 145] on div "Mācību tēma: Bioloģijas 7. klases 1. ieskaites mācību materiāls #6 5. tēma. Mik…" at bounding box center [234, 102] width 468 height 204
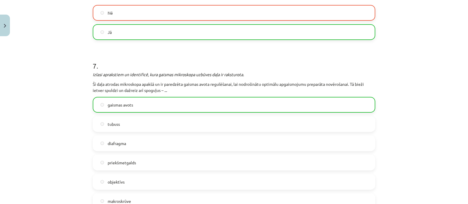
scroll to position [1317, 0]
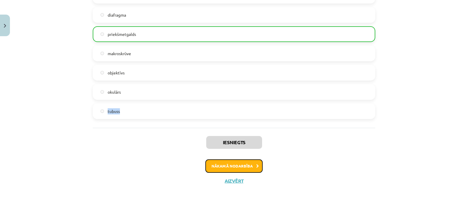
click at [243, 165] on button "Nākamā nodarbība" at bounding box center [233, 166] width 57 height 13
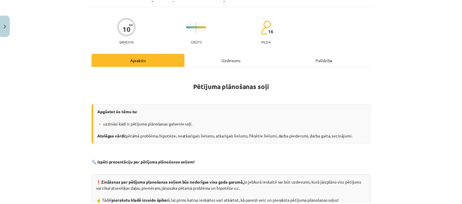
scroll to position [14, 0]
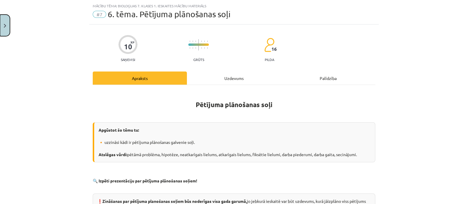
click at [3, 19] on button "Close" at bounding box center [5, 26] width 10 height 22
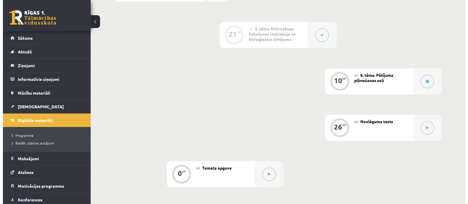
scroll to position [365, 0]
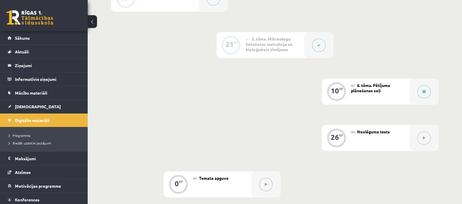
click at [408, 89] on div "#7 6. tēma. Pētījuma plānošanas soļi" at bounding box center [380, 92] width 58 height 26
click at [425, 91] on button at bounding box center [424, 91] width 13 height 13
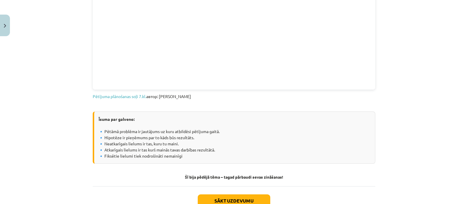
scroll to position [364, 0]
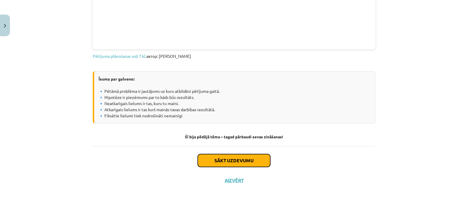
click at [237, 157] on button "Sākt uzdevumu" at bounding box center [234, 160] width 73 height 13
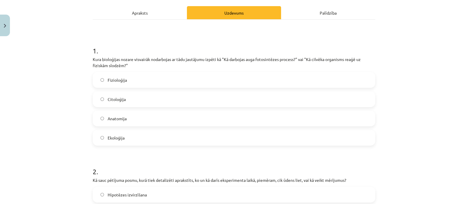
scroll to position [84, 0]
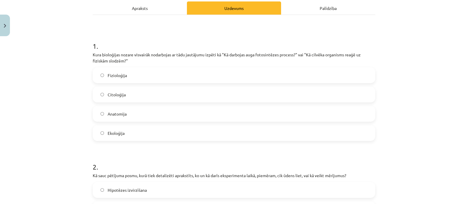
click at [163, 79] on label "Fizioloģija" at bounding box center [233, 75] width 281 height 15
click at [302, 96] on label "Citoloģija" at bounding box center [233, 94] width 281 height 15
click at [287, 112] on label "Anatomija" at bounding box center [233, 114] width 281 height 15
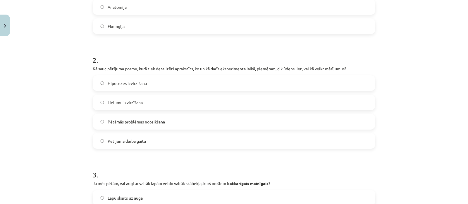
scroll to position [200, 0]
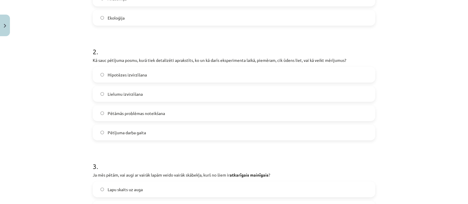
click at [205, 96] on label "Lielumu izvirzīšana" at bounding box center [233, 94] width 281 height 15
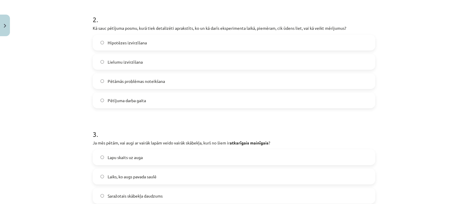
scroll to position [230, 0]
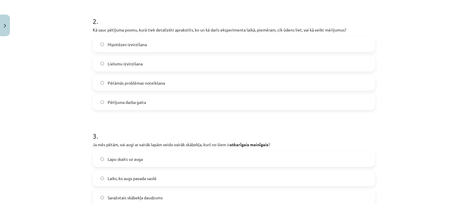
click at [283, 81] on label "Pētāmās problēmas noteikšana" at bounding box center [233, 83] width 281 height 15
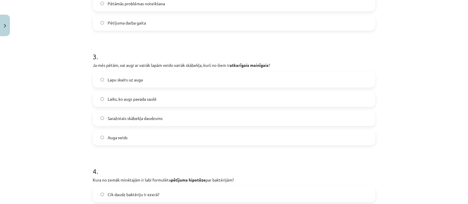
scroll to position [324, 0]
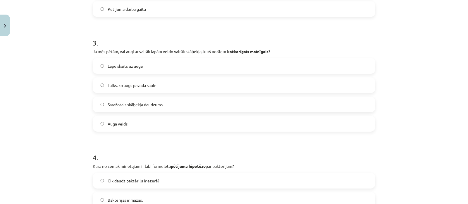
click at [137, 84] on span "Laiks, ko augs pavada saulē" at bounding box center [132, 85] width 49 height 6
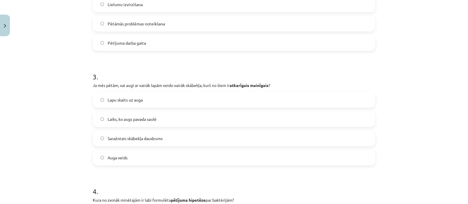
scroll to position [286, 0]
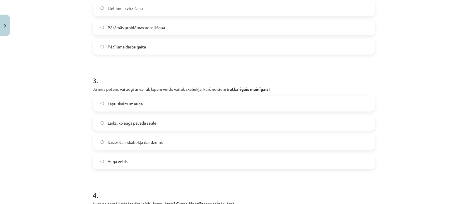
click at [133, 108] on label "Lapu skaits uz auga" at bounding box center [233, 103] width 281 height 15
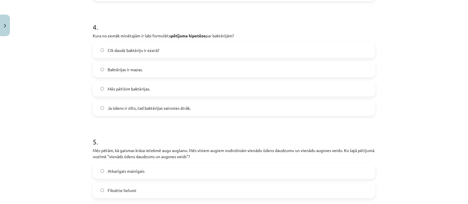
scroll to position [457, 0]
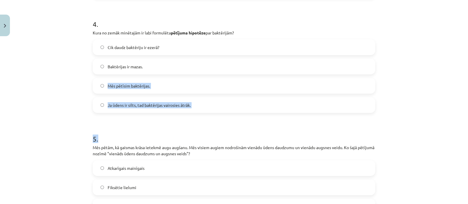
drag, startPoint x: 153, startPoint y: 69, endPoint x: 468, endPoint y: 144, distance: 323.0
click at [462, 144] on div "Mācību tēma: Bioloģijas 7. klases 1. ieskaites mācību materiāls #7 6. tēma. Pēt…" at bounding box center [234, 102] width 468 height 204
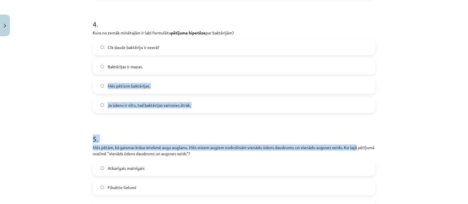
click at [115, 100] on label "Ja ūdens ir silts, tad baktērijas vairosies ātrāk." at bounding box center [233, 105] width 281 height 15
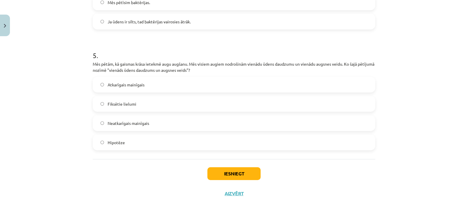
scroll to position [546, 0]
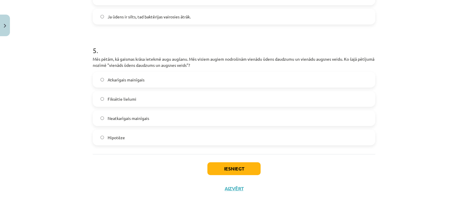
click at [135, 101] on label "Fiksētie lielumi" at bounding box center [233, 99] width 281 height 15
click at [245, 171] on button "Iesniegt" at bounding box center [233, 169] width 53 height 13
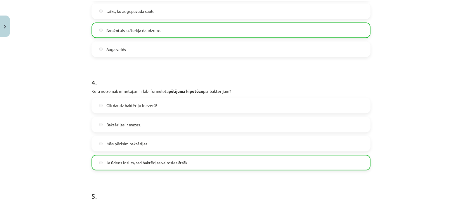
scroll to position [573, 0]
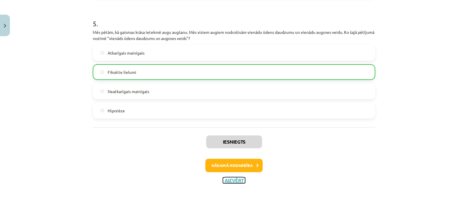
click at [237, 180] on button "Aizvērt" at bounding box center [234, 181] width 22 height 6
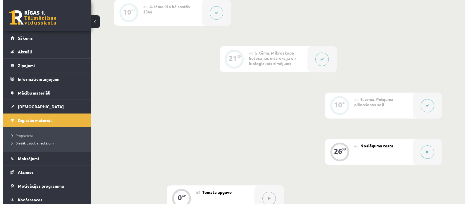
scroll to position [383, 0]
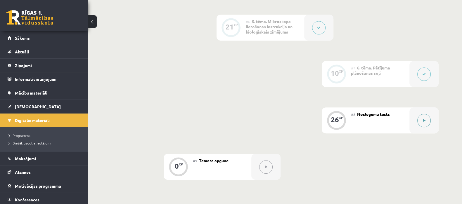
click at [421, 123] on button at bounding box center [424, 120] width 13 height 13
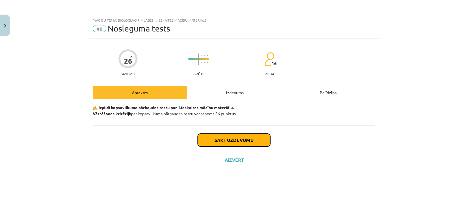
click at [234, 137] on button "Sākt uzdevumu" at bounding box center [234, 140] width 73 height 13
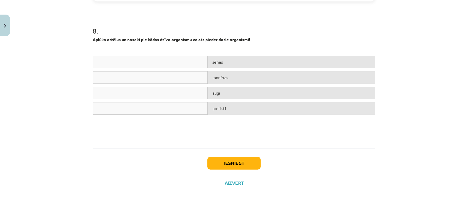
scroll to position [1191, 0]
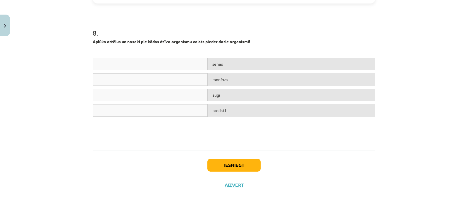
click at [122, 70] on div "8 . Aplūko attēlus un nosaki pie kādas dzīvo organismu valsts pieder dotie orga…" at bounding box center [234, 76] width 282 height 139
click at [126, 37] on h1 "8 ." at bounding box center [234, 28] width 282 height 18
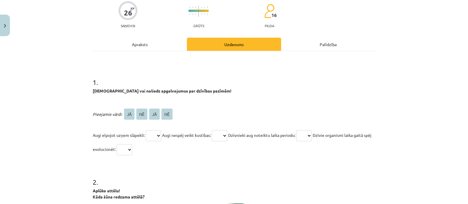
scroll to position [70, 0]
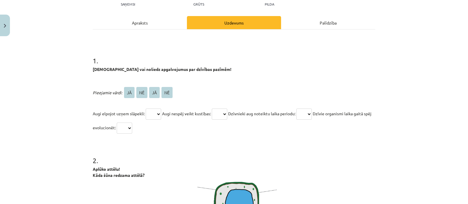
click at [156, 112] on select "** ** ** **" at bounding box center [153, 114] width 15 height 11
select select "**"
click at [146, 109] on select "** ** ** **" at bounding box center [153, 114] width 15 height 11
click at [226, 115] on select "** ** ** **" at bounding box center [219, 114] width 15 height 11
select select "**"
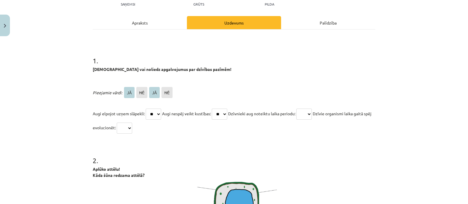
click at [215, 109] on select "** ** ** **" at bounding box center [219, 114] width 15 height 11
click at [312, 115] on select "** ** ** **" at bounding box center [303, 114] width 15 height 11
select select "**"
click at [304, 109] on select "** ** ** **" at bounding box center [303, 114] width 15 height 11
click at [132, 128] on select "** ** ** **" at bounding box center [124, 128] width 15 height 11
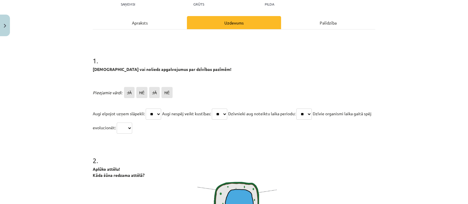
select select "**"
click at [132, 123] on select "** ** ** **" at bounding box center [124, 128] width 15 height 11
click at [303, 114] on p "Augi elpojot uzņem slāpekli: ** ** ** ** Augi nespēj veikt kustības: ** ** ** *…" at bounding box center [234, 121] width 282 height 28
click at [308, 114] on select "** ** ** **" at bounding box center [303, 114] width 15 height 11
select select "**"
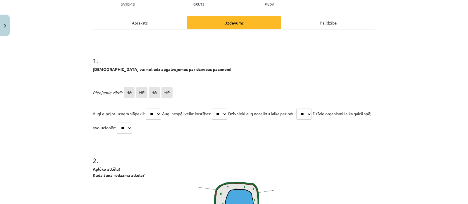
click at [304, 109] on select "** ** ** **" at bounding box center [303, 114] width 15 height 11
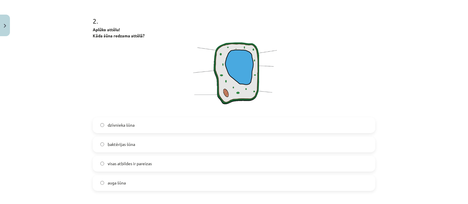
scroll to position [215, 0]
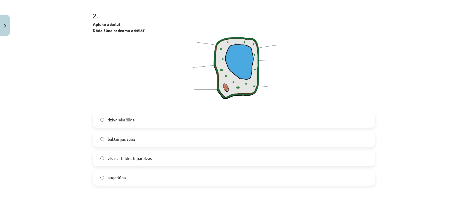
click at [202, 141] on label "baktērijas šūna" at bounding box center [233, 139] width 281 height 15
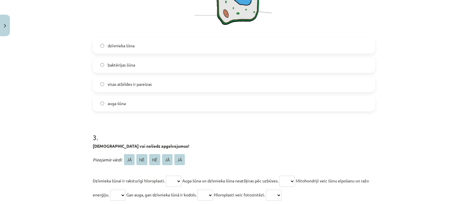
scroll to position [291, 0]
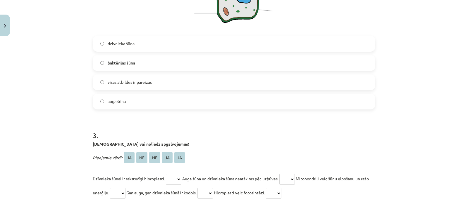
click at [197, 106] on label "auga šūna" at bounding box center [233, 101] width 281 height 15
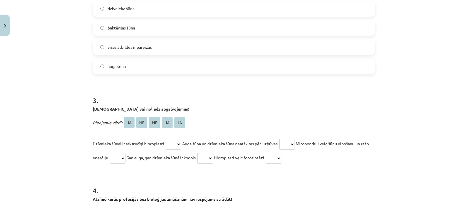
scroll to position [330, 0]
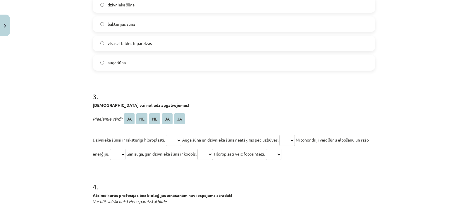
click at [173, 139] on select "** ** ** ** **" at bounding box center [173, 140] width 15 height 11
click at [166, 135] on select "** ** ** ** **" at bounding box center [173, 140] width 15 height 11
click at [177, 141] on select "** ** ** ** **" at bounding box center [173, 140] width 15 height 11
select select "**"
click at [166, 135] on select "** ** ** ** **" at bounding box center [173, 140] width 15 height 11
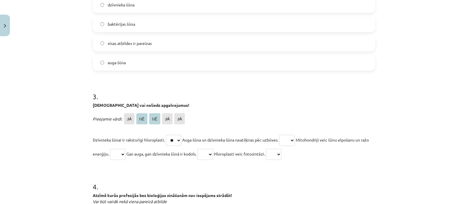
click at [290, 137] on select "** ** ** ** **" at bounding box center [286, 140] width 15 height 11
select select "**"
click at [283, 135] on select "** ** ** ** **" at bounding box center [286, 140] width 15 height 11
click at [281, 156] on select "** ** ** ** **" at bounding box center [273, 154] width 15 height 11
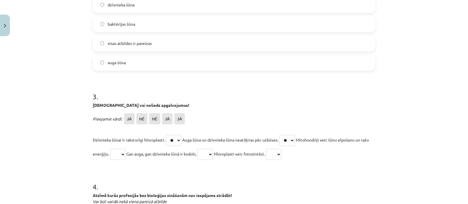
select select "**"
click at [281, 149] on select "** ** ** ** **" at bounding box center [273, 154] width 15 height 11
click at [213, 154] on select "** ** ** ** **" at bounding box center [204, 154] width 15 height 11
click at [123, 152] on select "** ** ** ** **" at bounding box center [117, 154] width 15 height 11
select select "**"
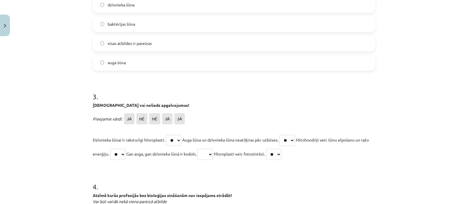
click at [117, 149] on select "** ** ** ** **" at bounding box center [117, 154] width 15 height 11
click at [213, 159] on select "** ** ** ** **" at bounding box center [204, 154] width 15 height 11
click at [211, 149] on select "** ** ** ** **" at bounding box center [204, 154] width 15 height 11
click at [213, 154] on select "** ** ** ** **" at bounding box center [204, 154] width 15 height 11
select select "**"
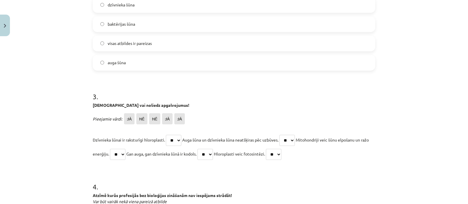
click at [211, 149] on select "** ** ** ** **" at bounding box center [204, 154] width 15 height 11
click at [125, 151] on select "** ** ** ** **" at bounding box center [117, 154] width 15 height 11
select select "**"
click at [117, 149] on select "** ** ** ** **" at bounding box center [117, 154] width 15 height 11
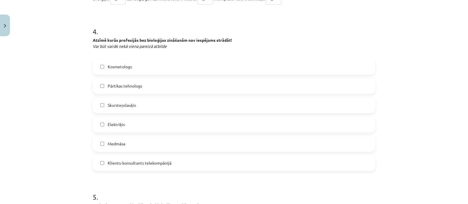
scroll to position [489, 0]
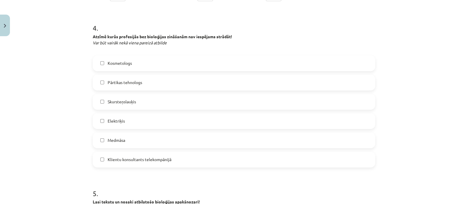
click at [130, 134] on label "Medmāsa" at bounding box center [233, 140] width 281 height 15
click at [136, 123] on label "Elektriķis" at bounding box center [233, 121] width 281 height 15
click at [146, 65] on label "Kosmetologs" at bounding box center [233, 63] width 281 height 15
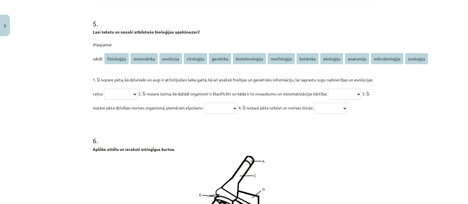
scroll to position [661, 0]
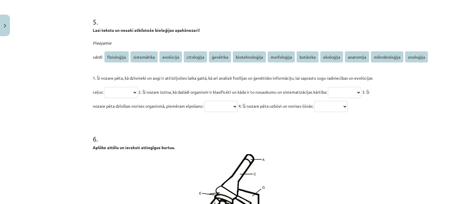
click at [237, 102] on select "**********" at bounding box center [220, 106] width 33 height 11
select select "**********"
click at [237, 101] on select "**********" at bounding box center [220, 106] width 33 height 11
drag, startPoint x: 132, startPoint y: 90, endPoint x: 132, endPoint y: 38, distance: 51.8
click at [132, 38] on div "**********" at bounding box center [234, 74] width 282 height 77
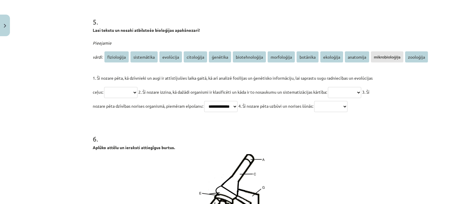
select select "**********"
click at [104, 87] on select "**********" at bounding box center [120, 92] width 33 height 11
click at [119, 11] on h1 "5 ." at bounding box center [234, 17] width 282 height 18
drag, startPoint x: 121, startPoint y: 108, endPoint x: 109, endPoint y: 1, distance: 107.9
click at [109, 1] on form "1 . Apstiprini vai noliedz apgalvojumus par dzīvības pazīmēm! Pieejamie vārdi: …" at bounding box center [234, 65] width 282 height 1220
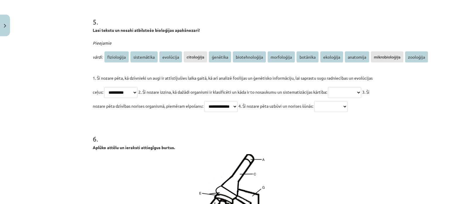
select select "**********"
click at [328, 98] on select "**********" at bounding box center [344, 92] width 33 height 11
click at [314, 112] on select "**********" at bounding box center [330, 106] width 33 height 11
select select "********"
click at [314, 112] on select "**********" at bounding box center [330, 106] width 33 height 11
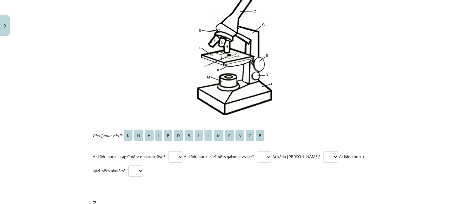
scroll to position [840, 0]
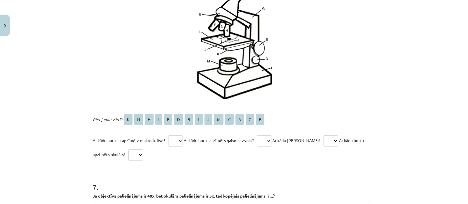
click at [175, 147] on select "* * * * * * * * * * * * * *" at bounding box center [175, 141] width 15 height 11
select select "*"
click at [168, 147] on select "* * * * * * * * * * * * * *" at bounding box center [175, 141] width 15 height 11
click at [278, 143] on span "Ar kādu burtu tubuss? -" at bounding box center [297, 140] width 50 height 5
click at [271, 147] on select "* * * * * * * * * * * * * *" at bounding box center [264, 141] width 15 height 11
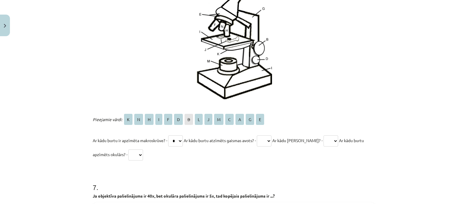
select select "*"
click at [261, 147] on select "* * * * * * * * * * * * * *" at bounding box center [264, 141] width 15 height 11
click at [338, 147] on select "* * * * * * * * * * * * * *" at bounding box center [330, 141] width 15 height 11
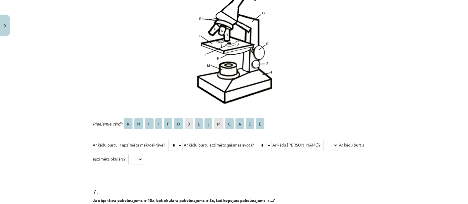
scroll to position [852, 0]
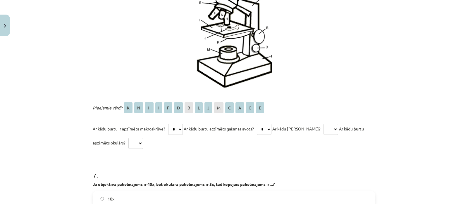
click at [136, 149] on select "* * * * * * * * * * * * * *" at bounding box center [135, 143] width 15 height 11
select select "*"
click at [128, 149] on select "* * * * * * * * * * * * * *" at bounding box center [135, 143] width 15 height 11
click at [335, 135] on select "* * * * * * * * * * * * * *" at bounding box center [330, 129] width 15 height 11
select select "*"
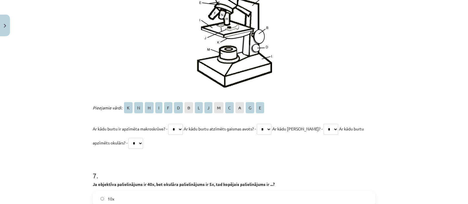
click at [324, 135] on select "* * * * * * * * * * * * * *" at bounding box center [330, 129] width 15 height 11
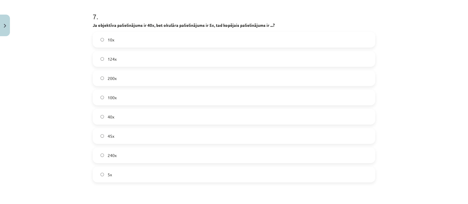
scroll to position [1013, 0]
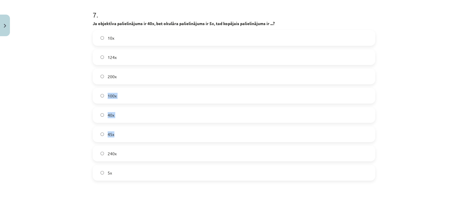
drag, startPoint x: 139, startPoint y: 140, endPoint x: 142, endPoint y: 89, distance: 51.2
click at [142, 89] on div "10x 124x 200x 100x 40x 45x 240x 5x" at bounding box center [234, 105] width 282 height 151
click at [142, 84] on label "200x" at bounding box center [233, 76] width 281 height 15
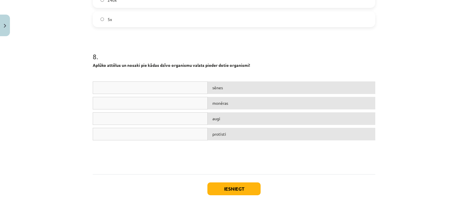
scroll to position [1210, 0]
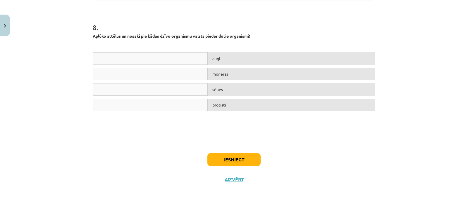
drag, startPoint x: 279, startPoint y: 96, endPoint x: 280, endPoint y: 60, distance: 35.7
click at [280, 60] on div "augi monēras sēnes protisti" at bounding box center [234, 96] width 282 height 88
click at [273, 74] on div "protisti" at bounding box center [292, 74] width 168 height 13
click at [243, 156] on button "Iesniegt" at bounding box center [233, 160] width 53 height 13
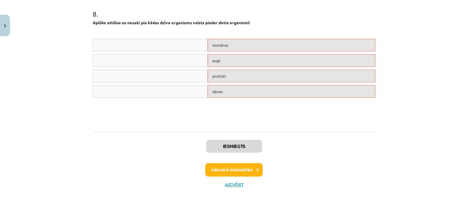
drag, startPoint x: 440, startPoint y: 189, endPoint x: 465, endPoint y: 173, distance: 30.3
click at [462, 173] on div "Mācību tēma: Bioloģijas 7. klases 1. ieskaites mācību materiāls #8 Noslēguma te…" at bounding box center [234, 102] width 468 height 204
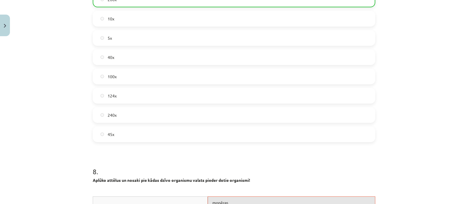
scroll to position [1228, 0]
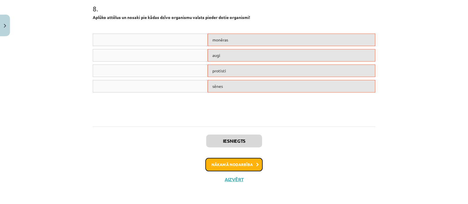
click at [237, 161] on button "Nākamā nodarbība" at bounding box center [233, 164] width 57 height 13
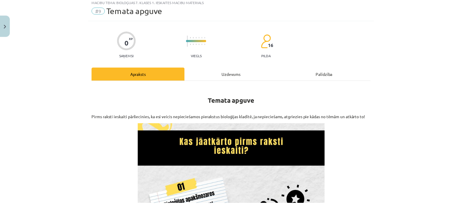
scroll to position [14, 0]
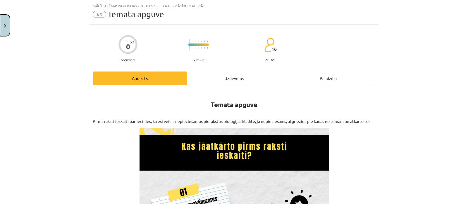
click at [0, 26] on button "Close" at bounding box center [5, 26] width 10 height 22
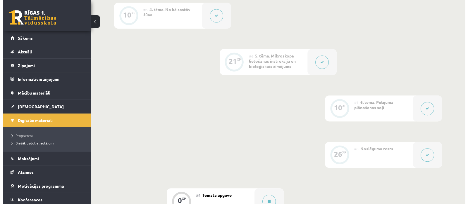
scroll to position [349, 0]
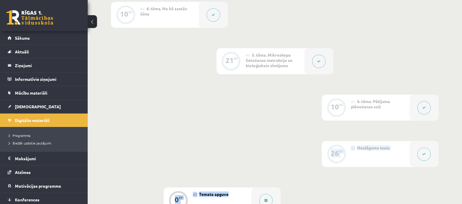
drag, startPoint x: 380, startPoint y: 162, endPoint x: 305, endPoint y: 186, distance: 78.9
click at [305, 186] on div "0 XP #1 Pirms sāc mācīties! 12 XP #2 1. tēma. Bioloģijas zinātnes nozares un ap…" at bounding box center [275, 11] width 328 height 406
click at [262, 195] on div at bounding box center [265, 201] width 29 height 26
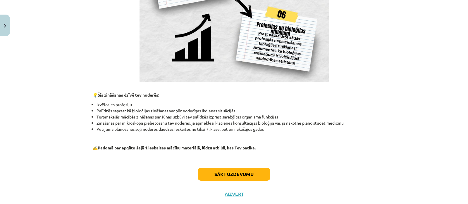
scroll to position [547, 0]
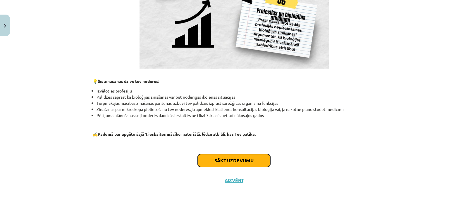
click at [234, 164] on button "Sākt uzdevumu" at bounding box center [234, 160] width 73 height 13
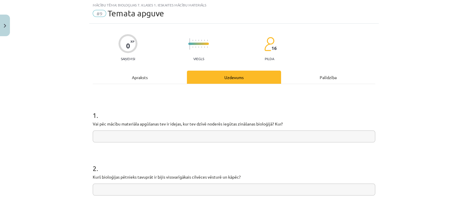
scroll to position [14, 0]
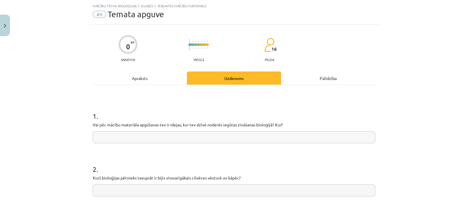
click at [233, 137] on input "text" at bounding box center [234, 138] width 282 height 12
type input "******"
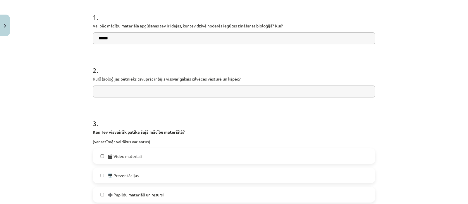
scroll to position [117, 0]
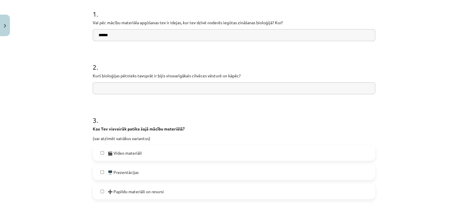
click at [295, 84] on input "text" at bounding box center [234, 88] width 282 height 12
type input "******"
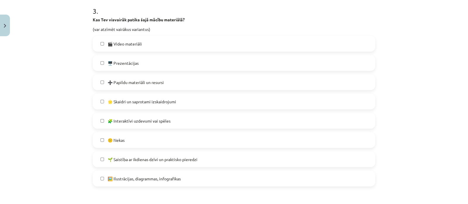
scroll to position [239, 0]
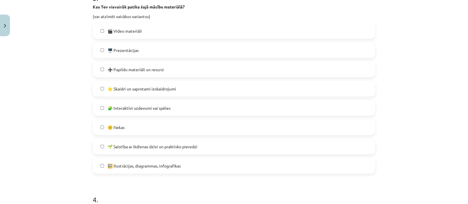
click at [158, 107] on span "🧩 Interaktīvi uzdevumi vai spēles" at bounding box center [139, 108] width 63 height 6
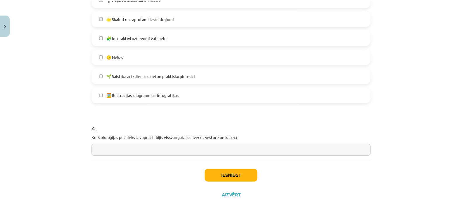
scroll to position [326, 0]
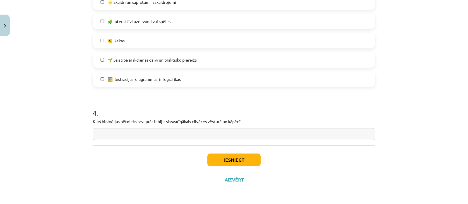
click at [285, 132] on input "text" at bounding box center [234, 134] width 282 height 12
type input "******"
click at [226, 163] on button "Iesniegt" at bounding box center [233, 160] width 53 height 13
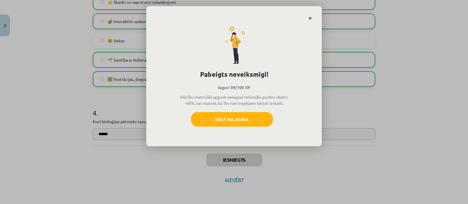
click at [310, 16] on icon "Close" at bounding box center [309, 18] width 3 height 4
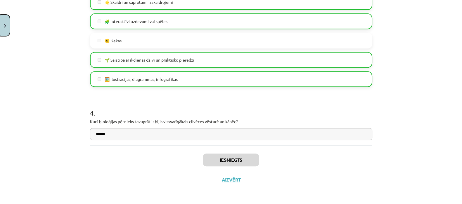
click at [7, 29] on button "Close" at bounding box center [5, 26] width 10 height 22
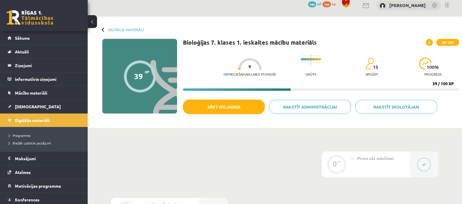
scroll to position [0, 0]
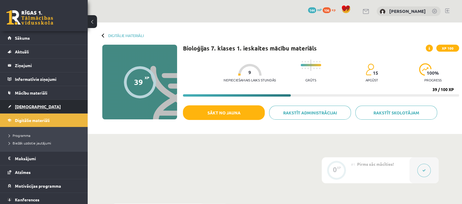
click at [26, 101] on link "[DEMOGRAPHIC_DATA]" at bounding box center [44, 106] width 73 height 13
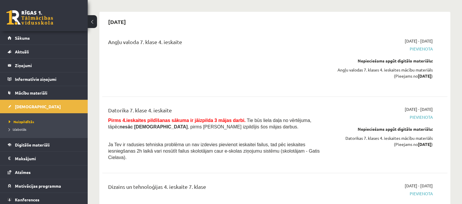
scroll to position [4274, 0]
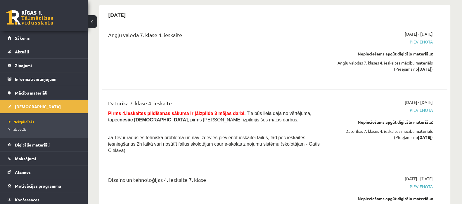
drag, startPoint x: 454, startPoint y: 157, endPoint x: 450, endPoint y: 172, distance: 15.3
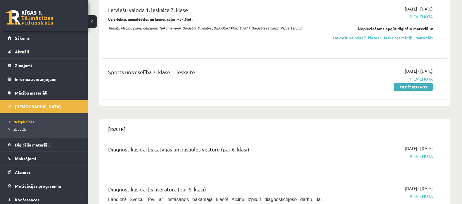
scroll to position [0, 0]
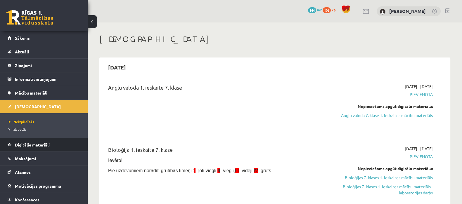
click at [54, 149] on link "Digitālie materiāli" at bounding box center [44, 144] width 73 height 13
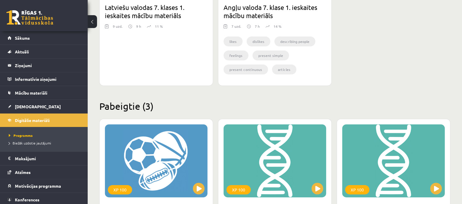
scroll to position [341, 0]
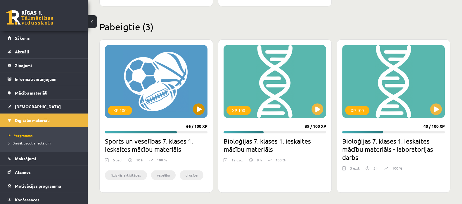
click at [146, 116] on div "XP 100" at bounding box center [156, 81] width 103 height 73
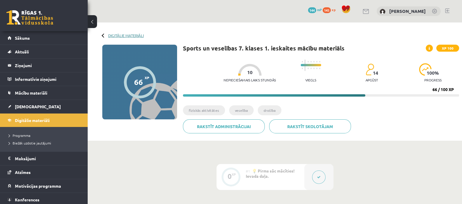
click at [142, 34] on link "Digitālie materiāli" at bounding box center [126, 35] width 36 height 4
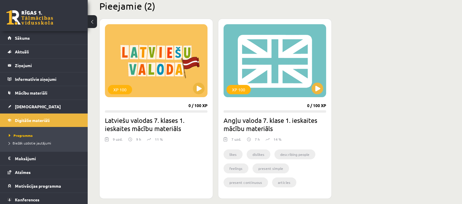
scroll to position [146, 0]
